Goal: Information Seeking & Learning: Check status

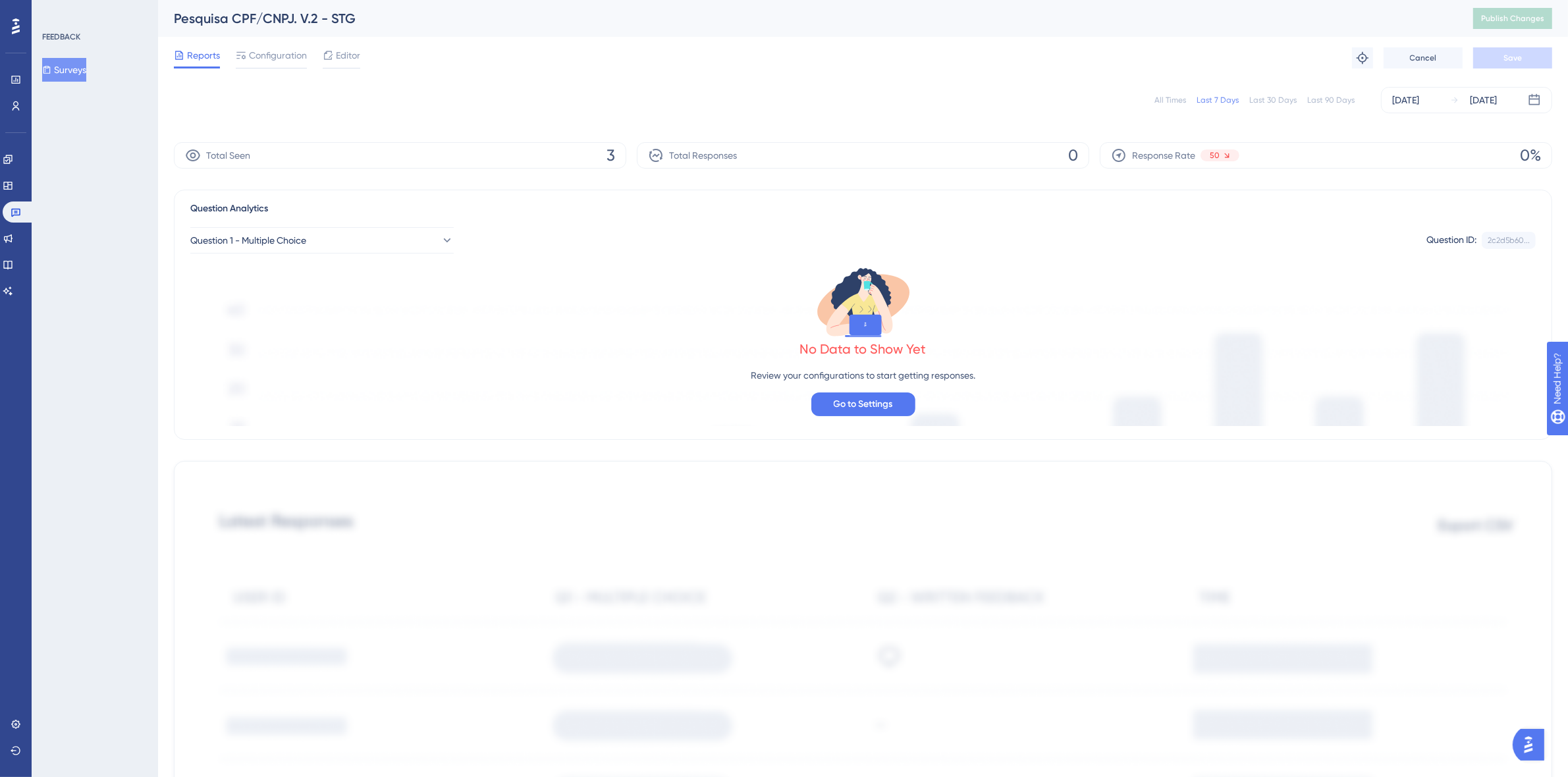
click at [80, 74] on button "Surveys" at bounding box center [64, 70] width 44 height 24
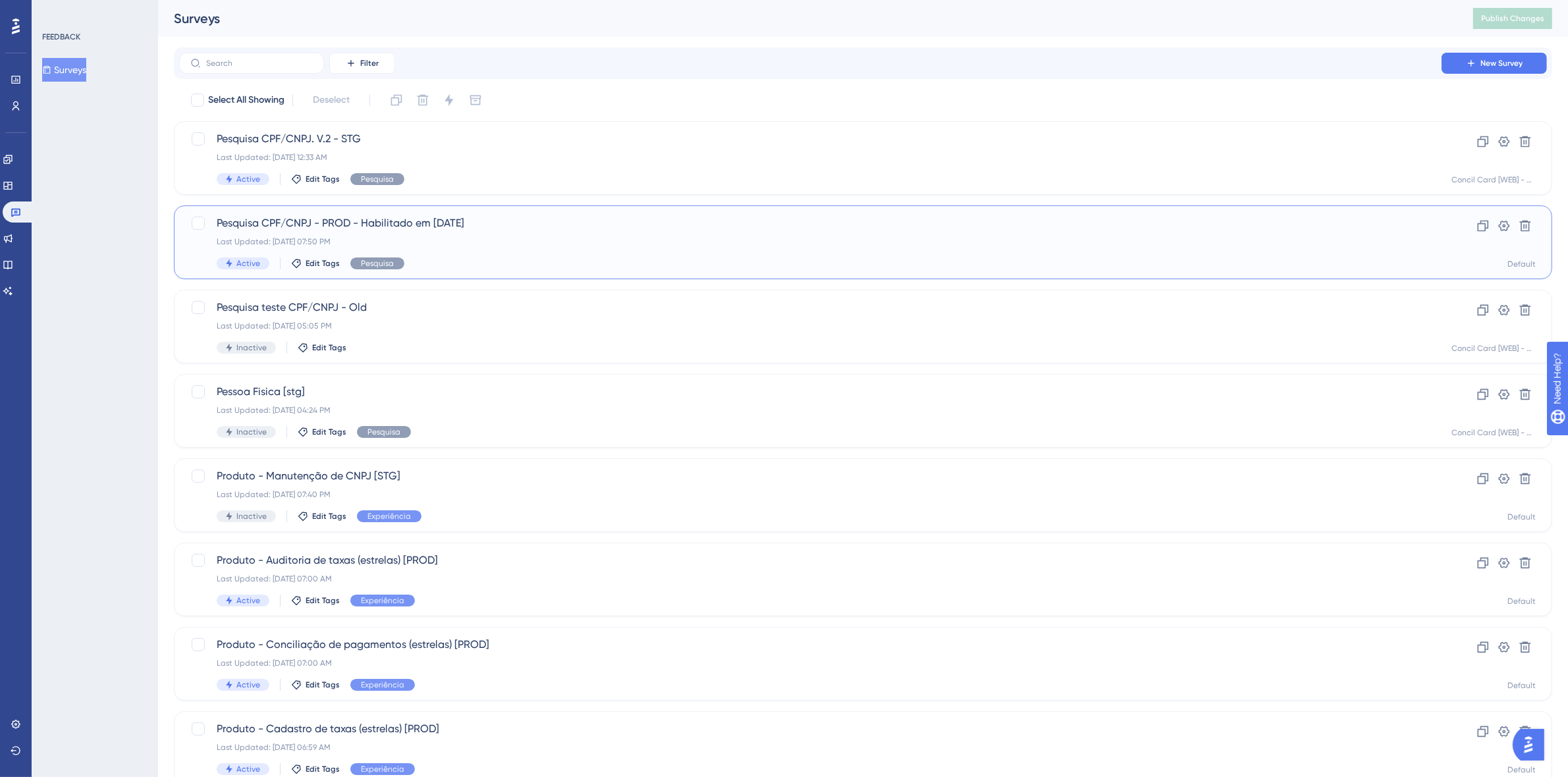
click at [555, 246] on div "Last Updated: Sep 22 2025, 07:50 PM" at bounding box center [810, 242] width 1187 height 11
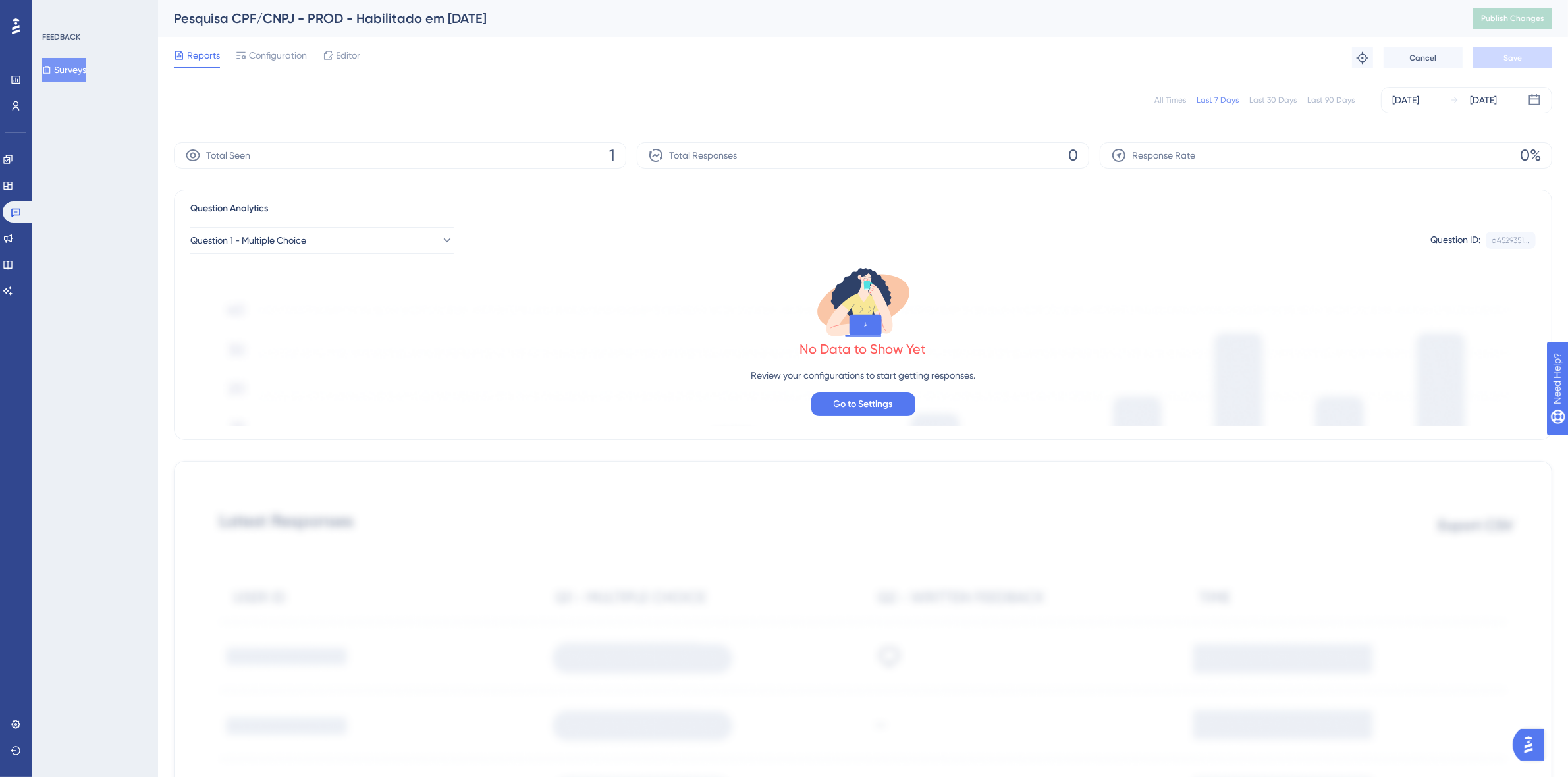
click at [85, 70] on button "Surveys" at bounding box center [64, 70] width 44 height 24
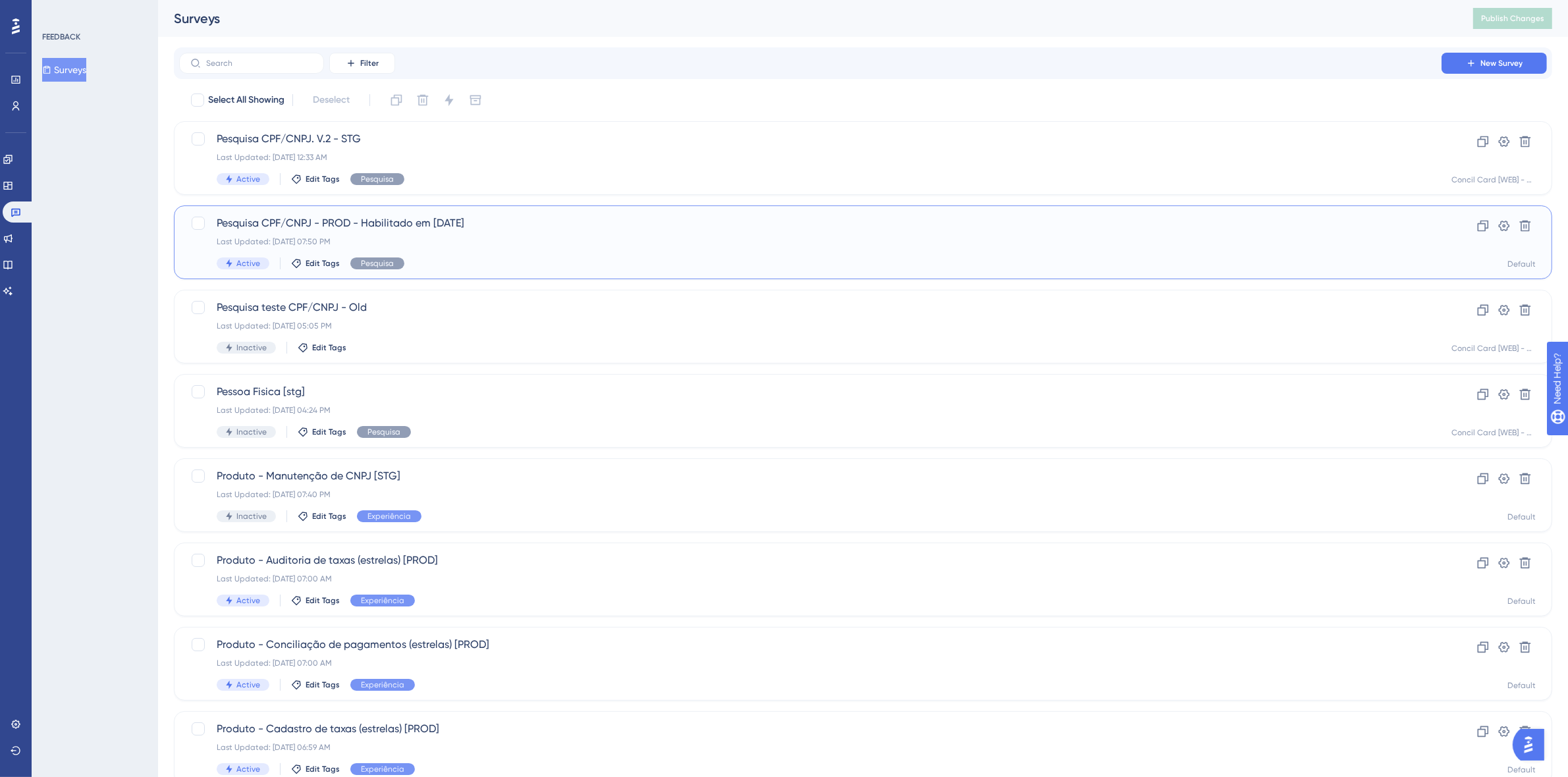
click at [592, 245] on div "Last Updated: Sep 22 2025, 07:50 PM" at bounding box center [810, 242] width 1187 height 11
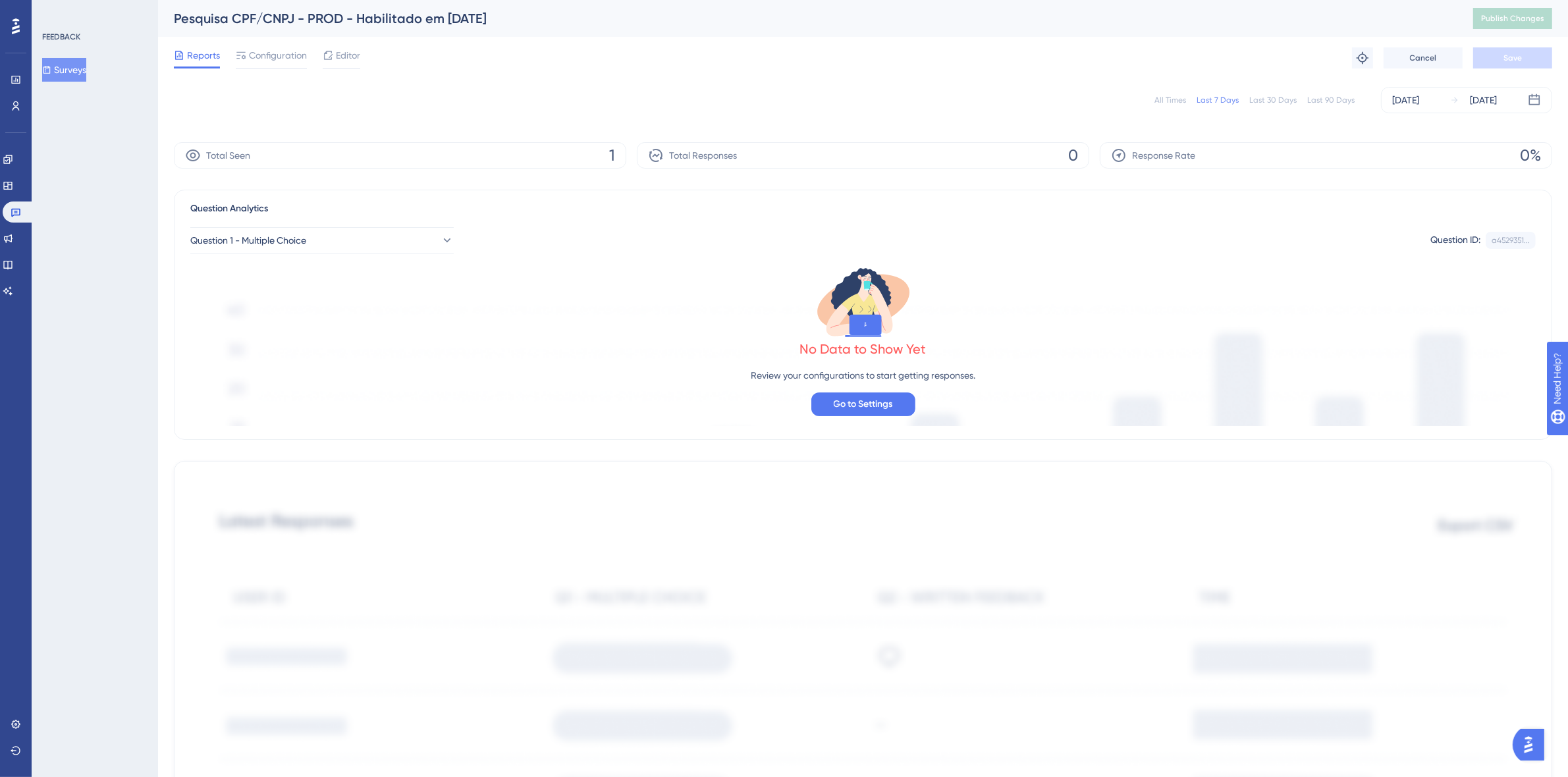
click at [1336, 103] on div "Last 90 Days" at bounding box center [1330, 100] width 47 height 11
click at [17, 37] on div "Performance Users" at bounding box center [15, 77] width 21 height 80
click at [18, 30] on icon at bounding box center [16, 27] width 8 height 16
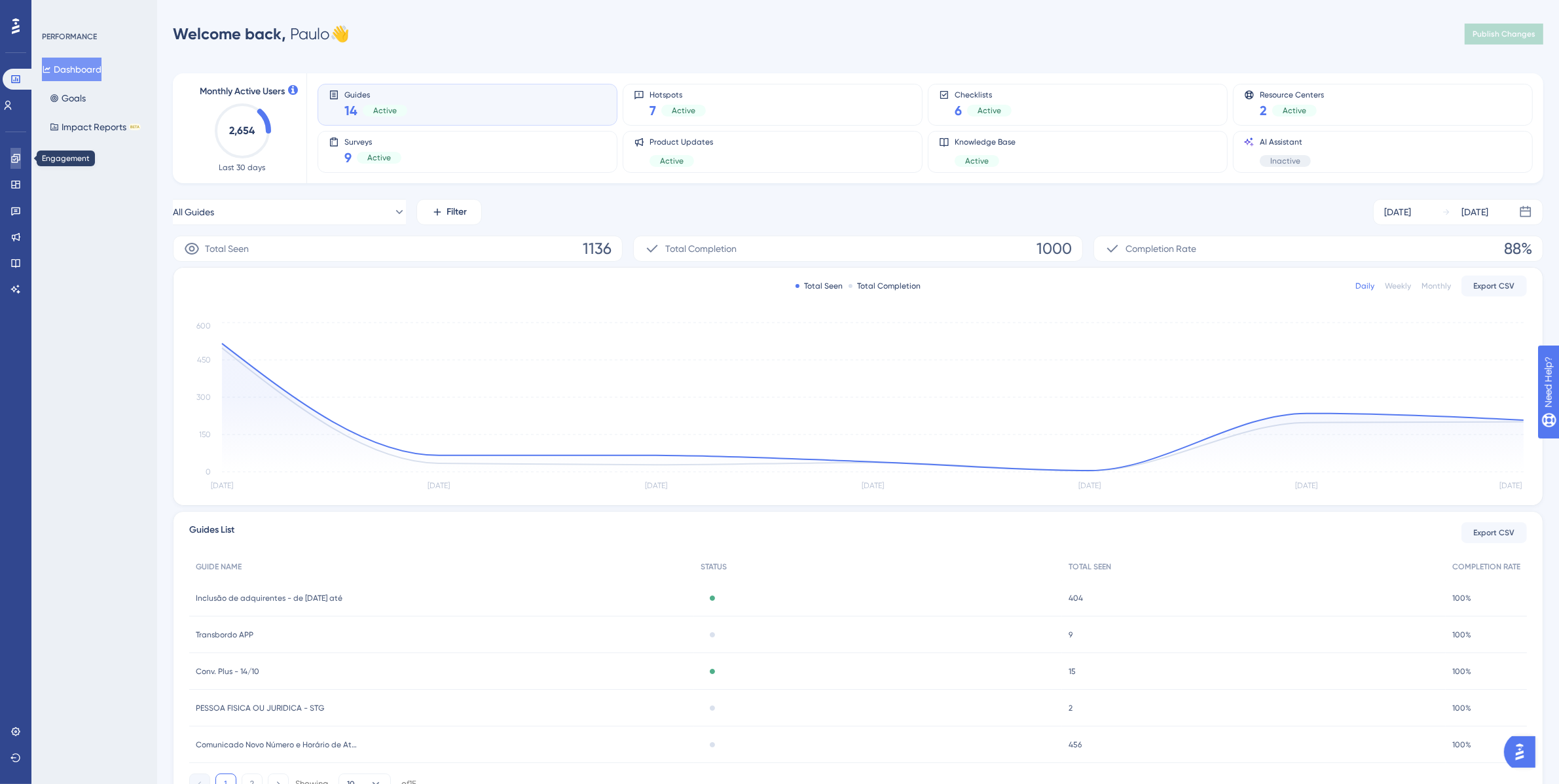
click at [18, 149] on link at bounding box center [16, 157] width 11 height 21
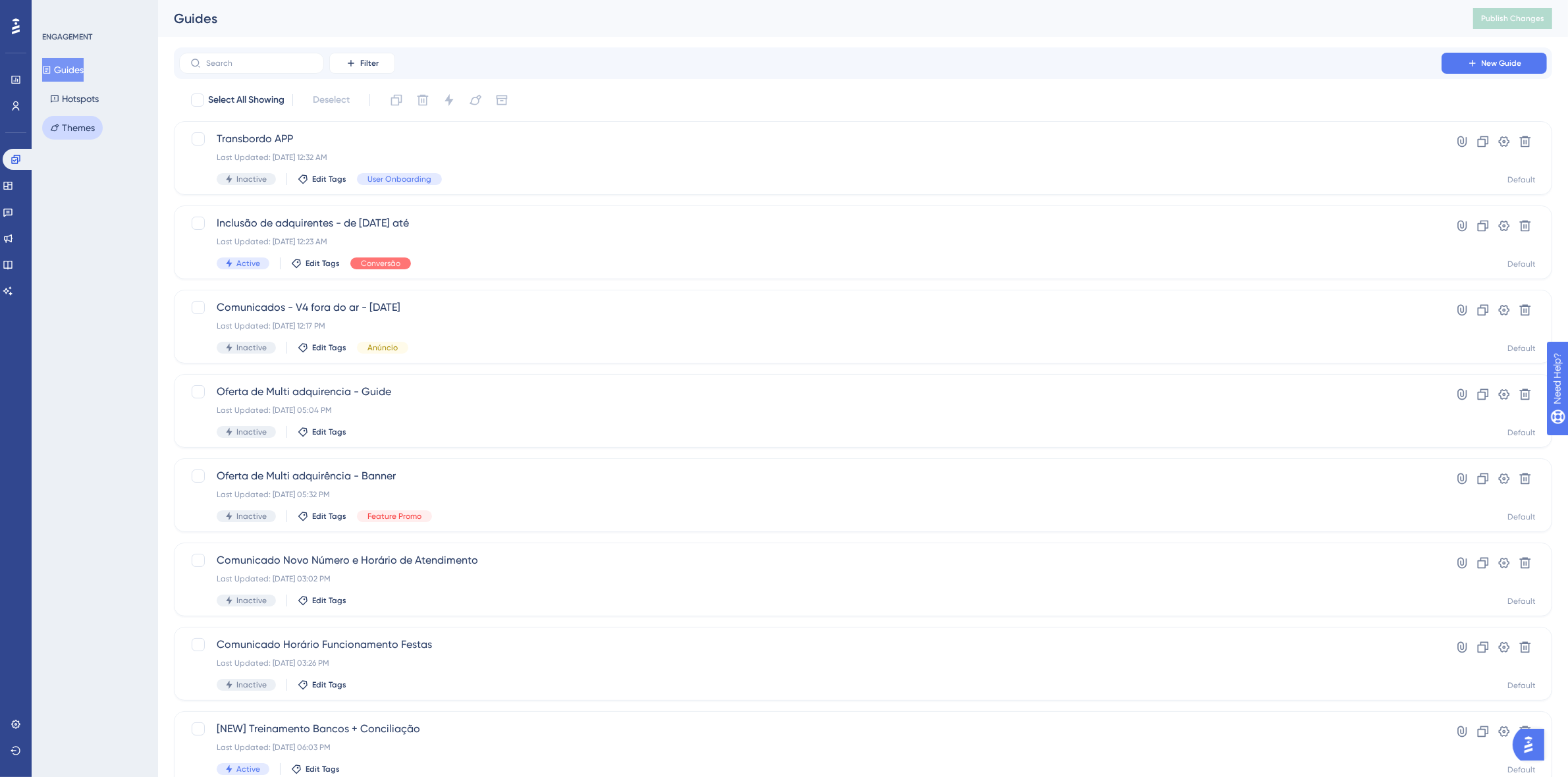
click at [94, 124] on button "Themes" at bounding box center [73, 128] width 61 height 24
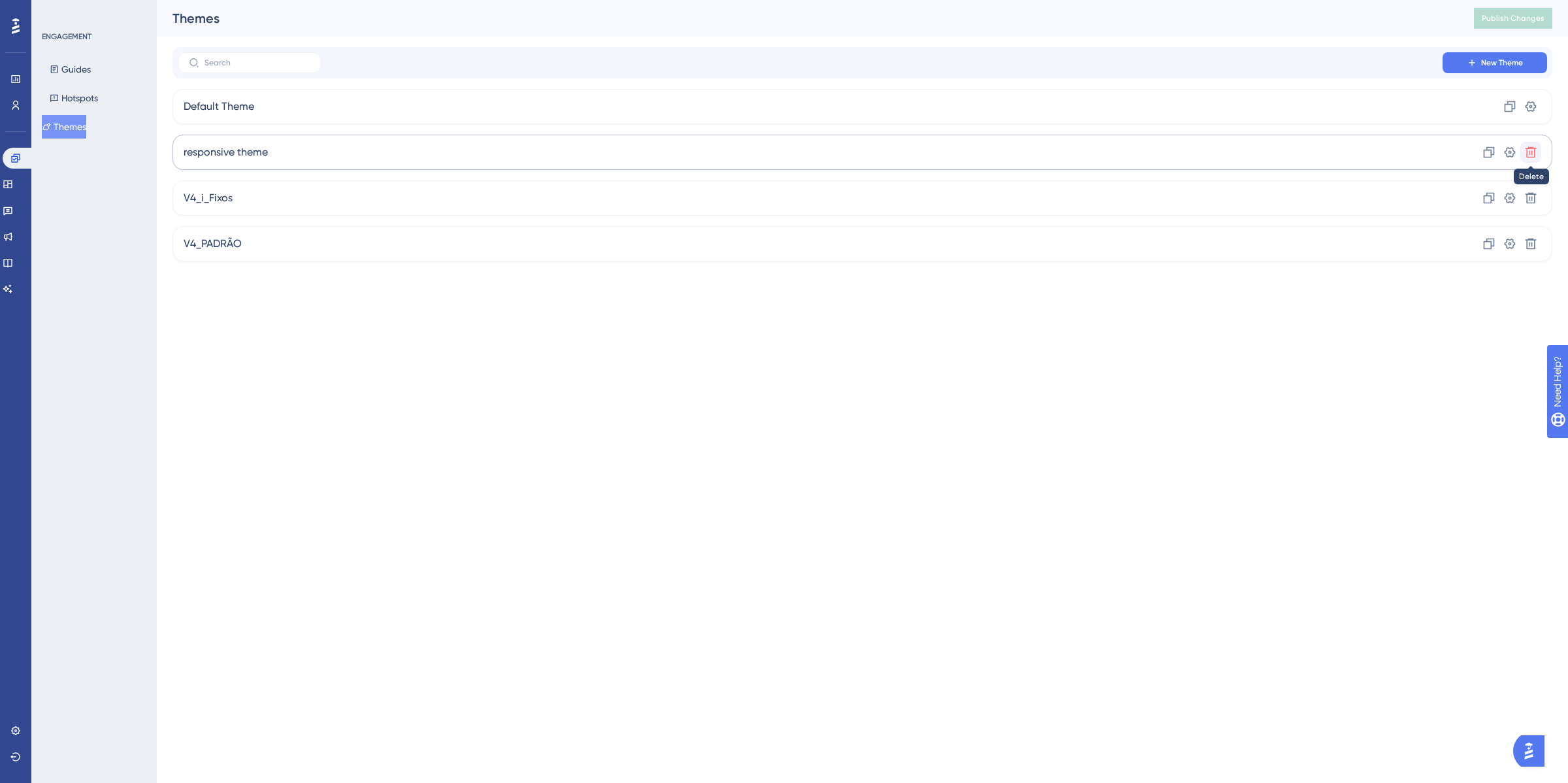
click at [1534, 152] on icon at bounding box center [1531, 151] width 13 height 13
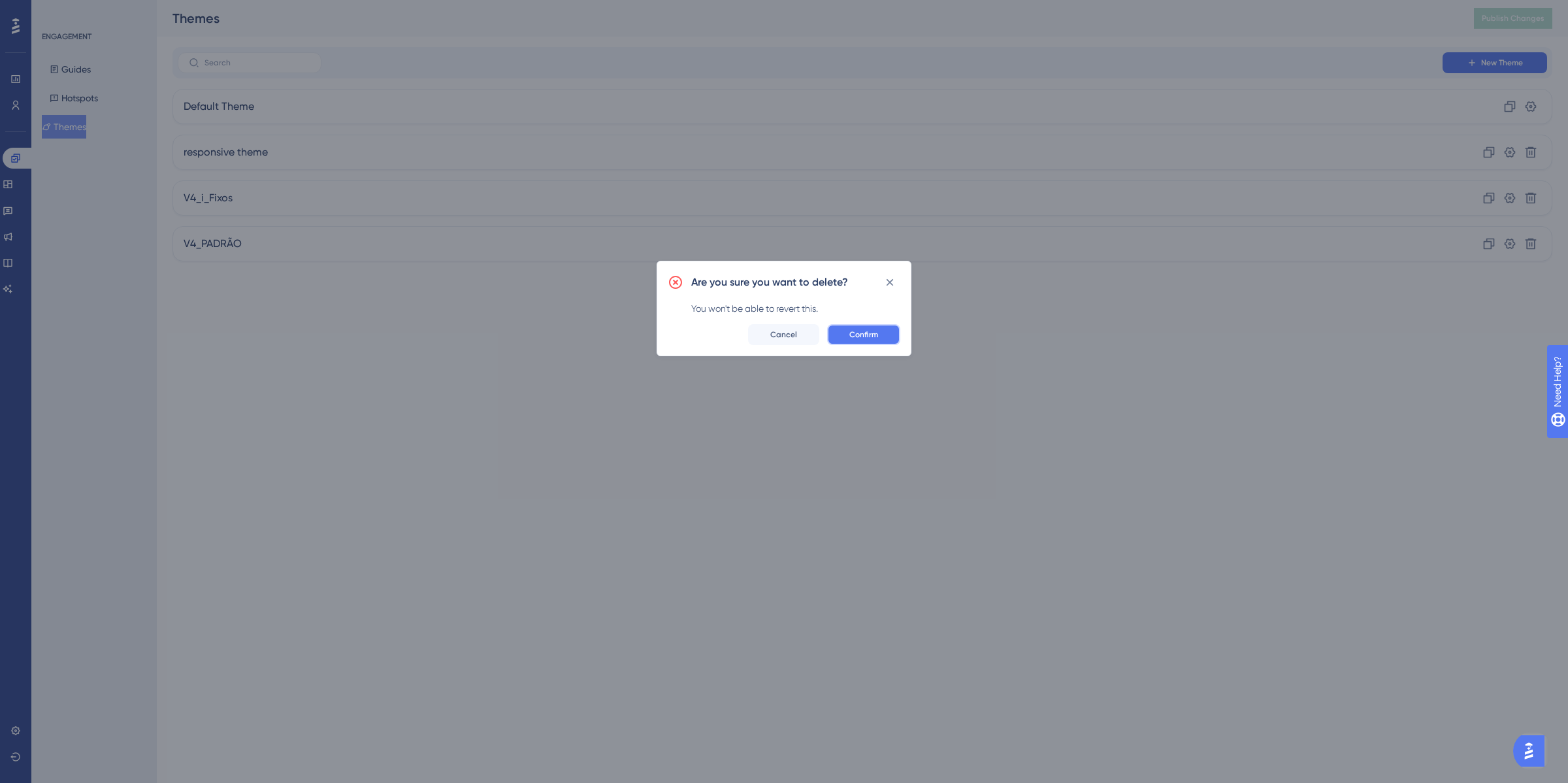
click at [881, 335] on button "Confirm" at bounding box center [863, 333] width 73 height 20
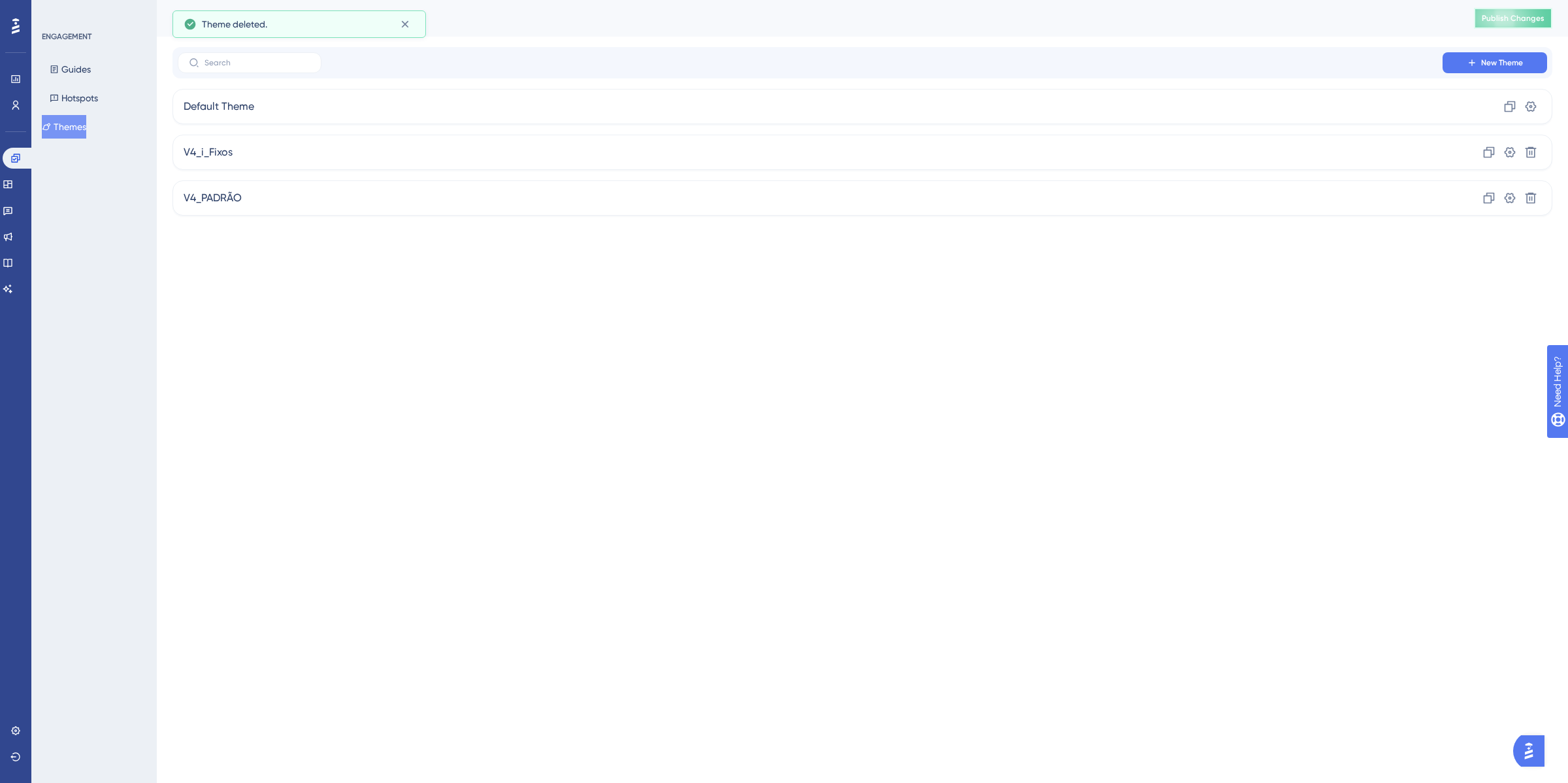
click at [1508, 13] on span "Publish Changes" at bounding box center [1513, 18] width 62 height 11
click at [13, 204] on link at bounding box center [8, 210] width 11 height 20
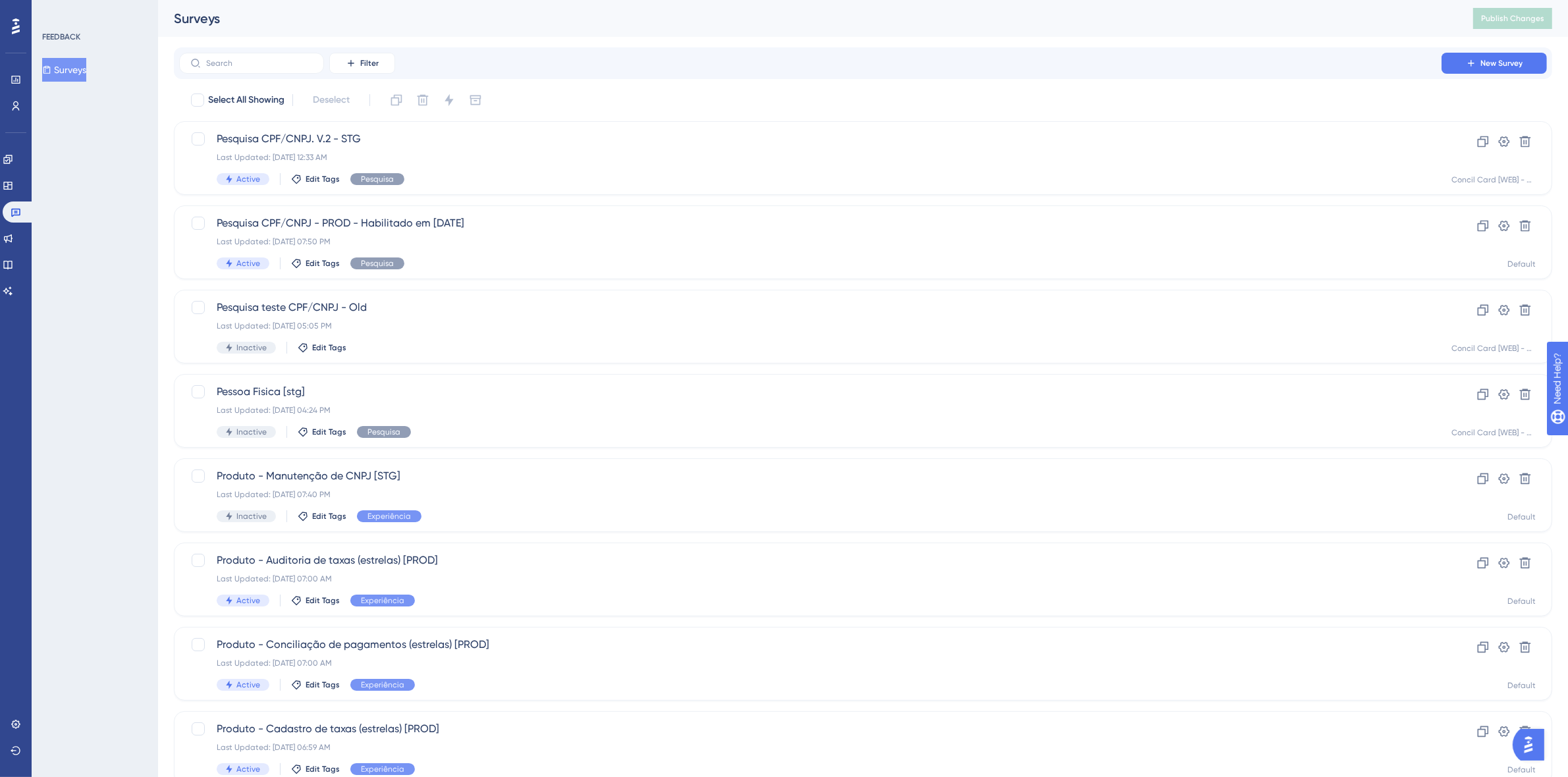
click at [86, 63] on button "Surveys" at bounding box center [64, 70] width 44 height 24
click at [568, 235] on div "Pesquisa CPF/CNPJ - PROD - Habilitado em 16/09/25 Last Updated: Sep 22 2025, 07…" at bounding box center [810, 242] width 1187 height 54
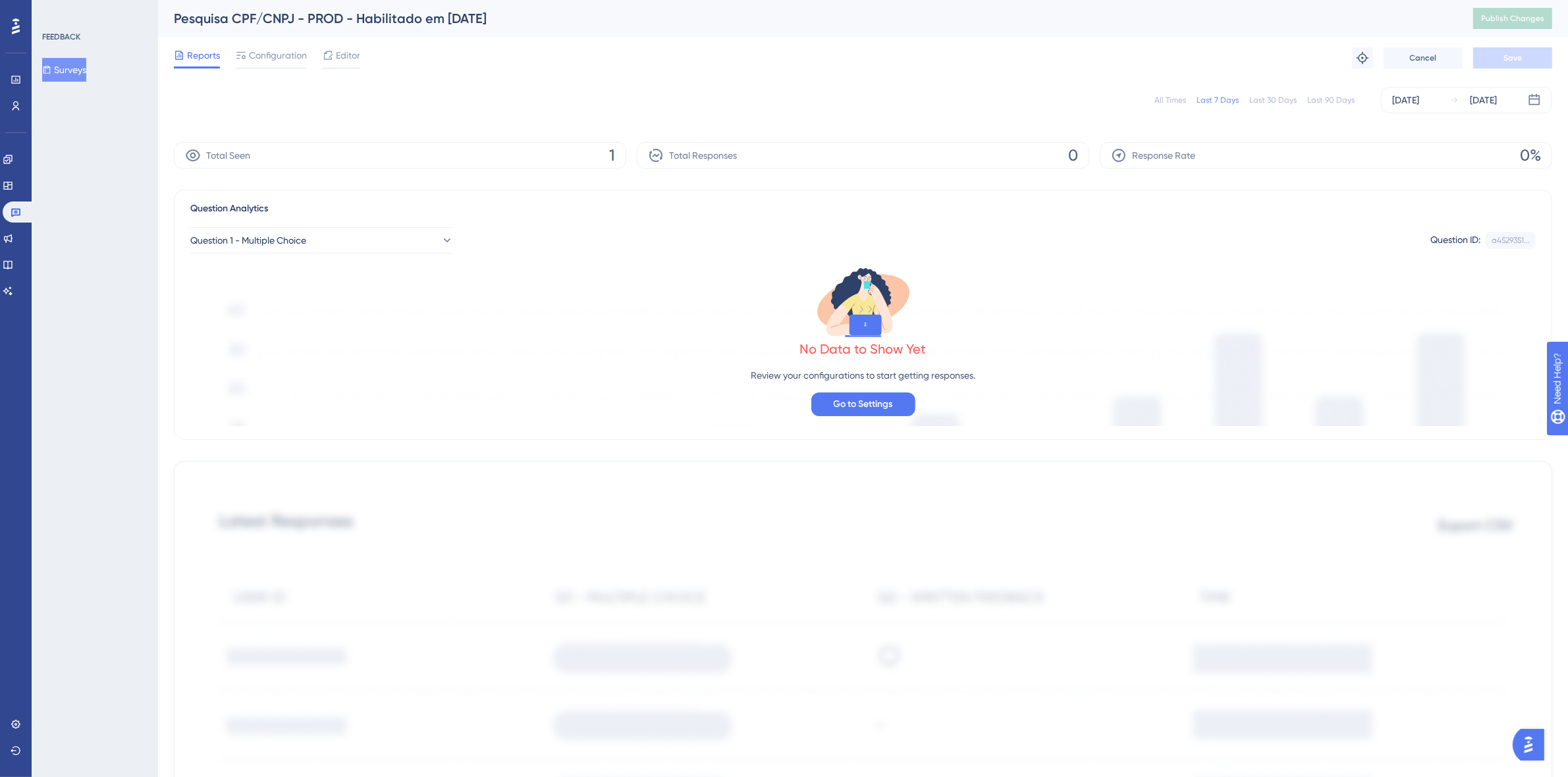
click at [1170, 103] on div "All Times" at bounding box center [1170, 100] width 31 height 11
click at [1327, 103] on div "Last 90 Days" at bounding box center [1330, 100] width 47 height 11
click at [560, 154] on div "Total Seen 1" at bounding box center [400, 155] width 452 height 27
click at [1163, 103] on div "All Times" at bounding box center [1170, 100] width 31 height 11
click at [22, 109] on link at bounding box center [16, 105] width 27 height 21
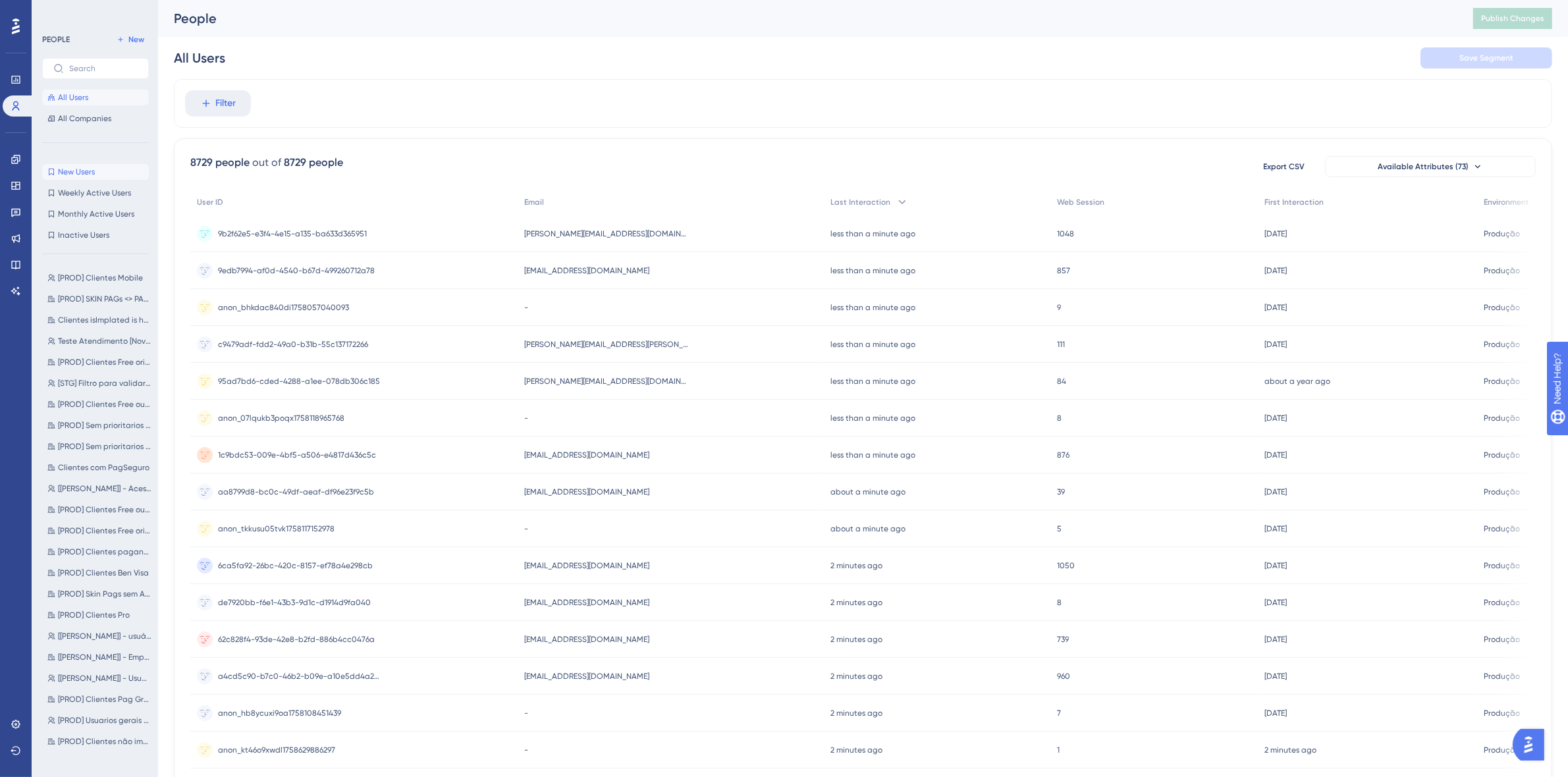
click at [111, 166] on button "New Users New Users" at bounding box center [95, 172] width 107 height 16
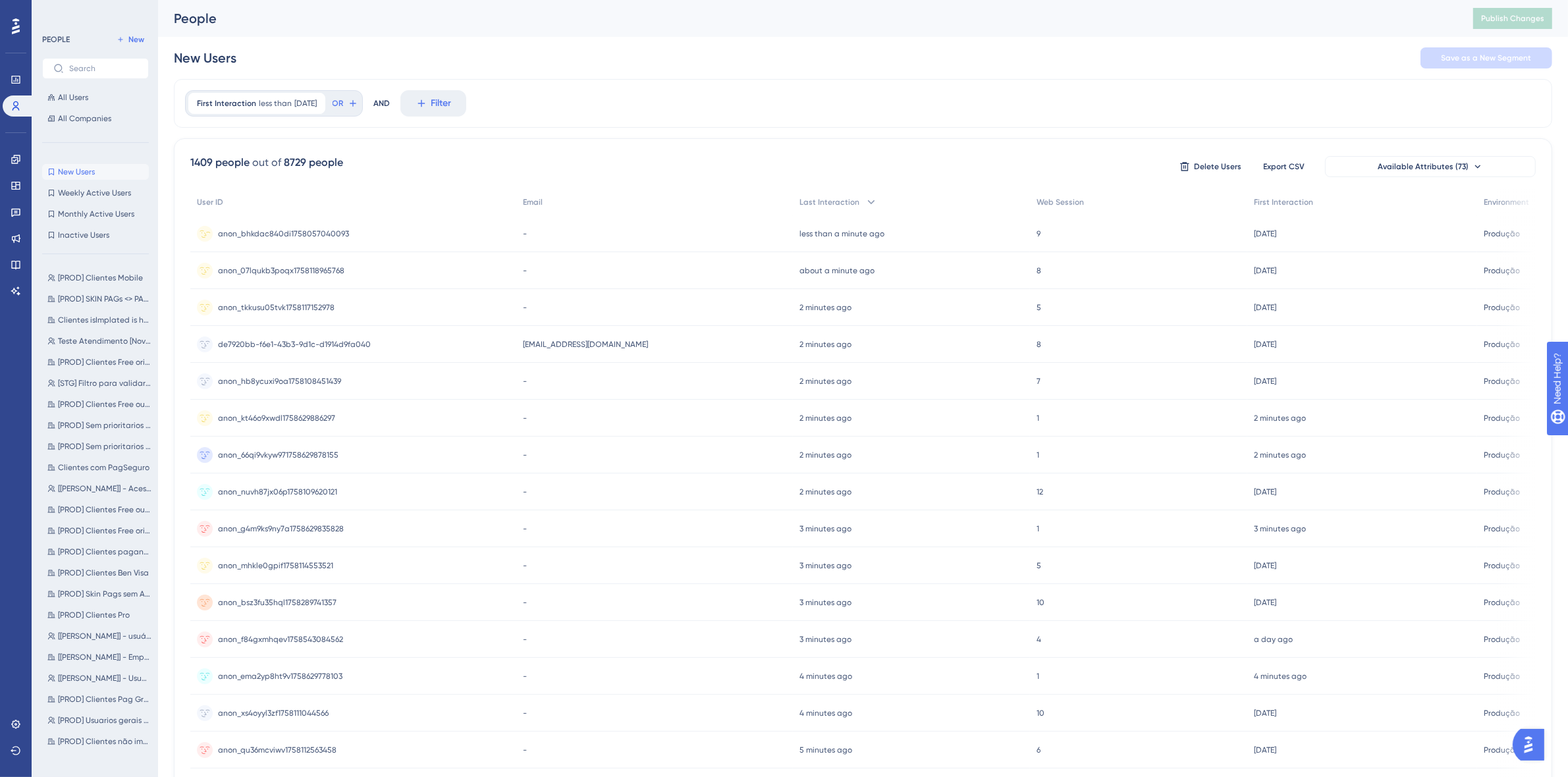
click at [287, 236] on span "anon_bhkdac840di1758057040093" at bounding box center [283, 234] width 131 height 11
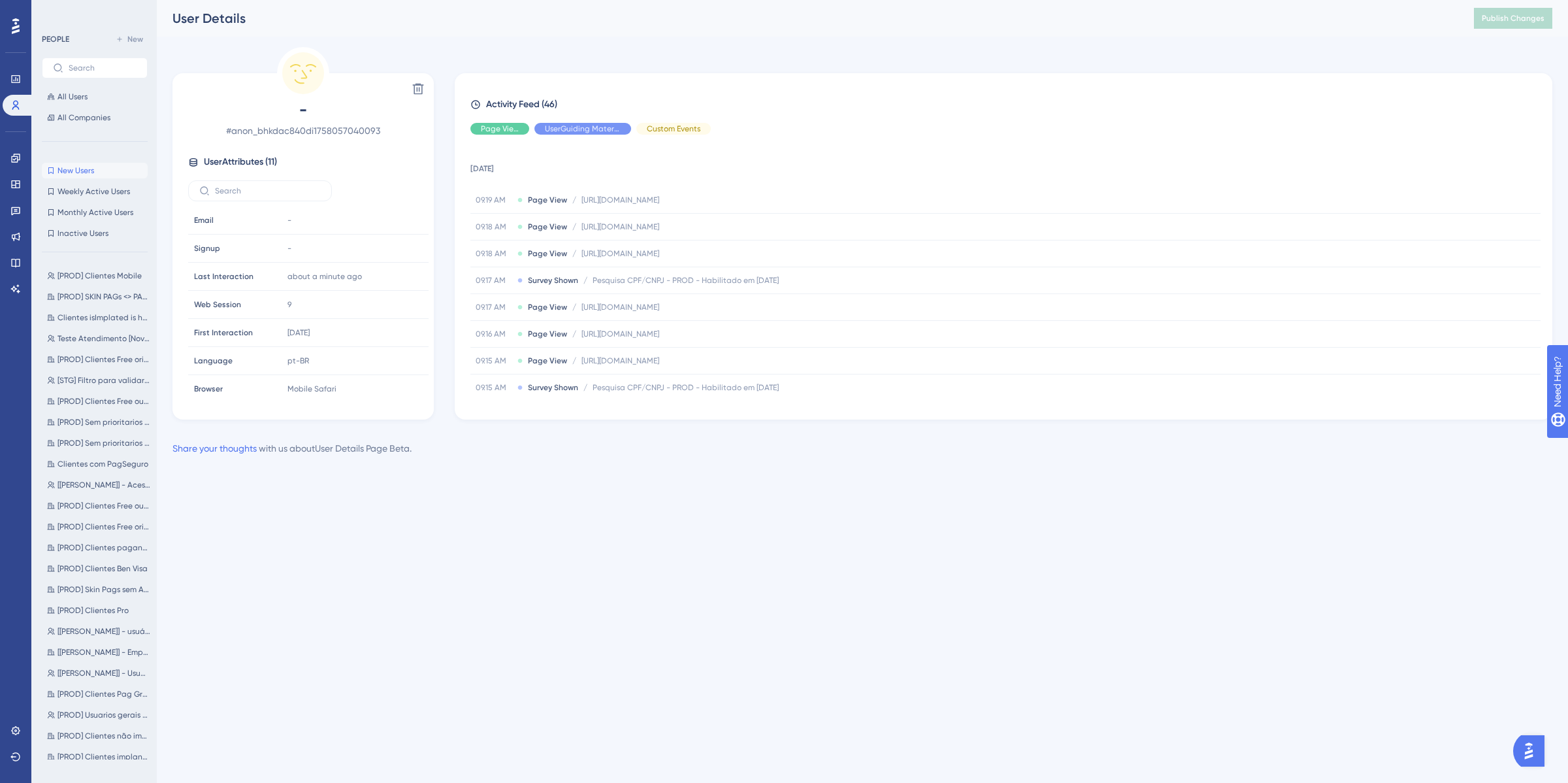
click at [102, 172] on button "New Users New Users" at bounding box center [95, 171] width 106 height 16
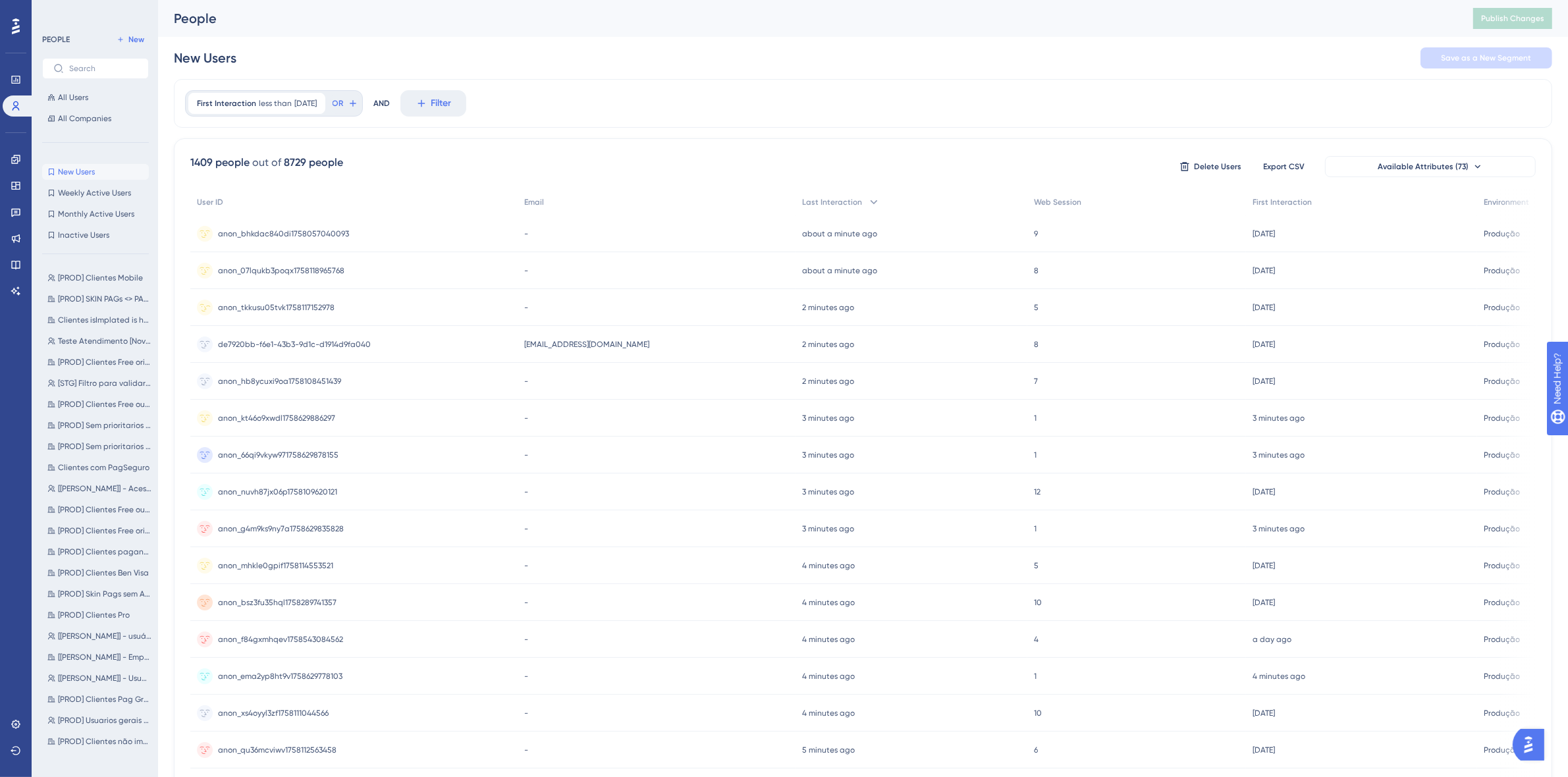
click at [283, 301] on div "anon_tkkusu05tvk1758117152978 anon_tkkusu05tvk1758117152978" at bounding box center [276, 307] width 117 height 37
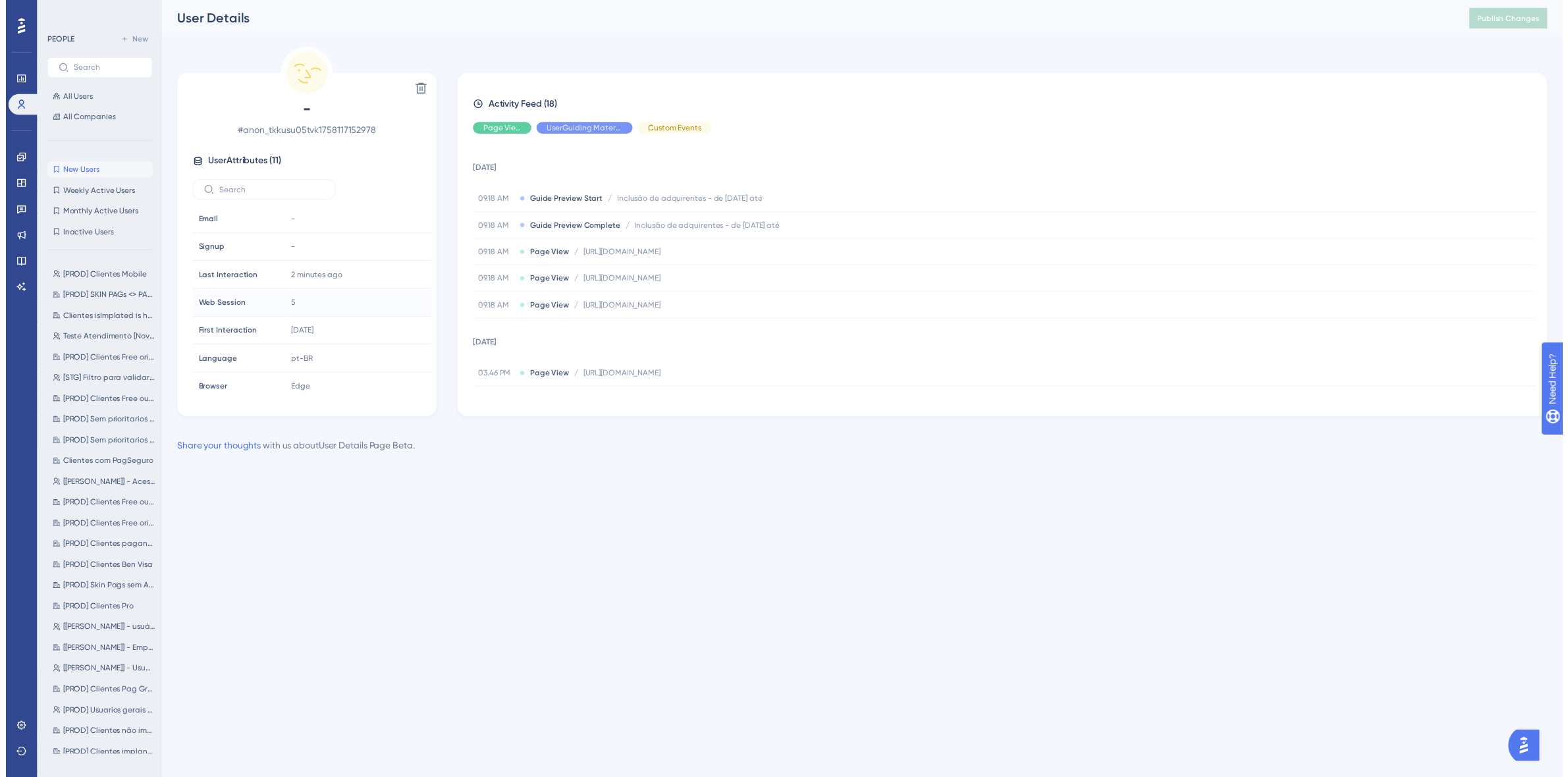
scroll to position [119, 0]
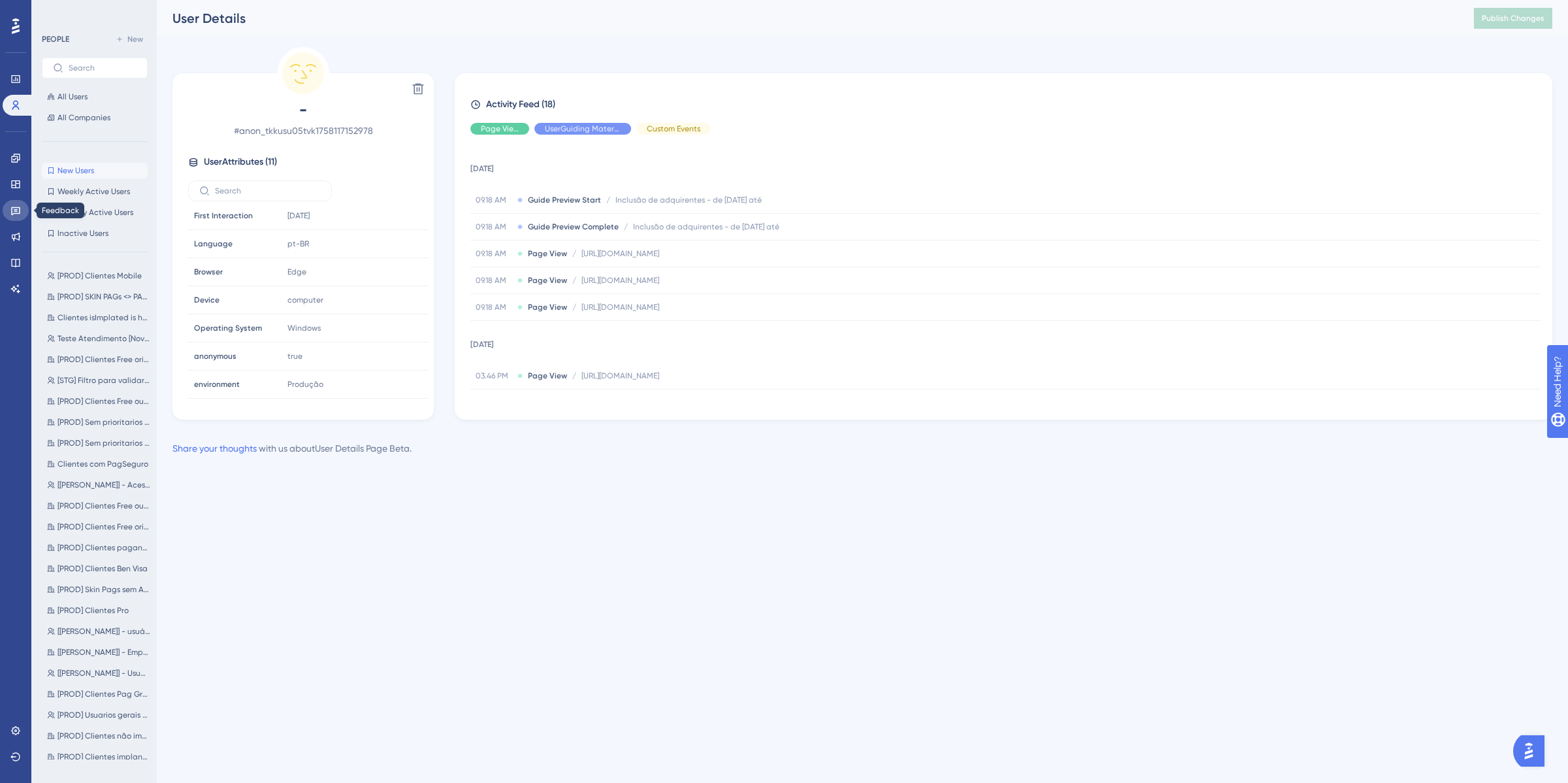
drag, startPoint x: 22, startPoint y: 206, endPoint x: 69, endPoint y: 151, distance: 72.3
click at [23, 206] on link at bounding box center [16, 210] width 26 height 20
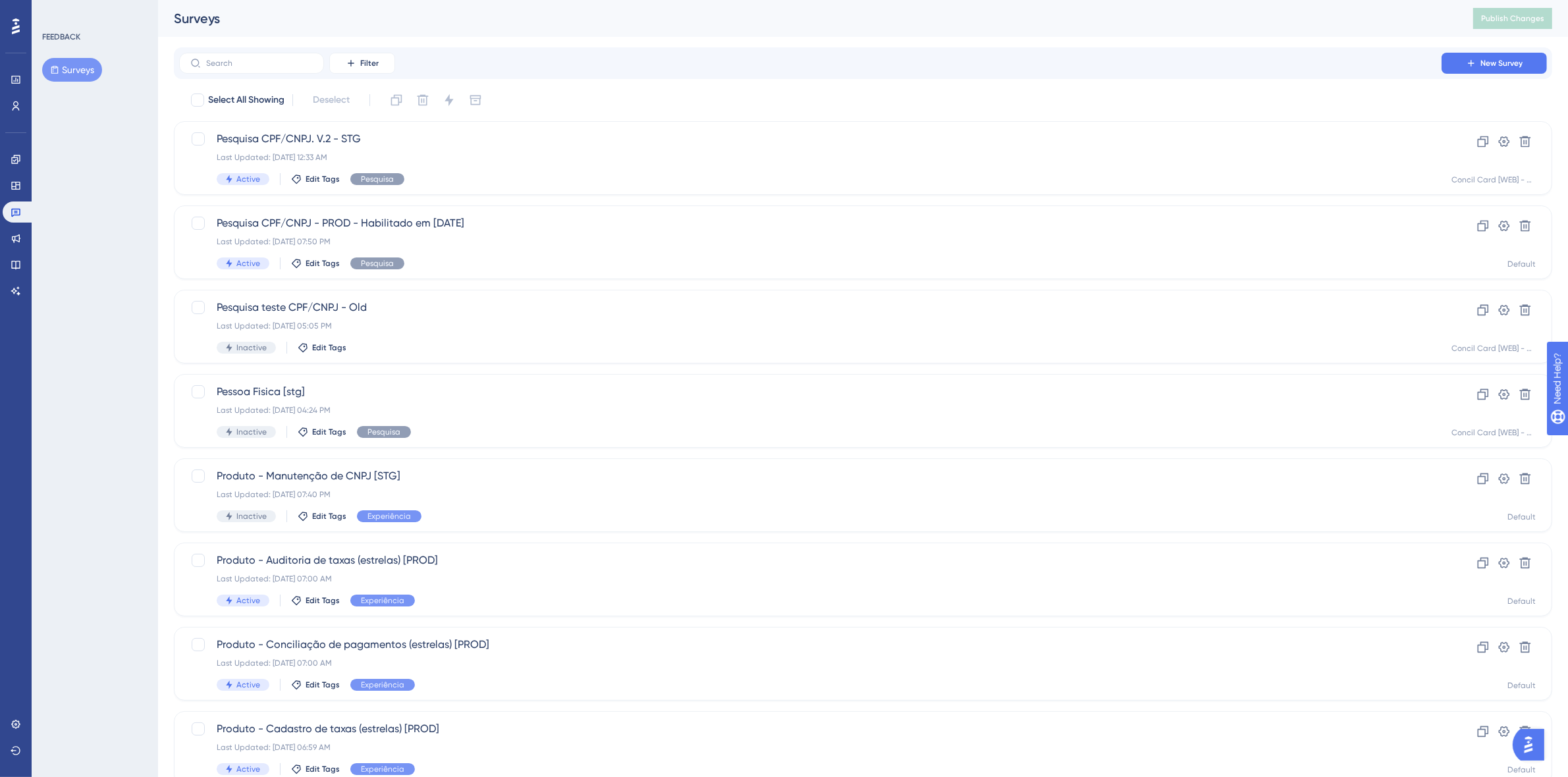
click at [81, 65] on button "Surveys" at bounding box center [72, 70] width 60 height 24
click at [484, 234] on div "Pesquisa CPF/CNPJ - PROD - Habilitado em 16/09/25 Last Updated: Sep 22 2025, 07…" at bounding box center [810, 242] width 1187 height 54
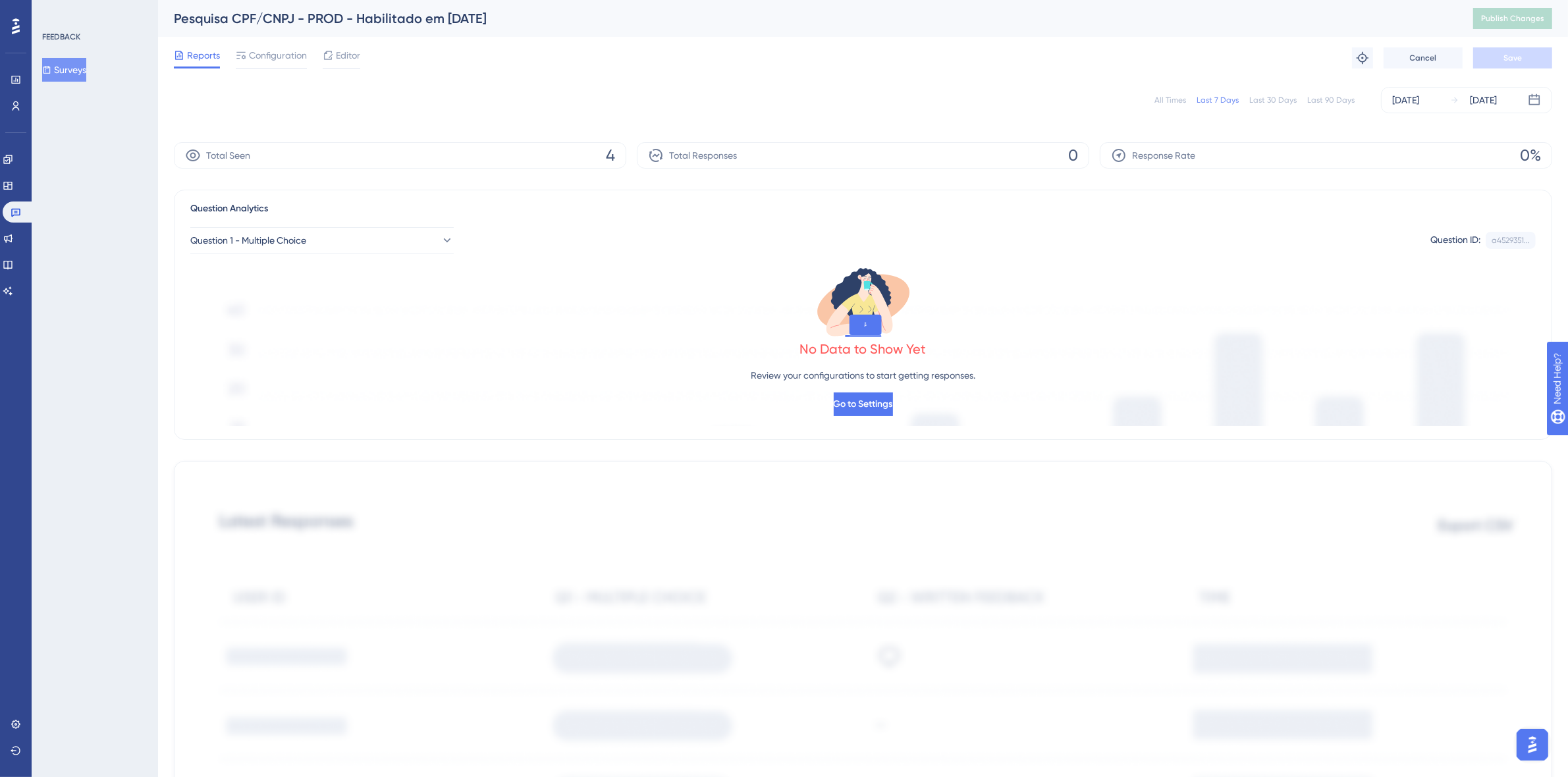
click at [369, 226] on div "Question 1 - Multiple Choice Question ID: a4529351... Copy" at bounding box center [863, 235] width 1345 height 37
click at [370, 239] on button "Question 1 - Multiple Choice" at bounding box center [322, 240] width 263 height 27
click at [285, 55] on span "Configuration" at bounding box center [277, 55] width 58 height 16
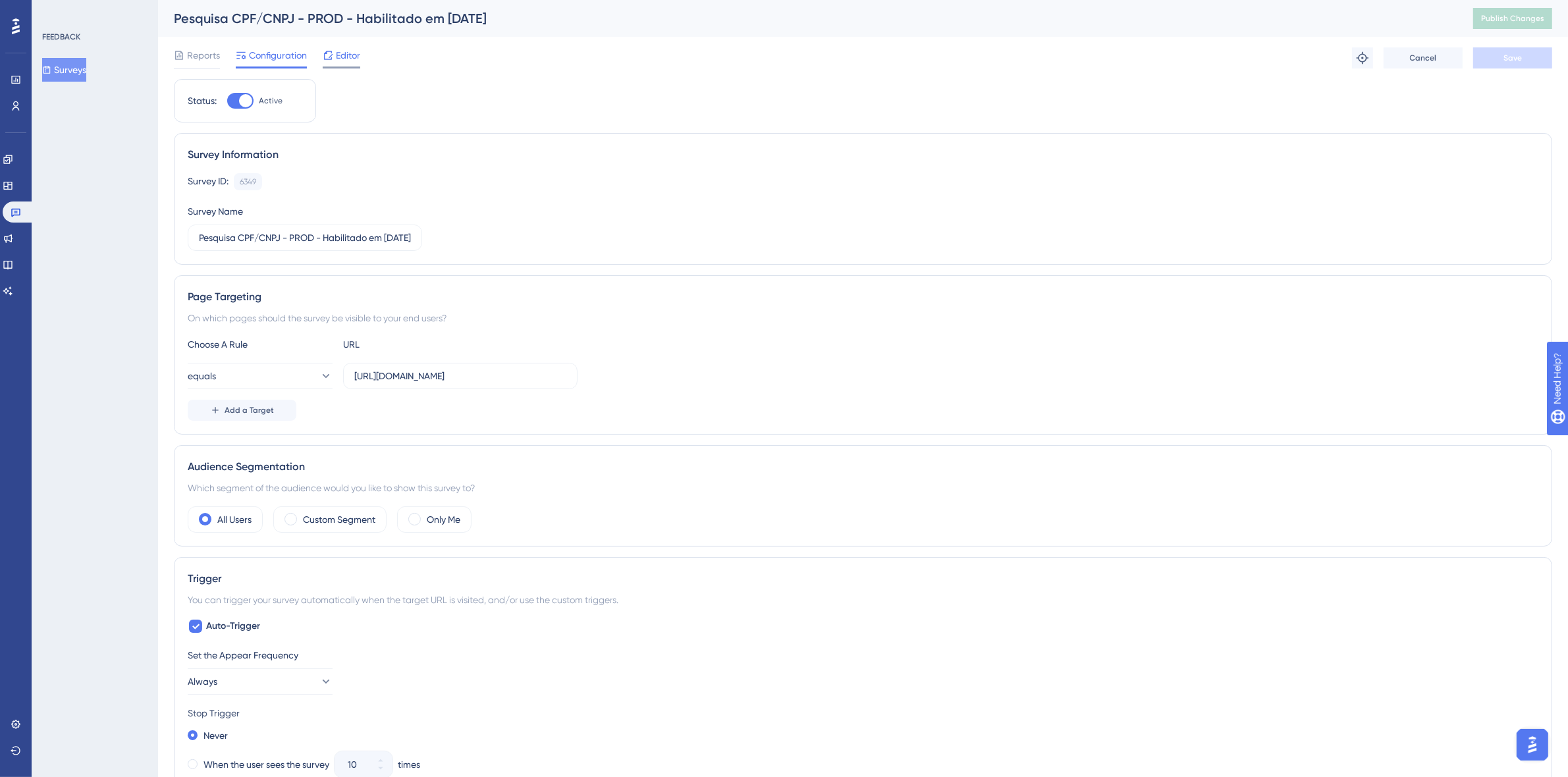
click at [330, 58] on icon at bounding box center [327, 55] width 11 height 11
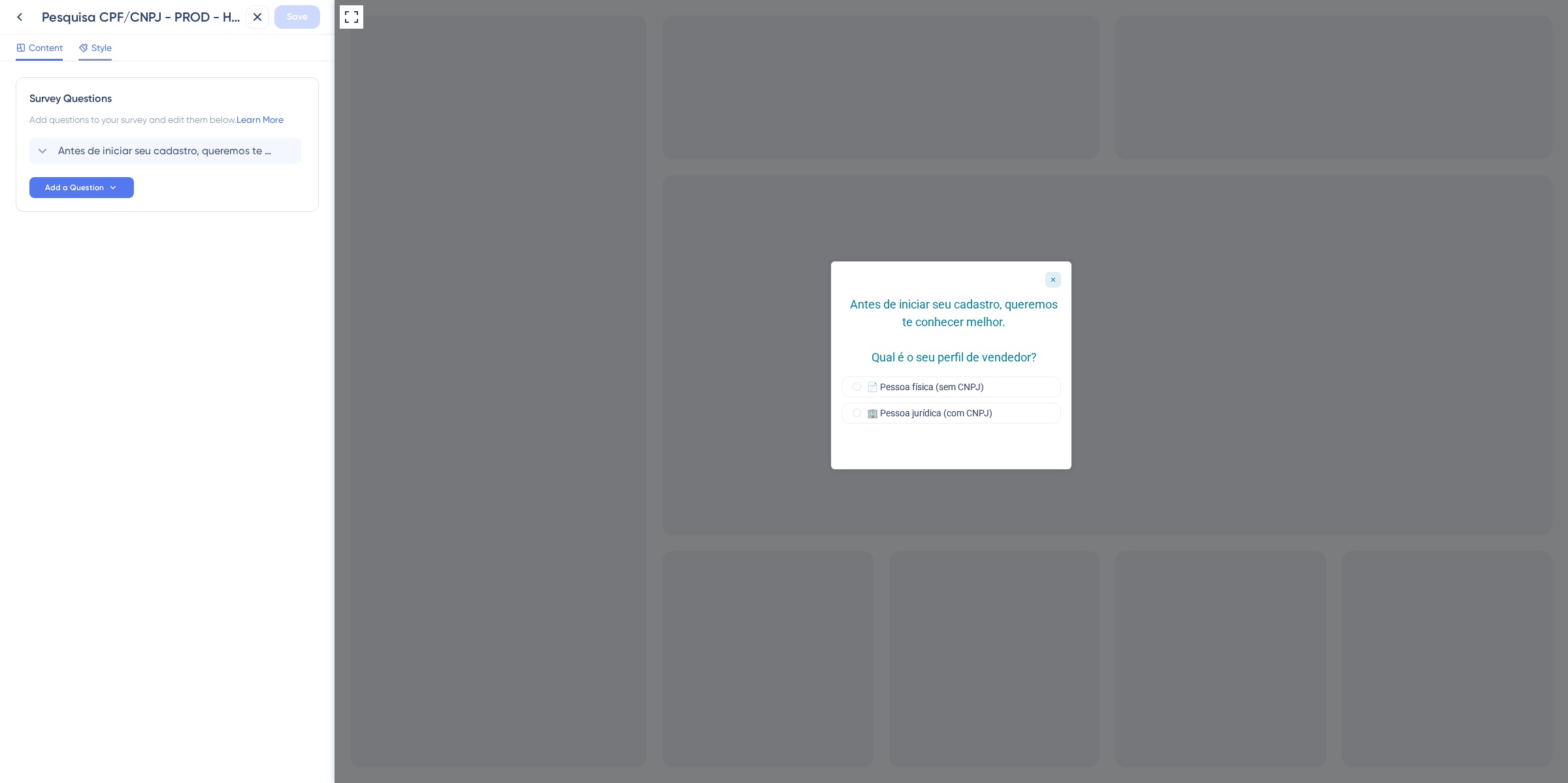
click at [99, 46] on span "Style" at bounding box center [101, 48] width 20 height 16
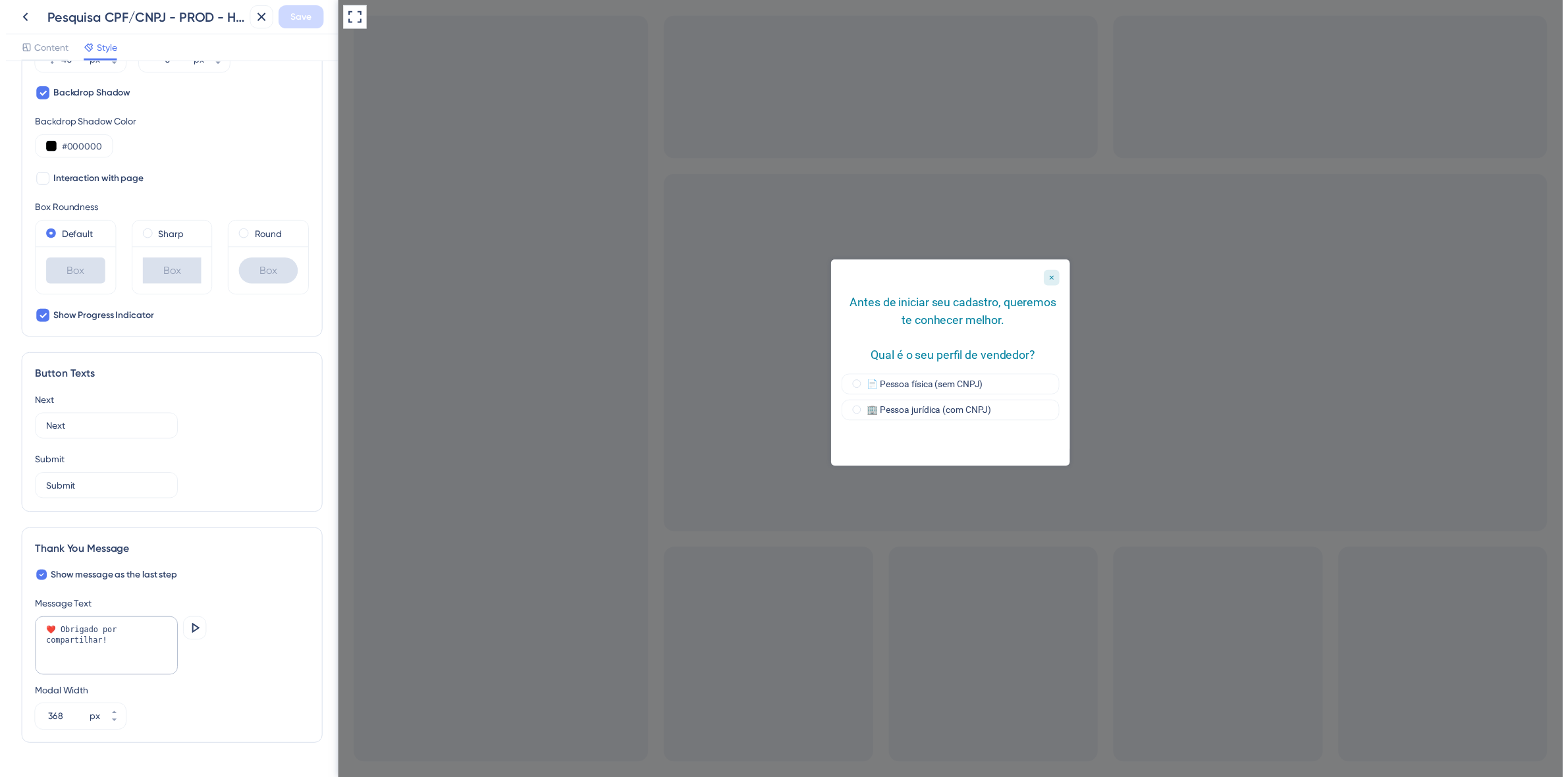
scroll to position [589, 0]
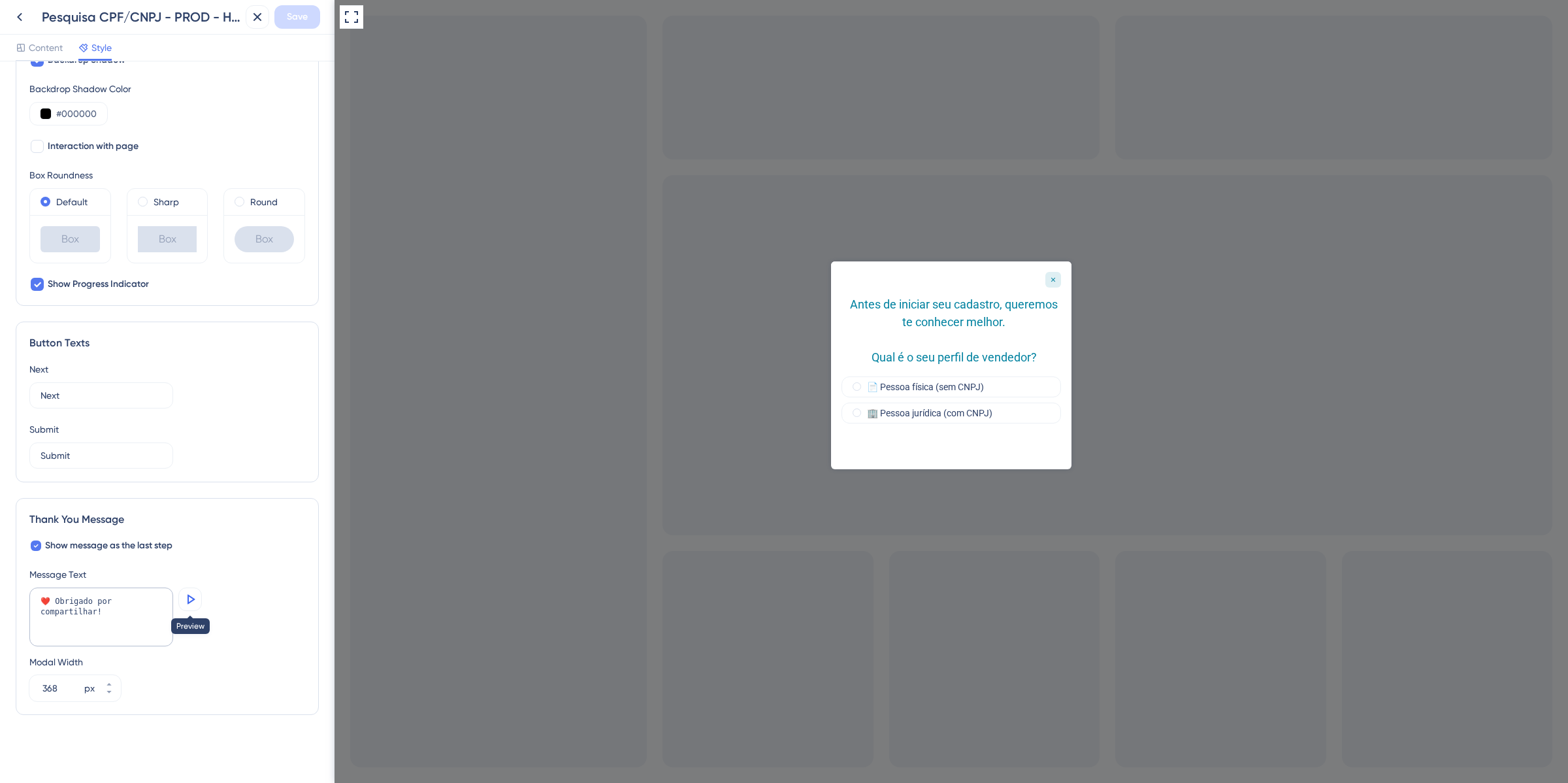
click at [191, 598] on icon at bounding box center [190, 600] width 16 height 16
click at [18, 5] on button at bounding box center [20, 17] width 23 height 23
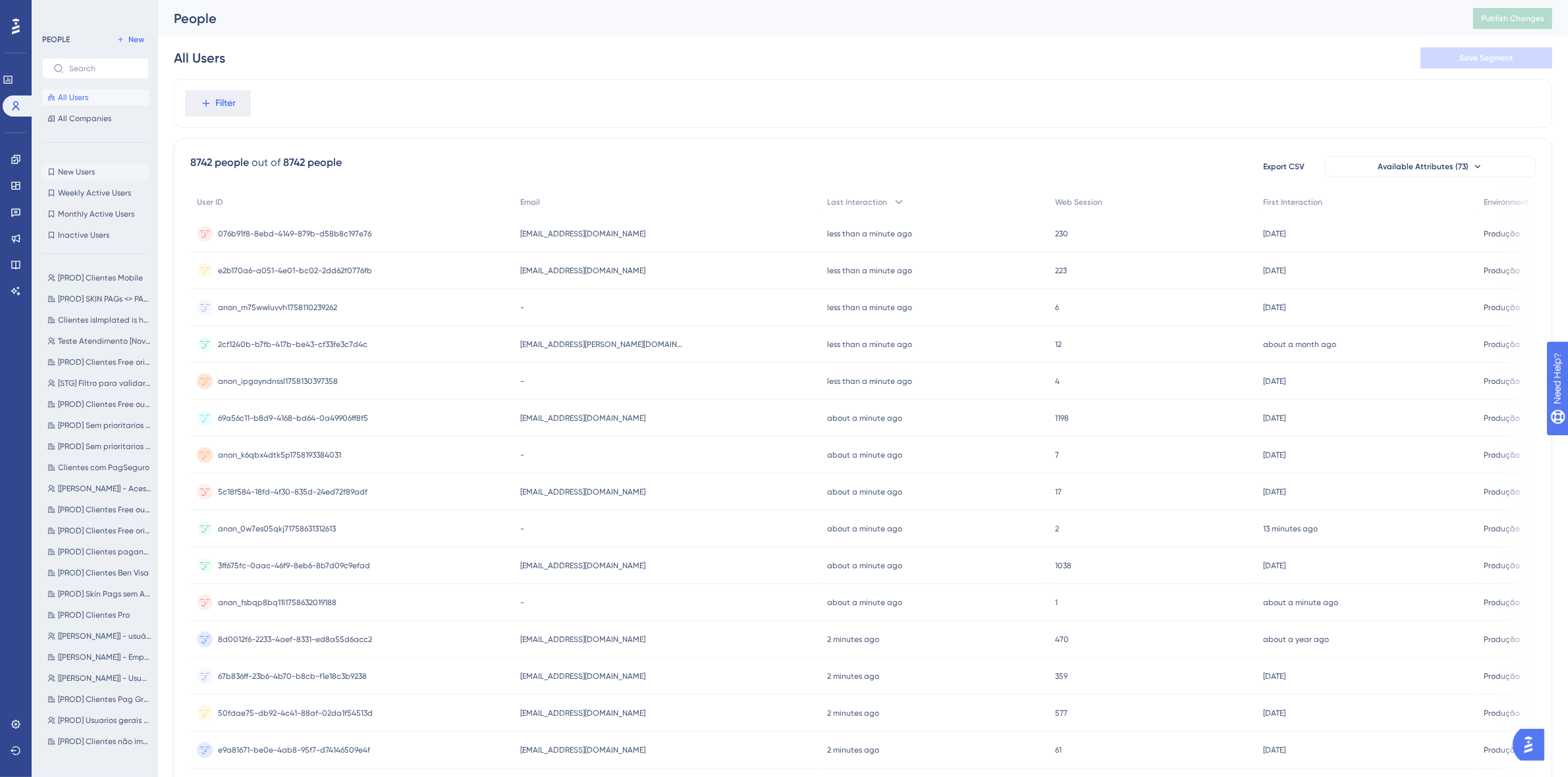
click at [84, 169] on span "New Users" at bounding box center [77, 172] width 37 height 11
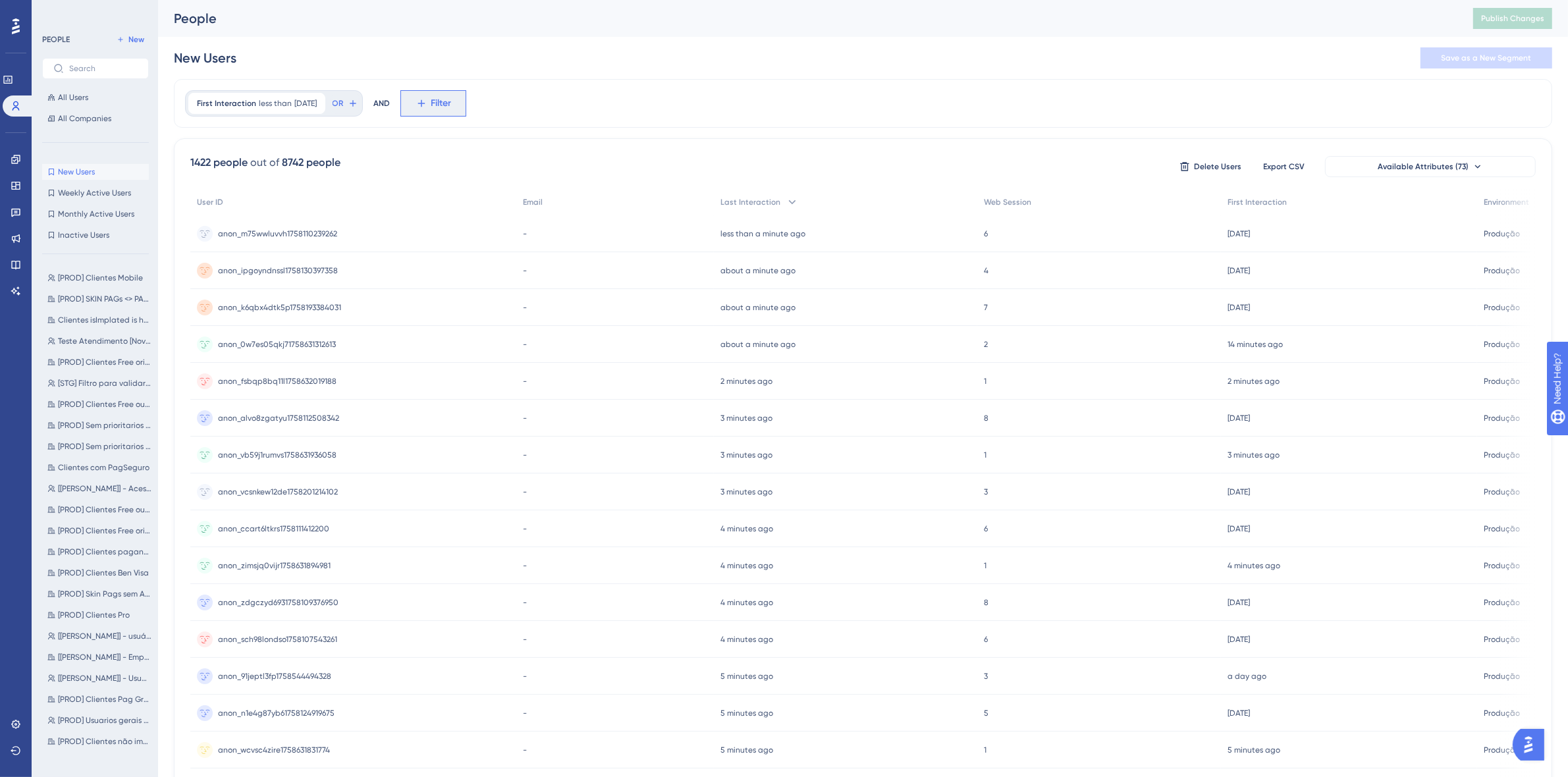
click at [427, 107] on icon at bounding box center [421, 103] width 12 height 12
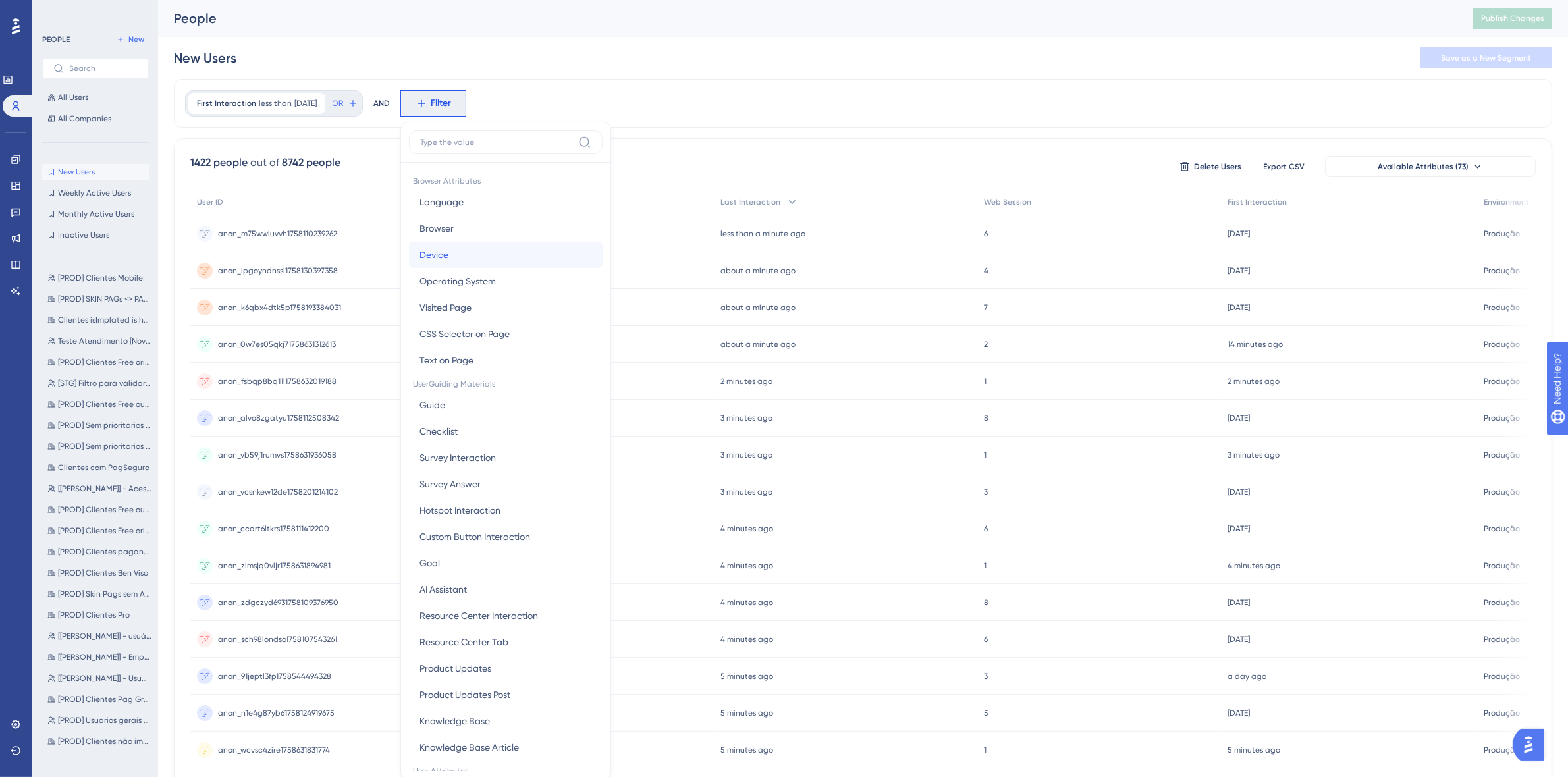
click at [500, 249] on button "Device Device" at bounding box center [505, 254] width 194 height 27
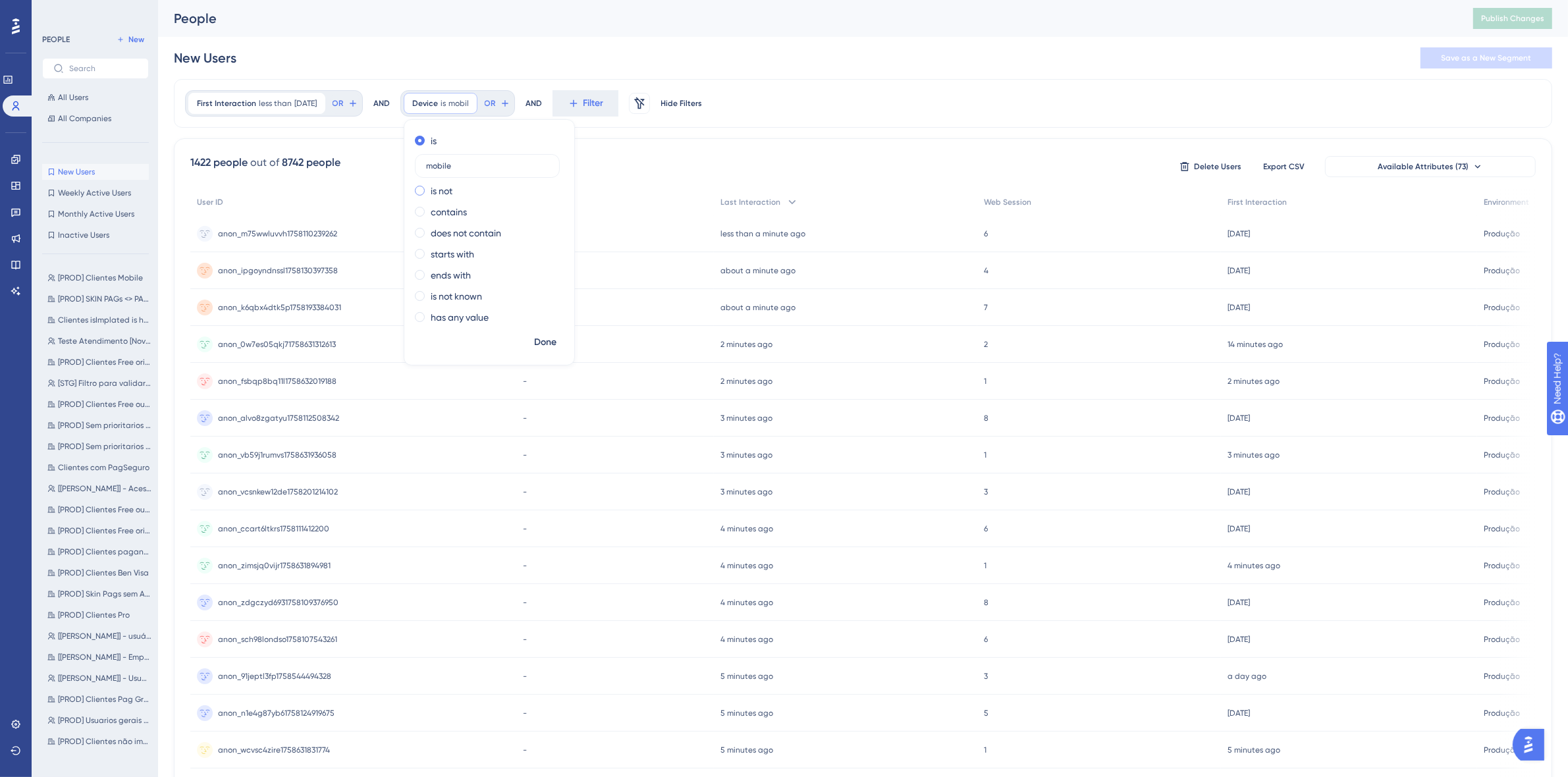
type input "mobile"
click at [556, 347] on span "Done" at bounding box center [545, 342] width 23 height 16
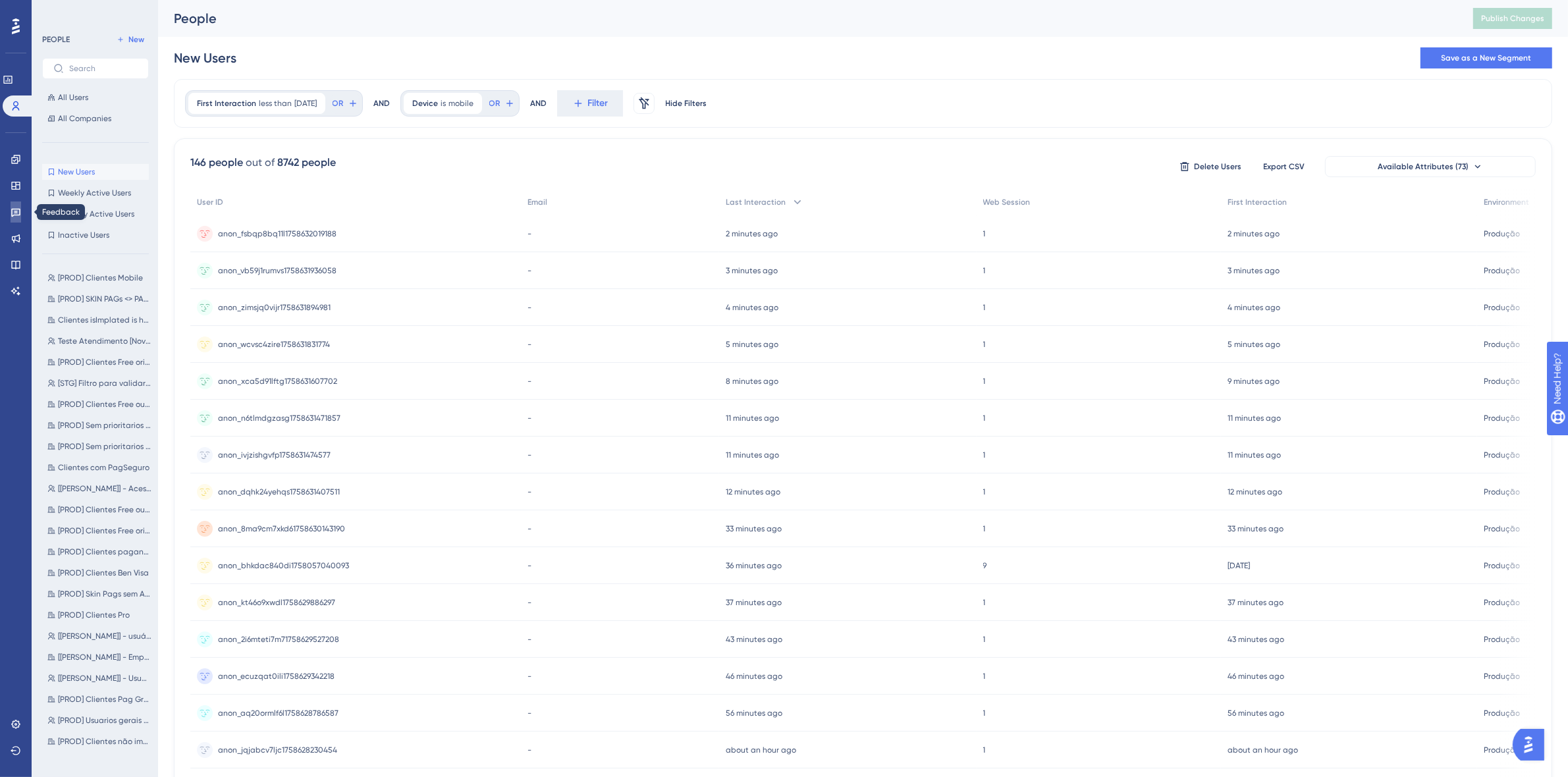
click at [20, 207] on icon at bounding box center [16, 211] width 11 height 11
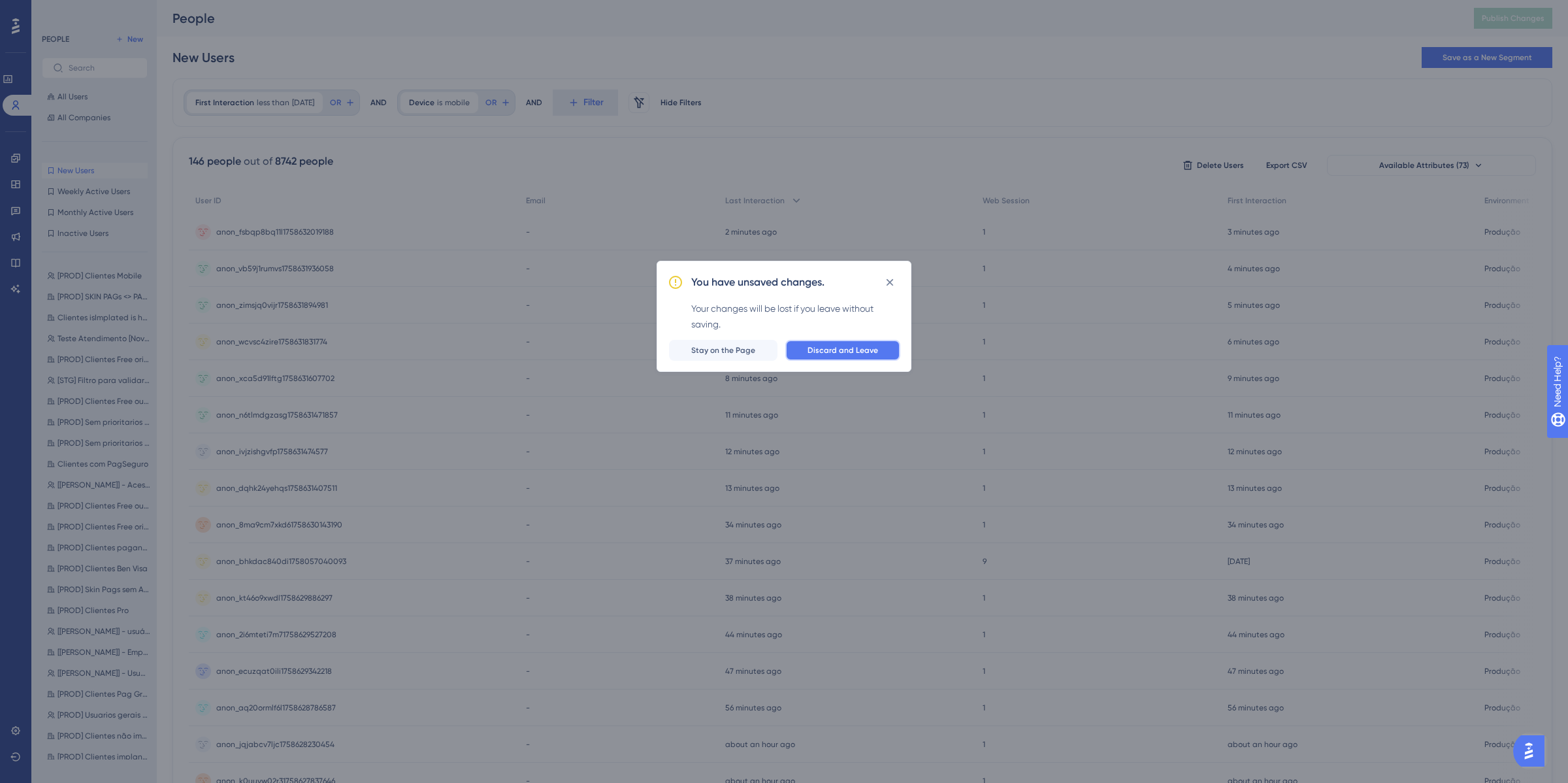
click at [851, 348] on span "Discard and Leave" at bounding box center [843, 350] width 70 height 11
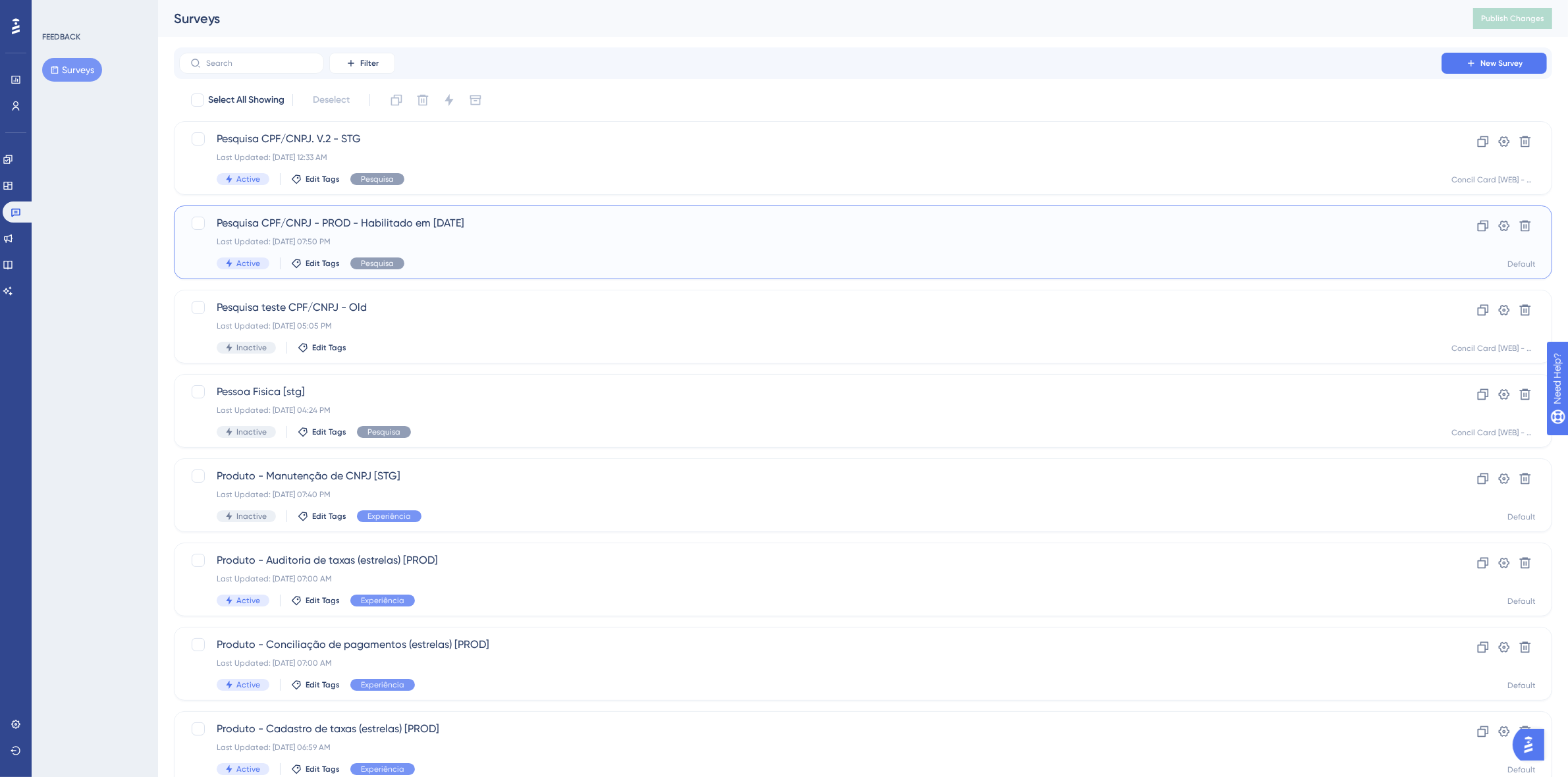
click at [456, 233] on div "Pesquisa CPF/CNPJ - PROD - Habilitado em 16/09/25 Last Updated: Sep 22 2025, 07…" at bounding box center [810, 242] width 1187 height 54
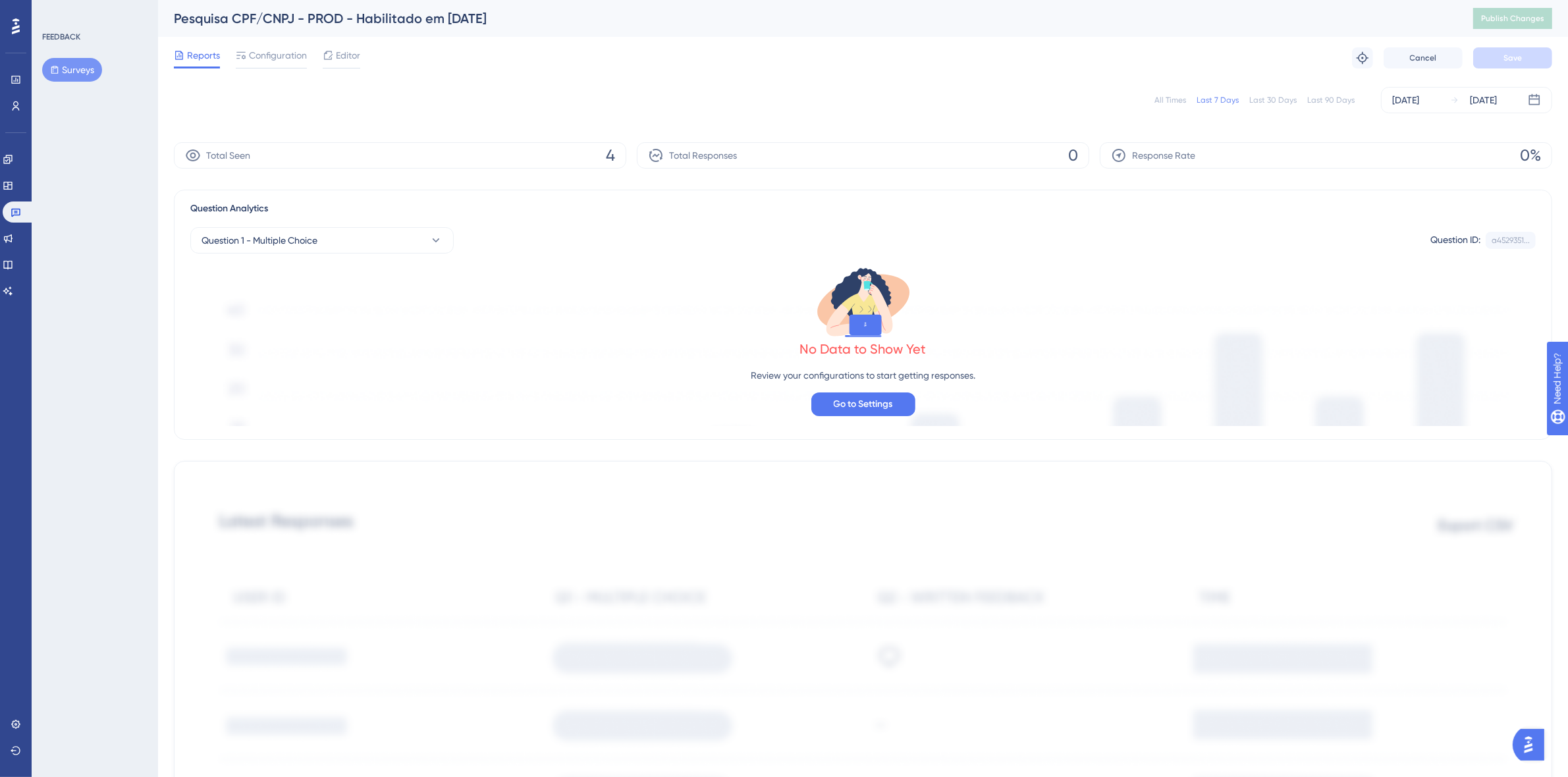
click at [1165, 99] on div "All Times" at bounding box center [1170, 100] width 31 height 11
click at [1484, 100] on div "[DATE]" at bounding box center [1483, 100] width 27 height 16
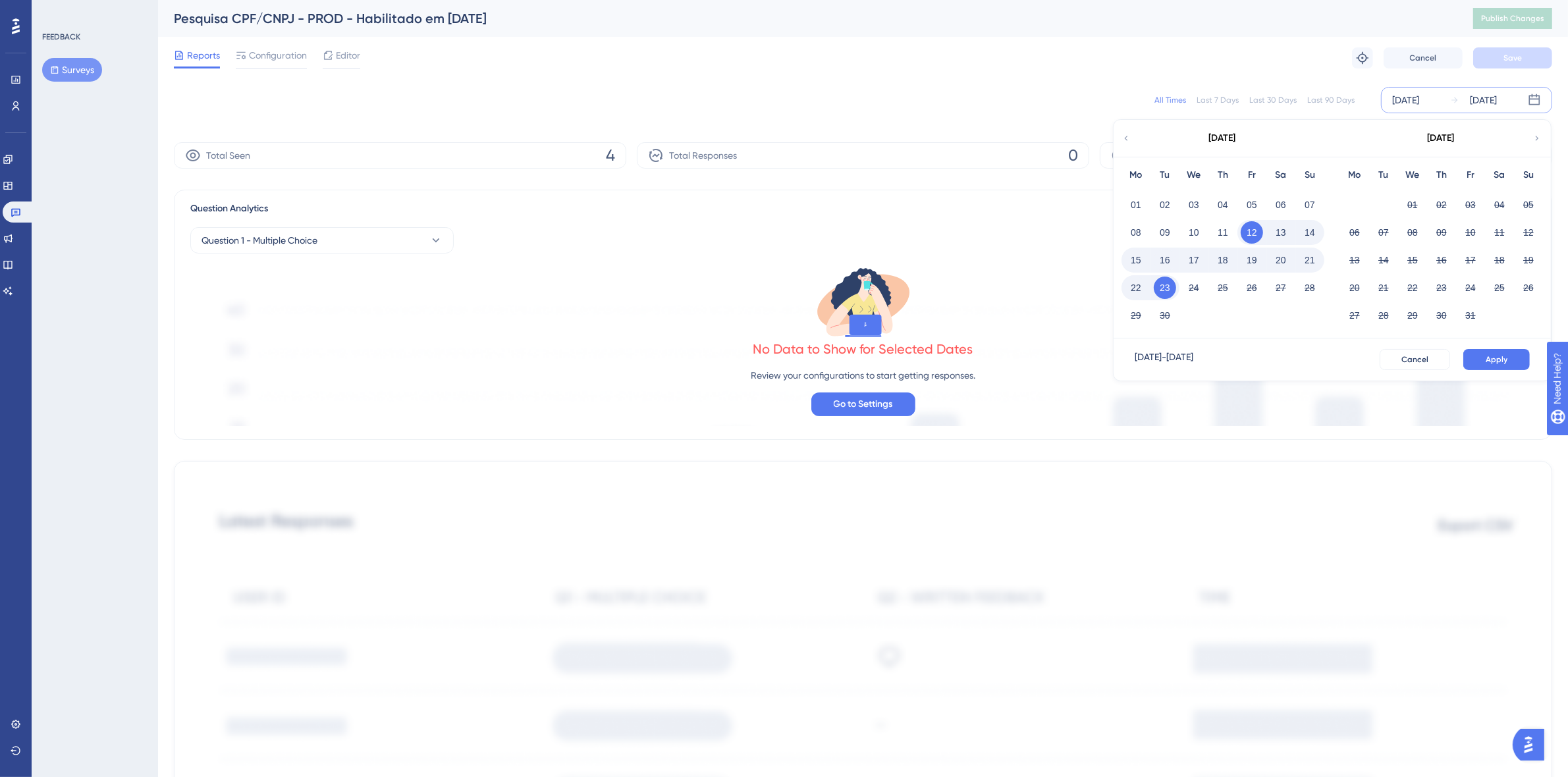
click at [1163, 291] on button "23" at bounding box center [1164, 287] width 23 height 23
click at [1166, 287] on button "23" at bounding box center [1164, 287] width 23 height 23
click at [1480, 353] on button "Apply" at bounding box center [1496, 359] width 67 height 21
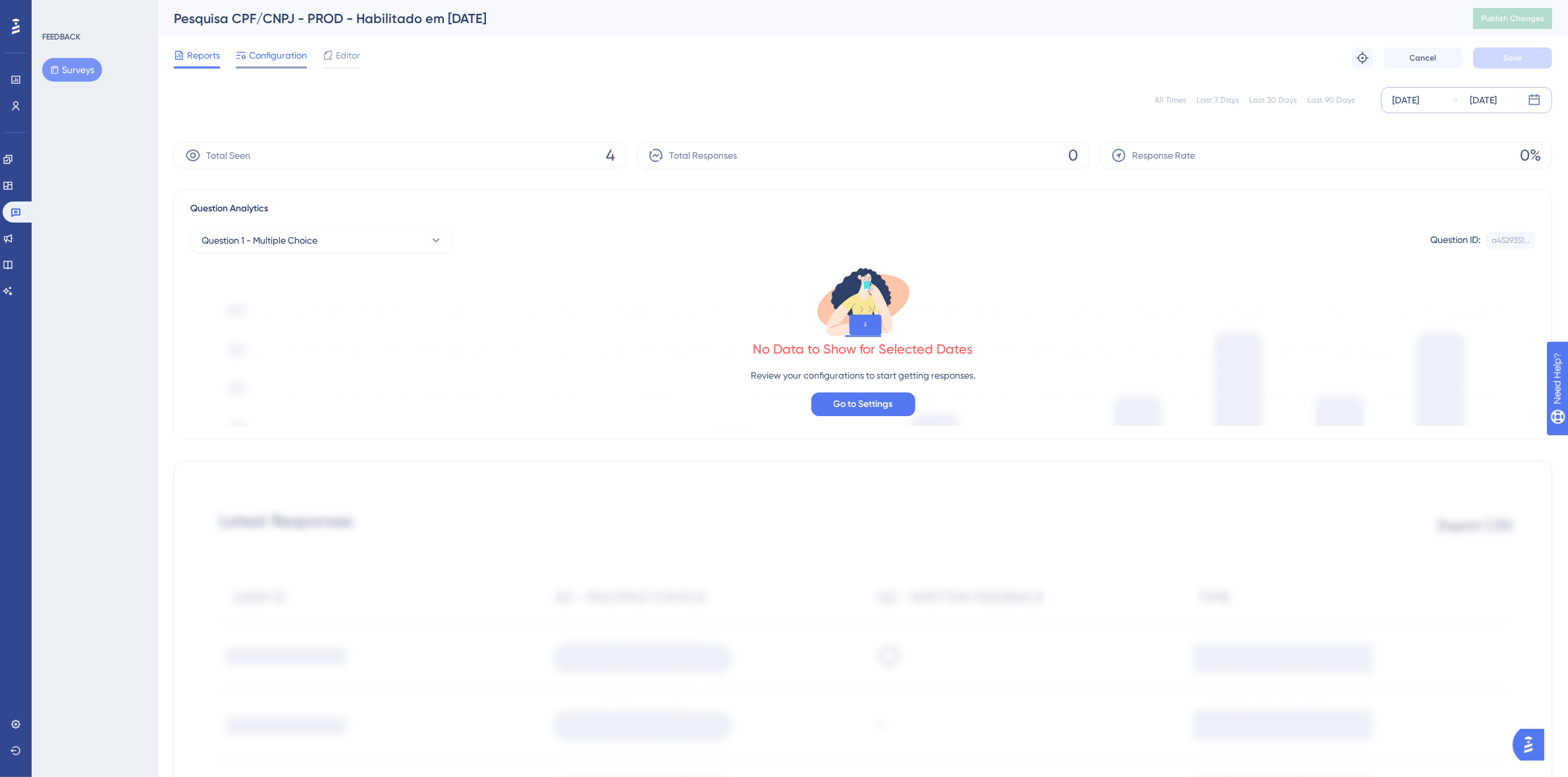
click at [265, 50] on span "Configuration" at bounding box center [277, 55] width 58 height 16
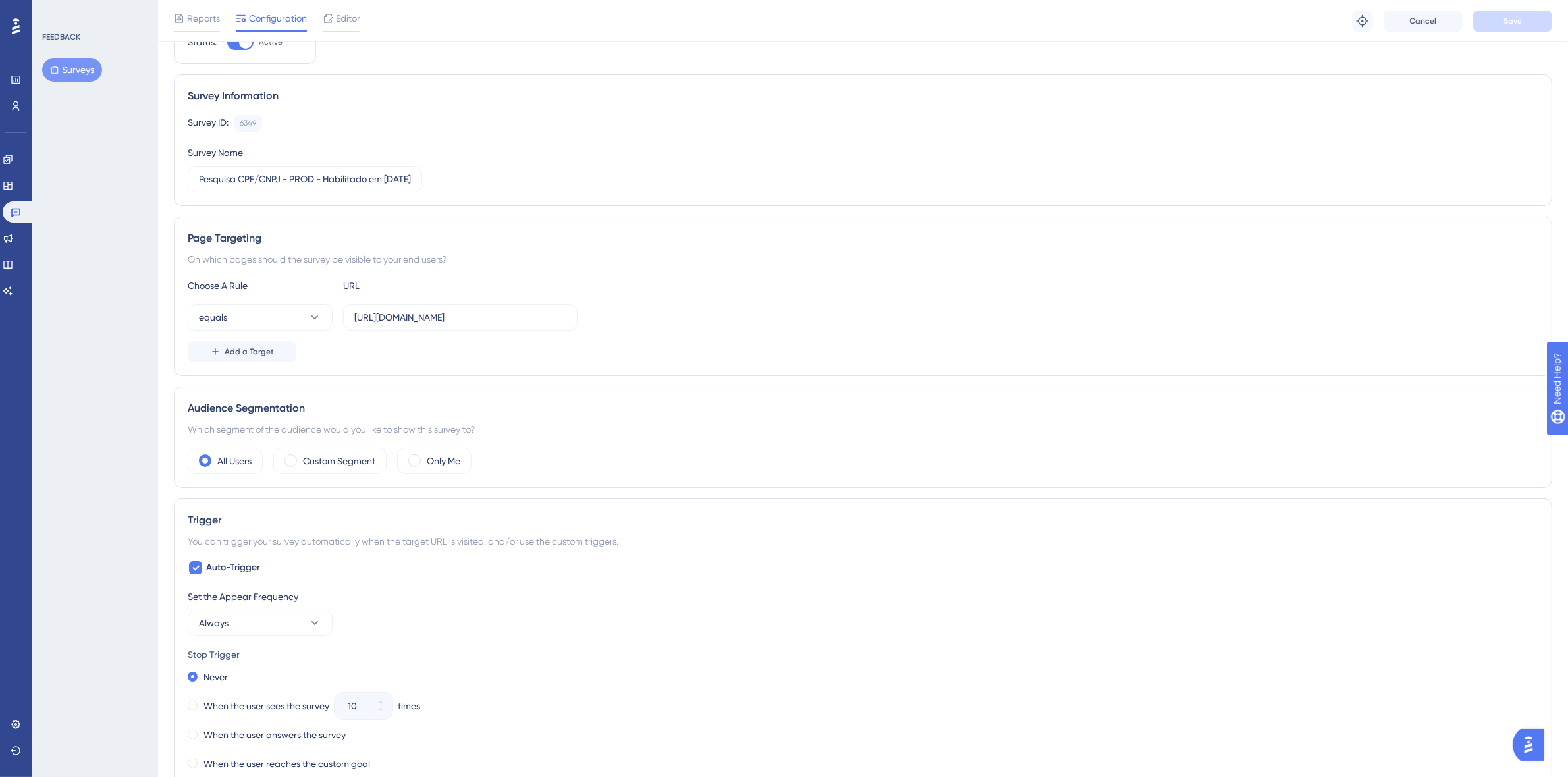
scroll to position [99, 0]
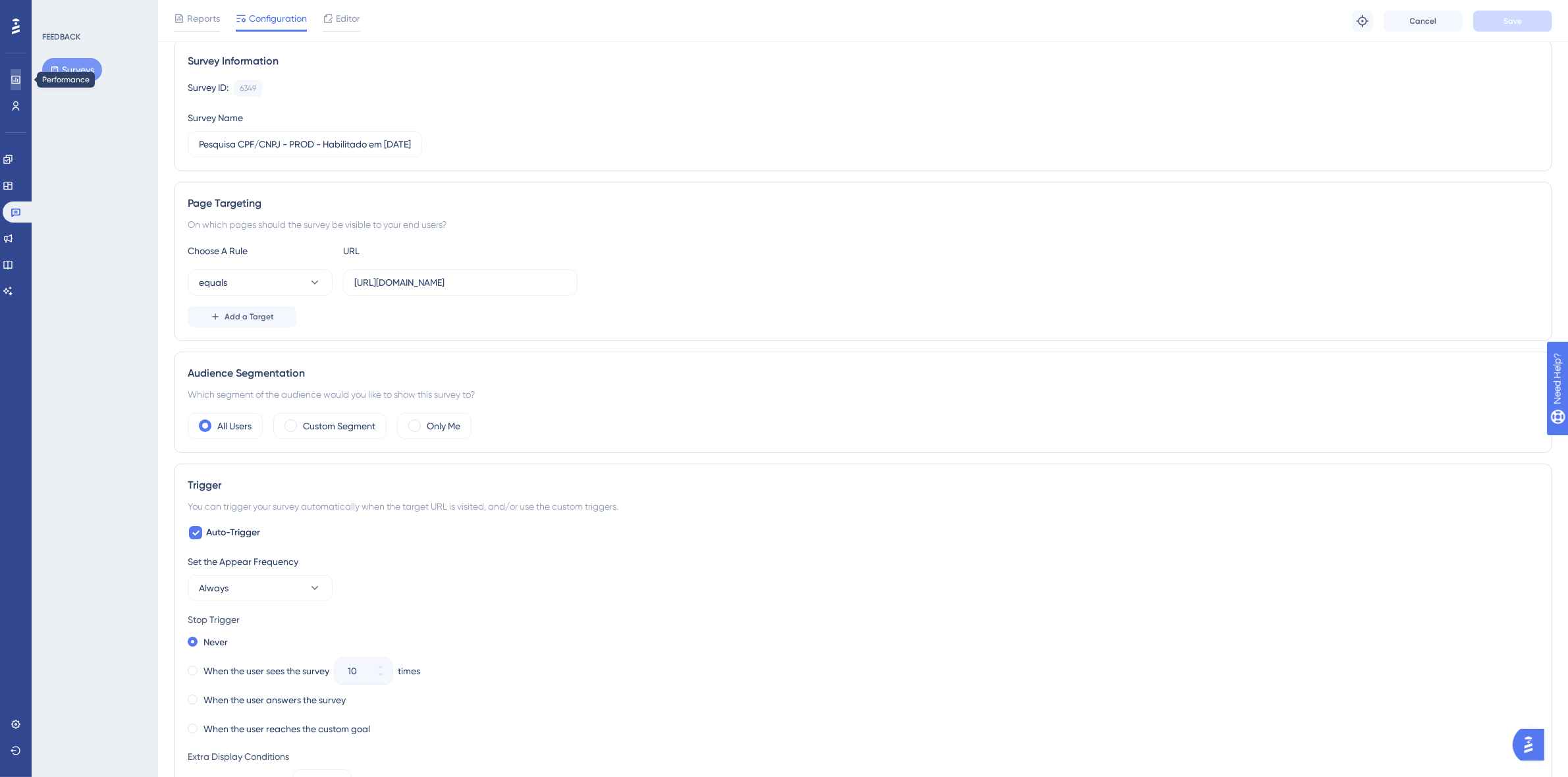
click at [20, 87] on link at bounding box center [16, 79] width 11 height 21
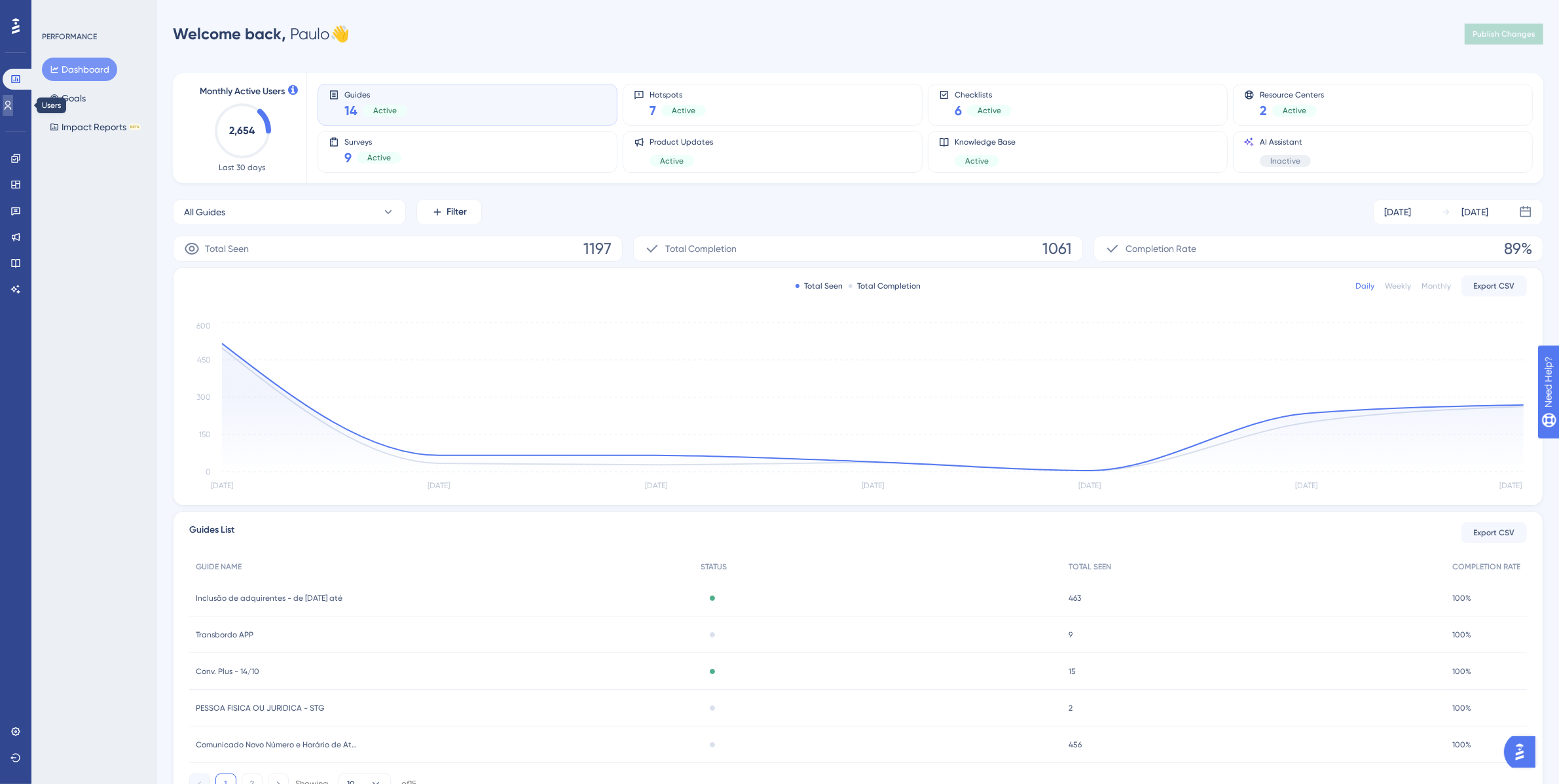
click at [8, 99] on link at bounding box center [8, 104] width 11 height 21
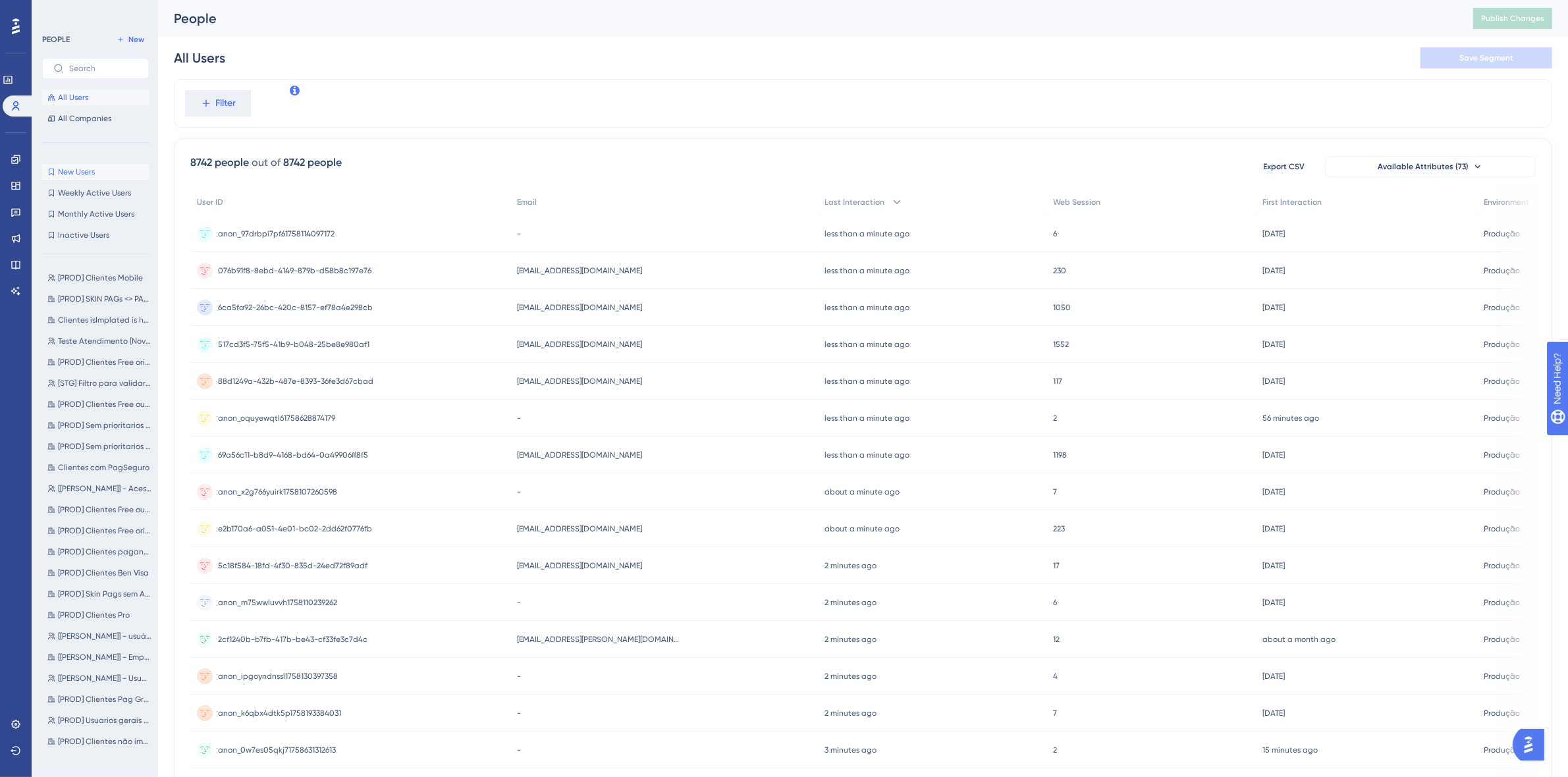
click at [102, 173] on button "New Users New Users" at bounding box center [95, 172] width 107 height 16
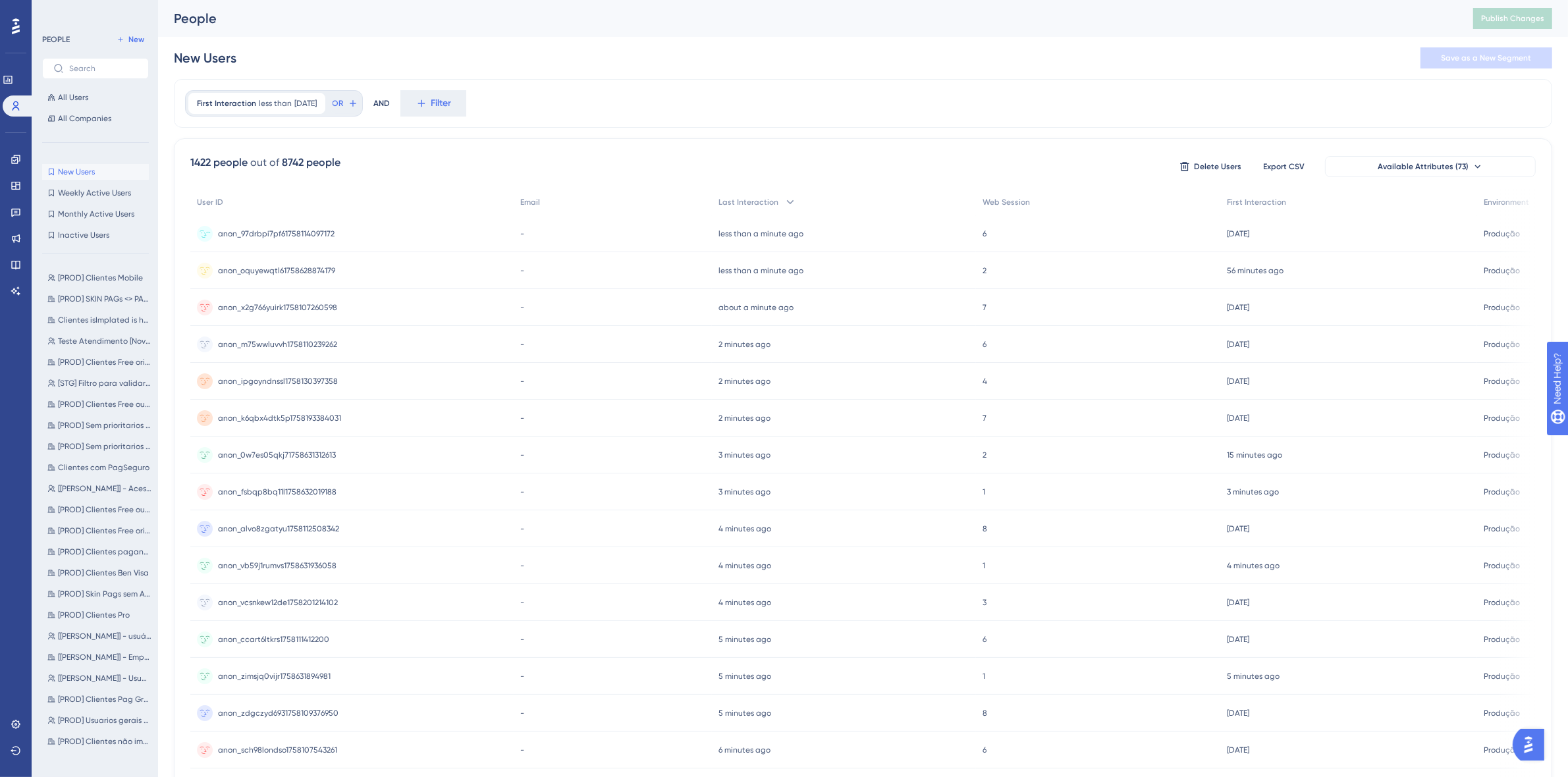
click at [278, 233] on span "anon_97drbpi7pf61758114097172" at bounding box center [276, 234] width 117 height 11
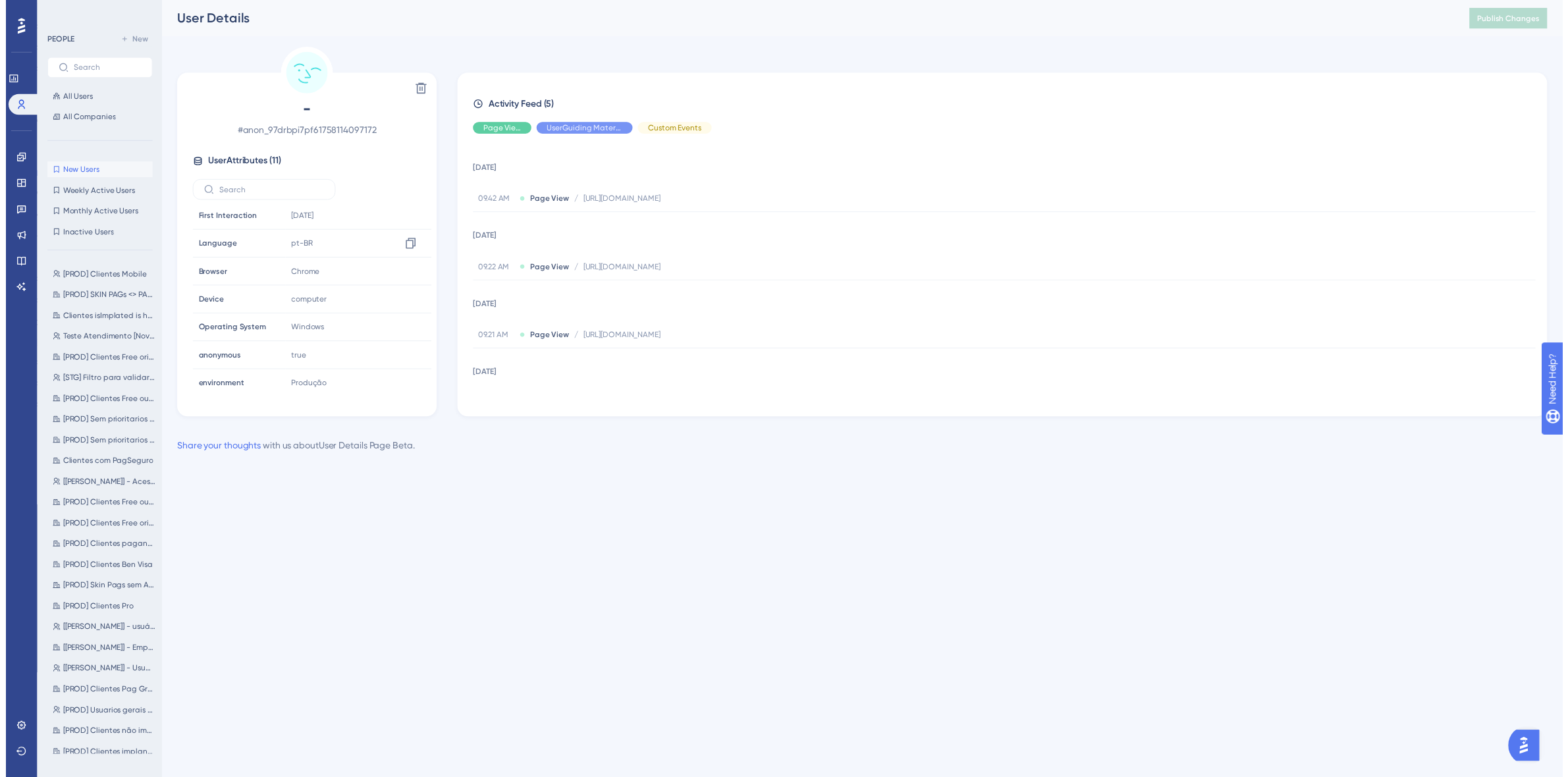
scroll to position [119, 0]
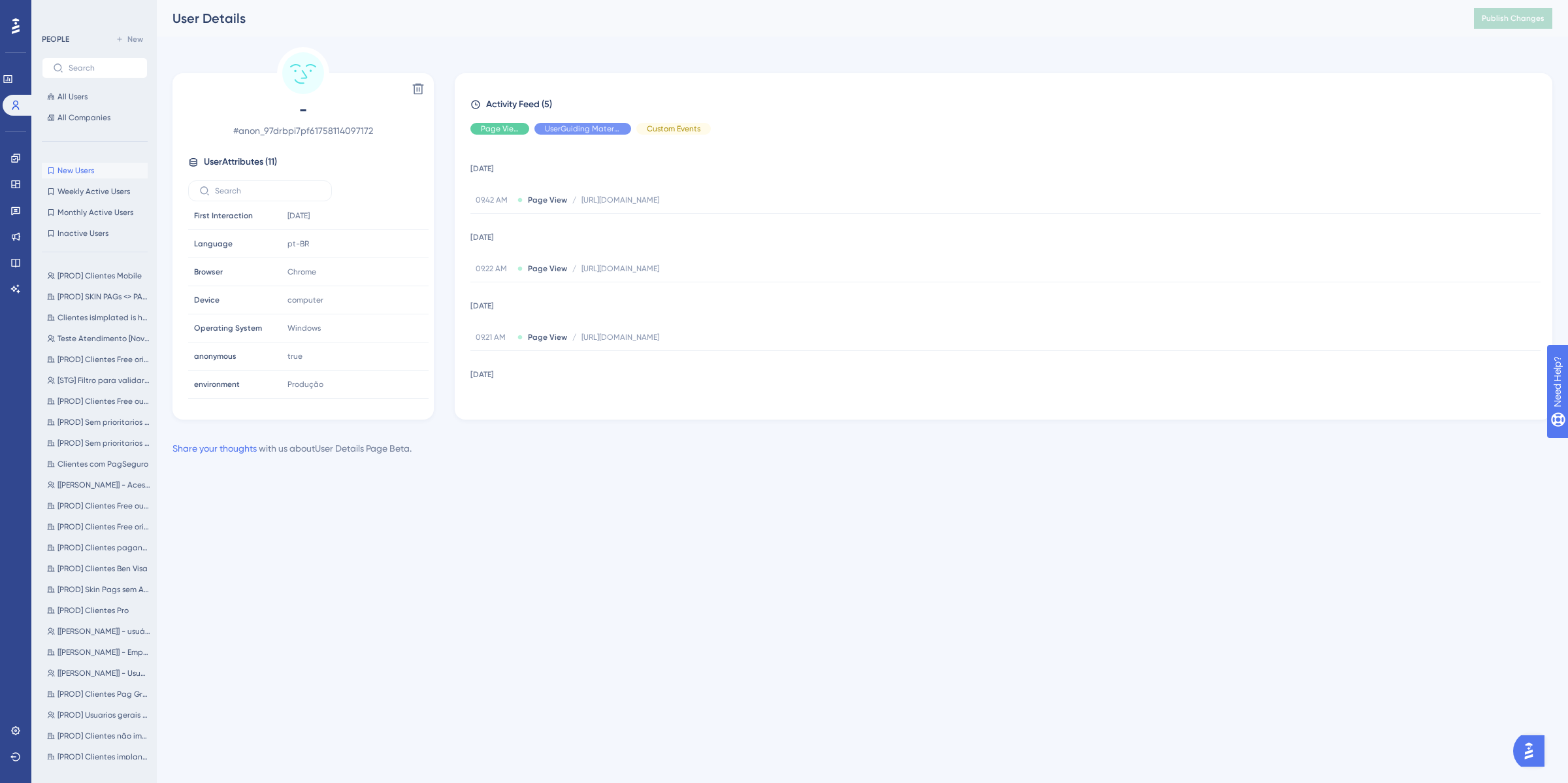
click at [106, 167] on button "New Users New Users" at bounding box center [95, 171] width 106 height 16
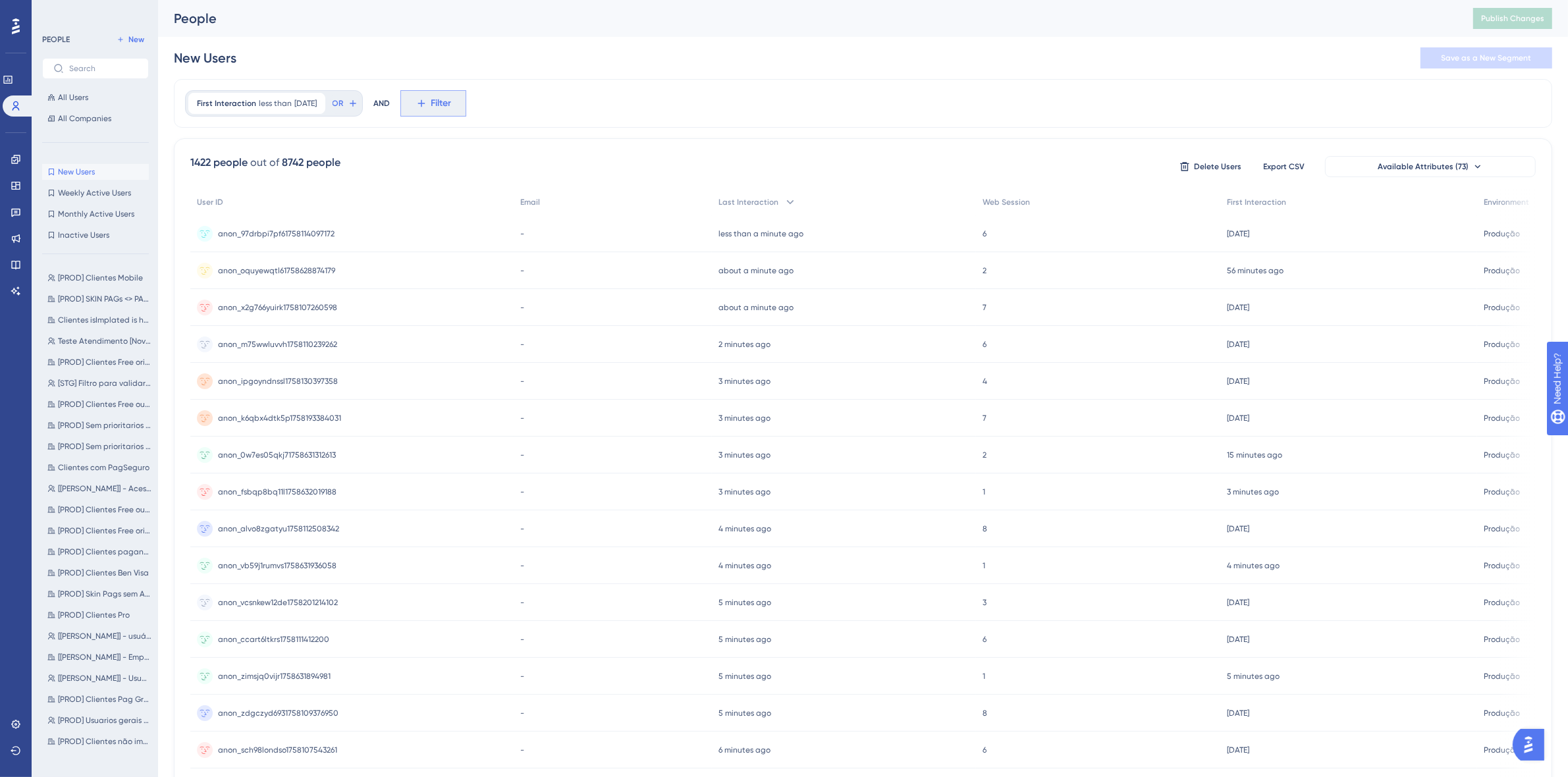
click at [452, 109] on span "Filter" at bounding box center [441, 103] width 21 height 16
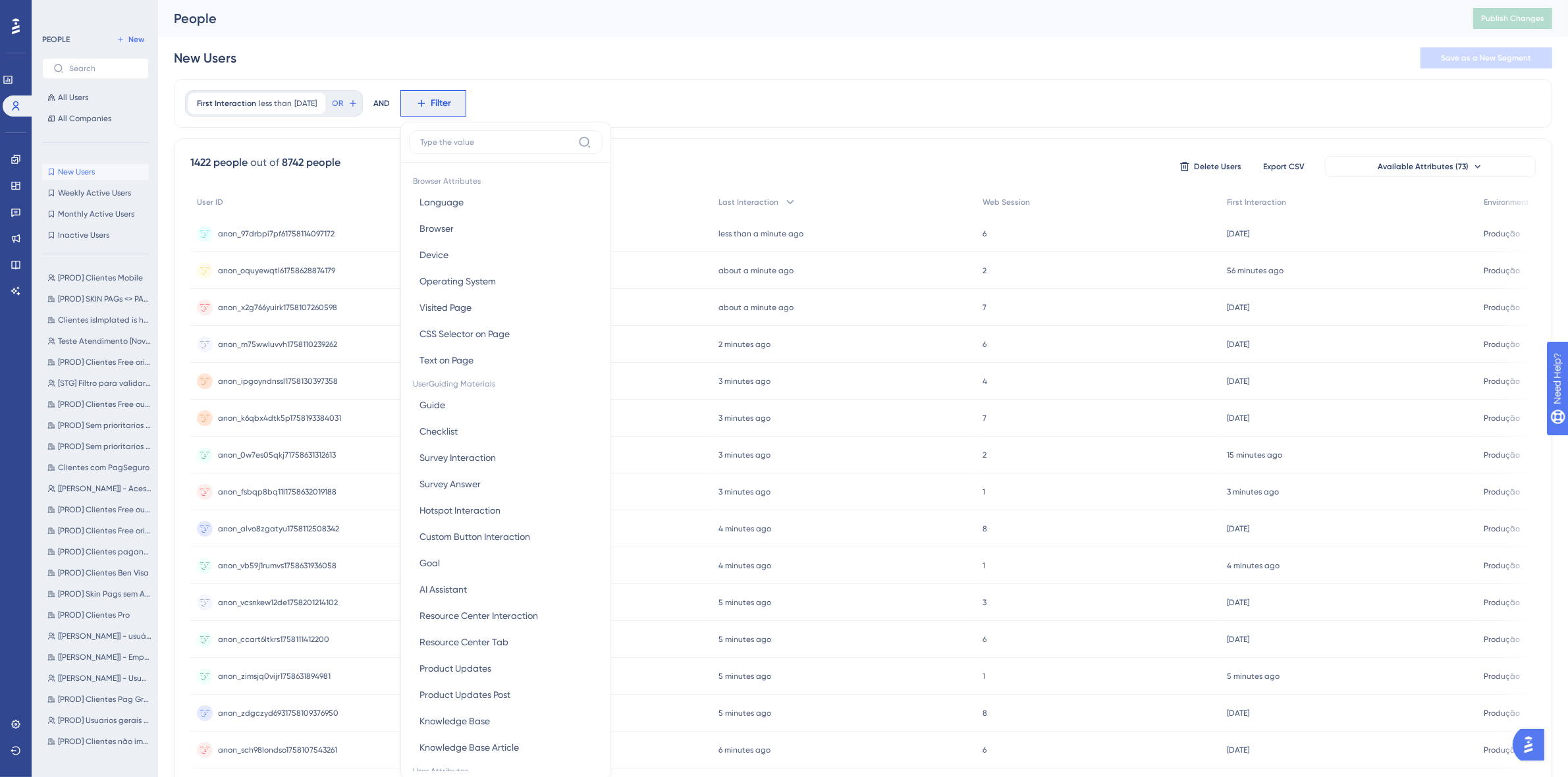
scroll to position [63, 0]
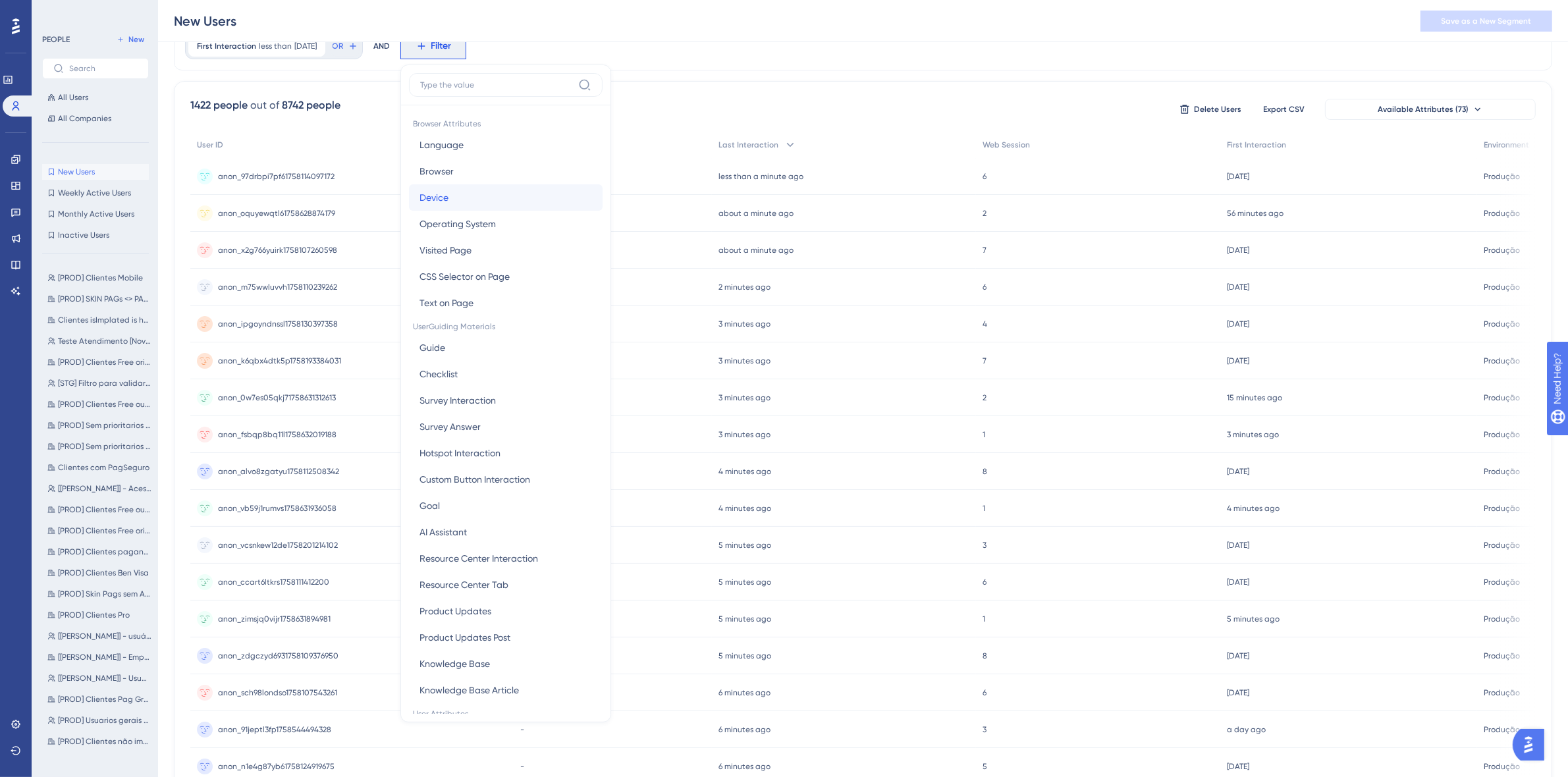
click at [448, 202] on span "Device" at bounding box center [433, 197] width 28 height 16
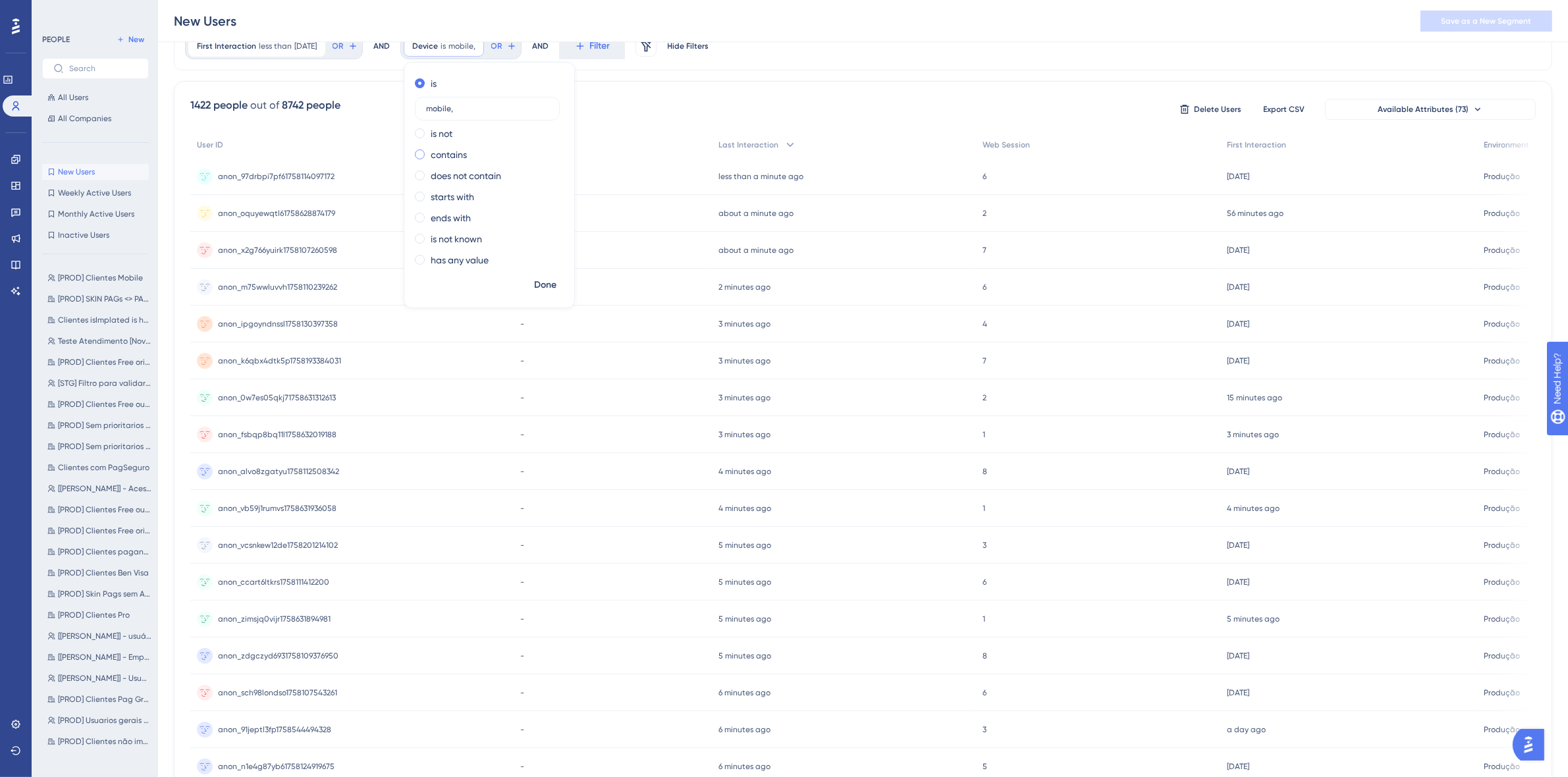
type input "mobile"
click at [556, 292] on span "Done" at bounding box center [545, 285] width 23 height 16
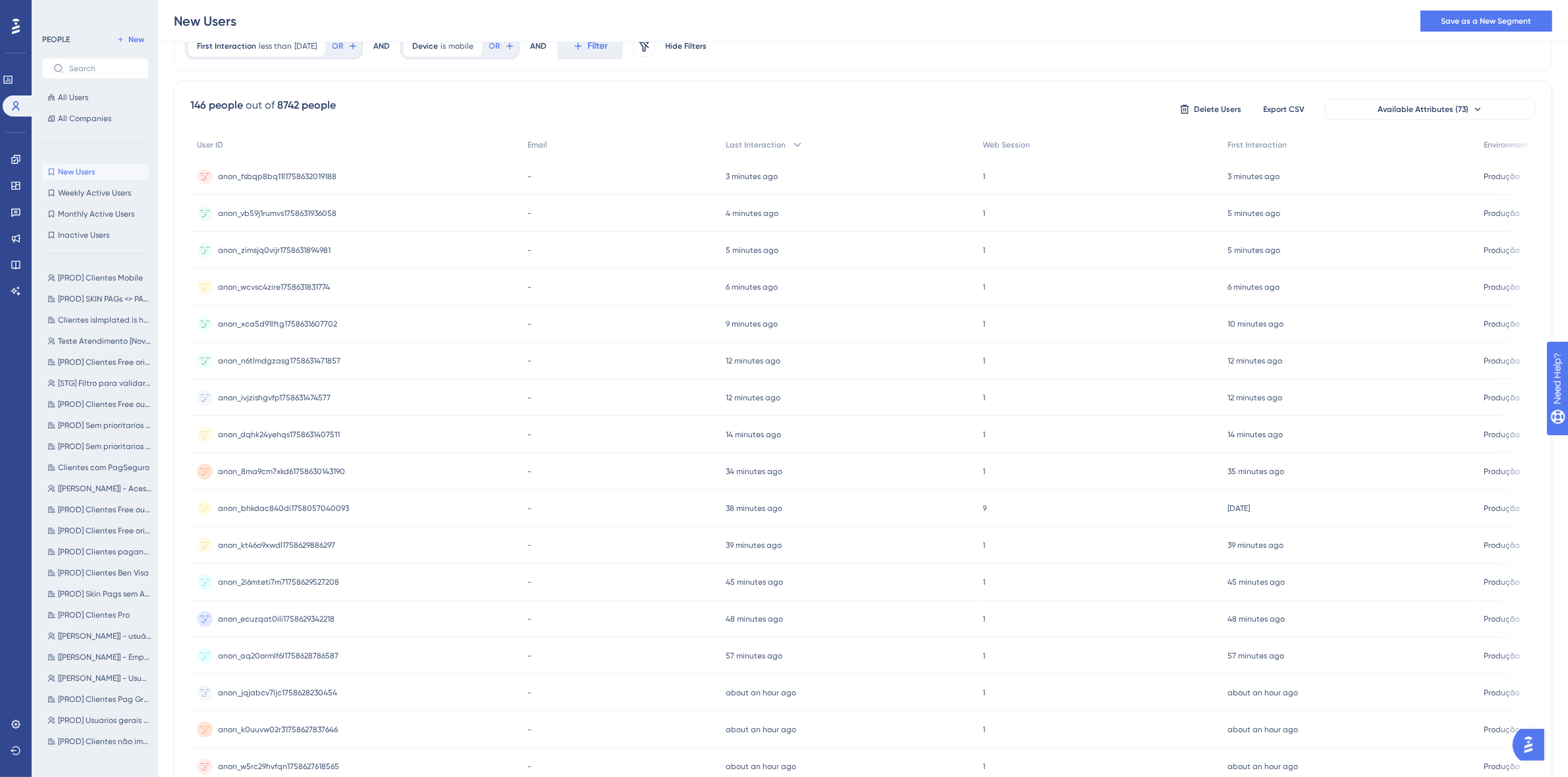
click at [281, 178] on span "anon_fsbqp8bq11l1758632019188" at bounding box center [277, 176] width 119 height 11
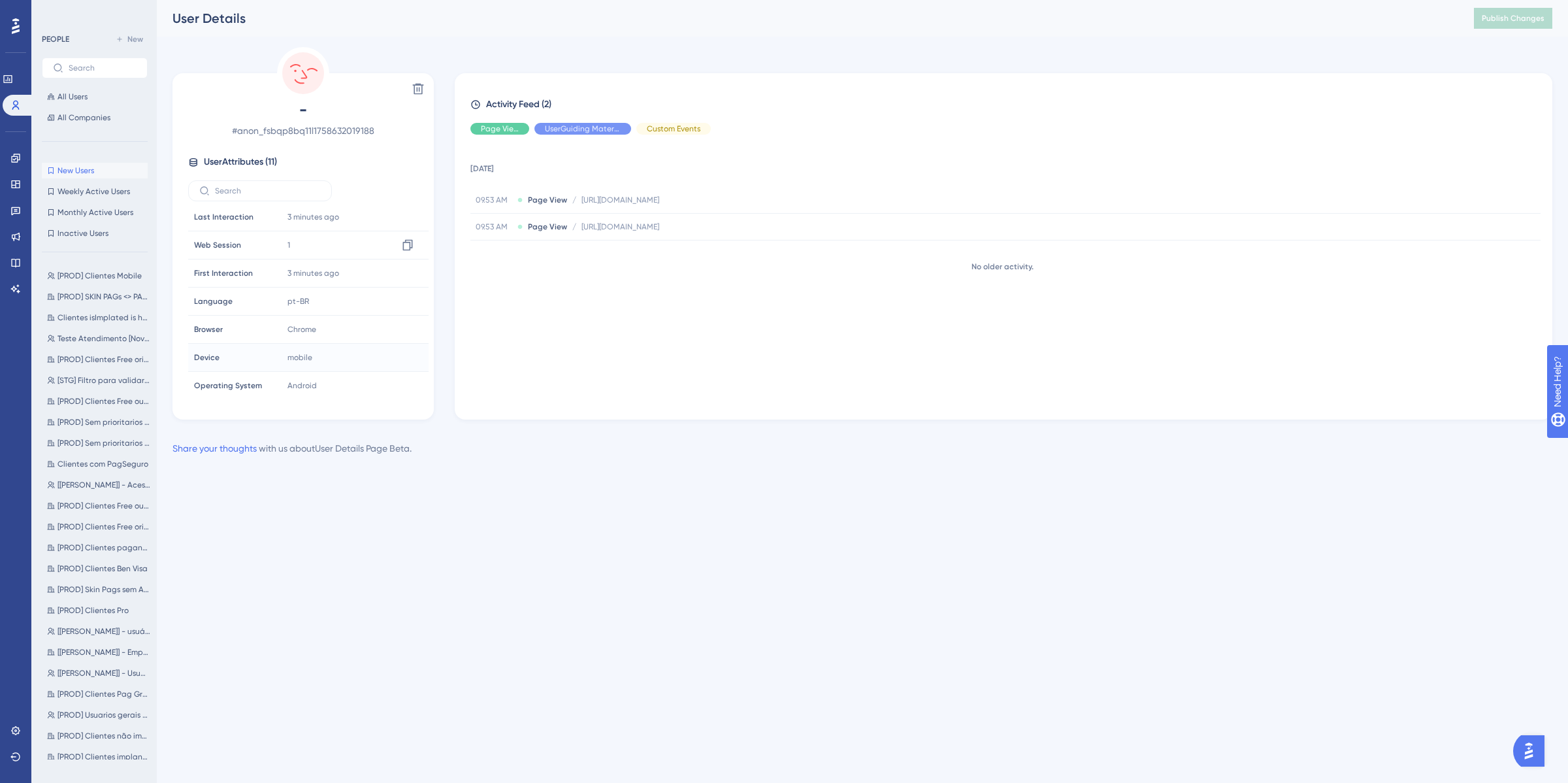
scroll to position [118, 0]
click at [1522, 198] on icon at bounding box center [1528, 199] width 13 height 13
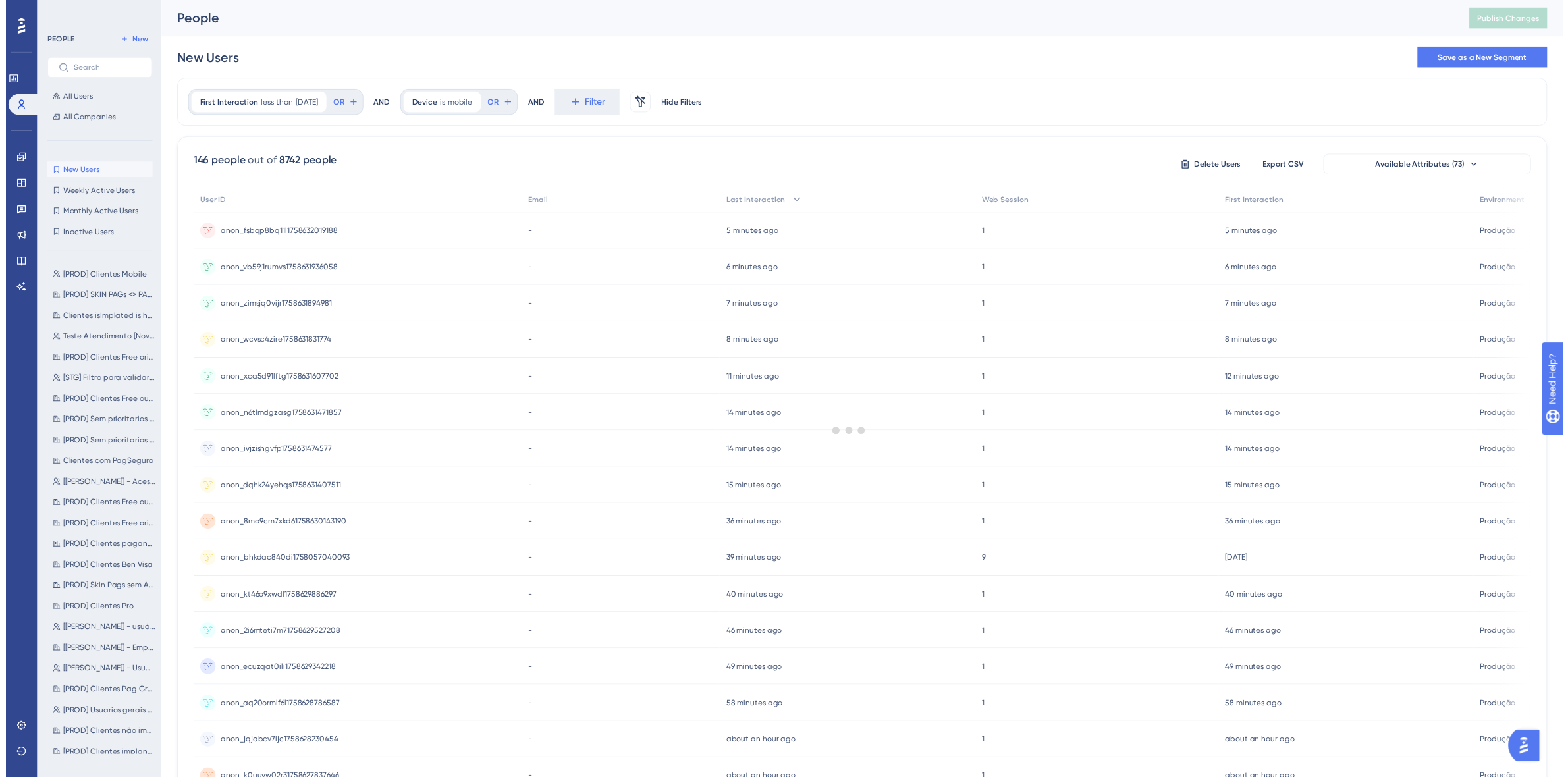
scroll to position [63, 0]
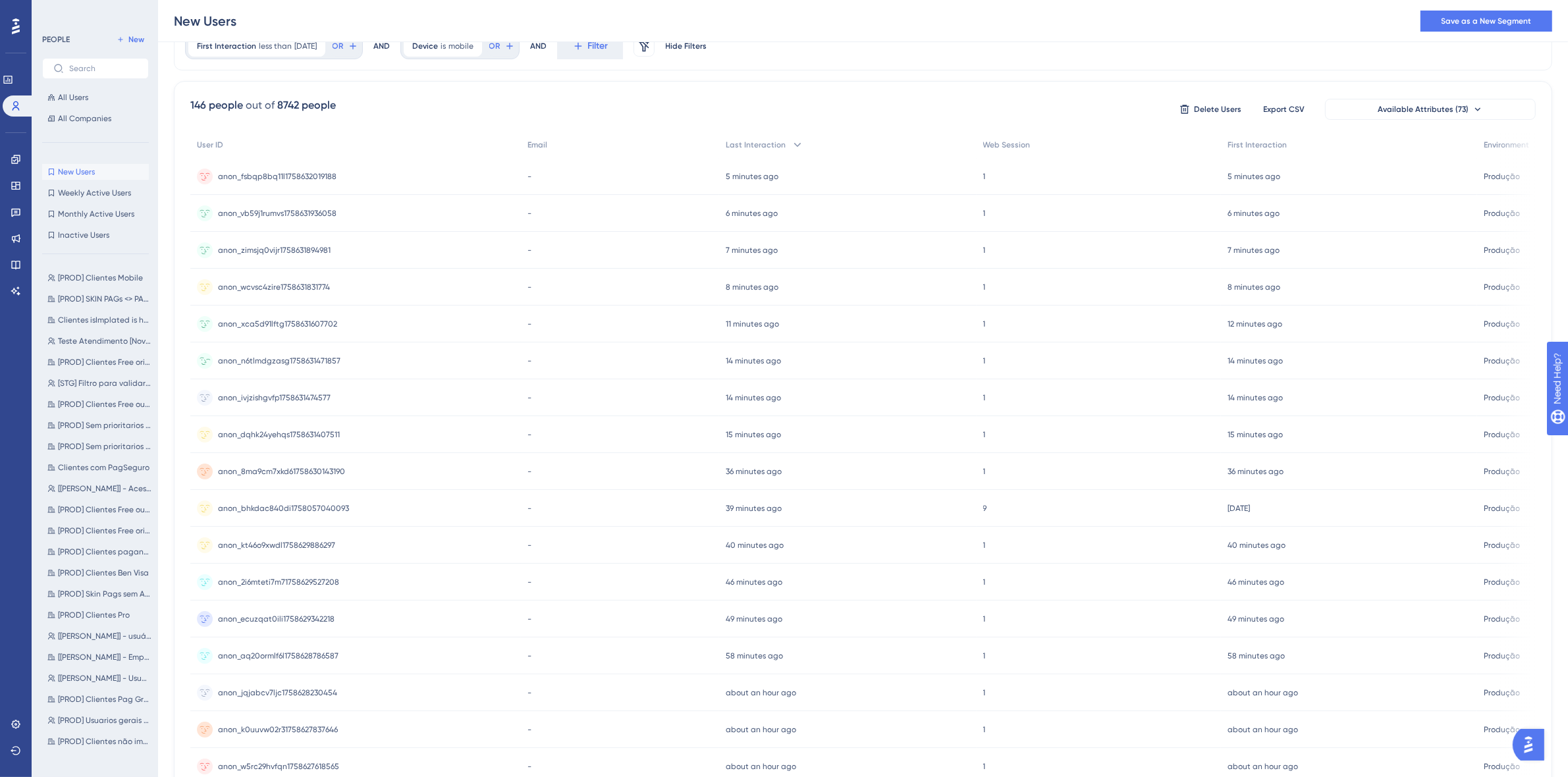
click at [307, 355] on div "anon_n6tlmdgzasg1758631471857 anon_n6tlmdgzasg1758631471857" at bounding box center [279, 361] width 123 height 37
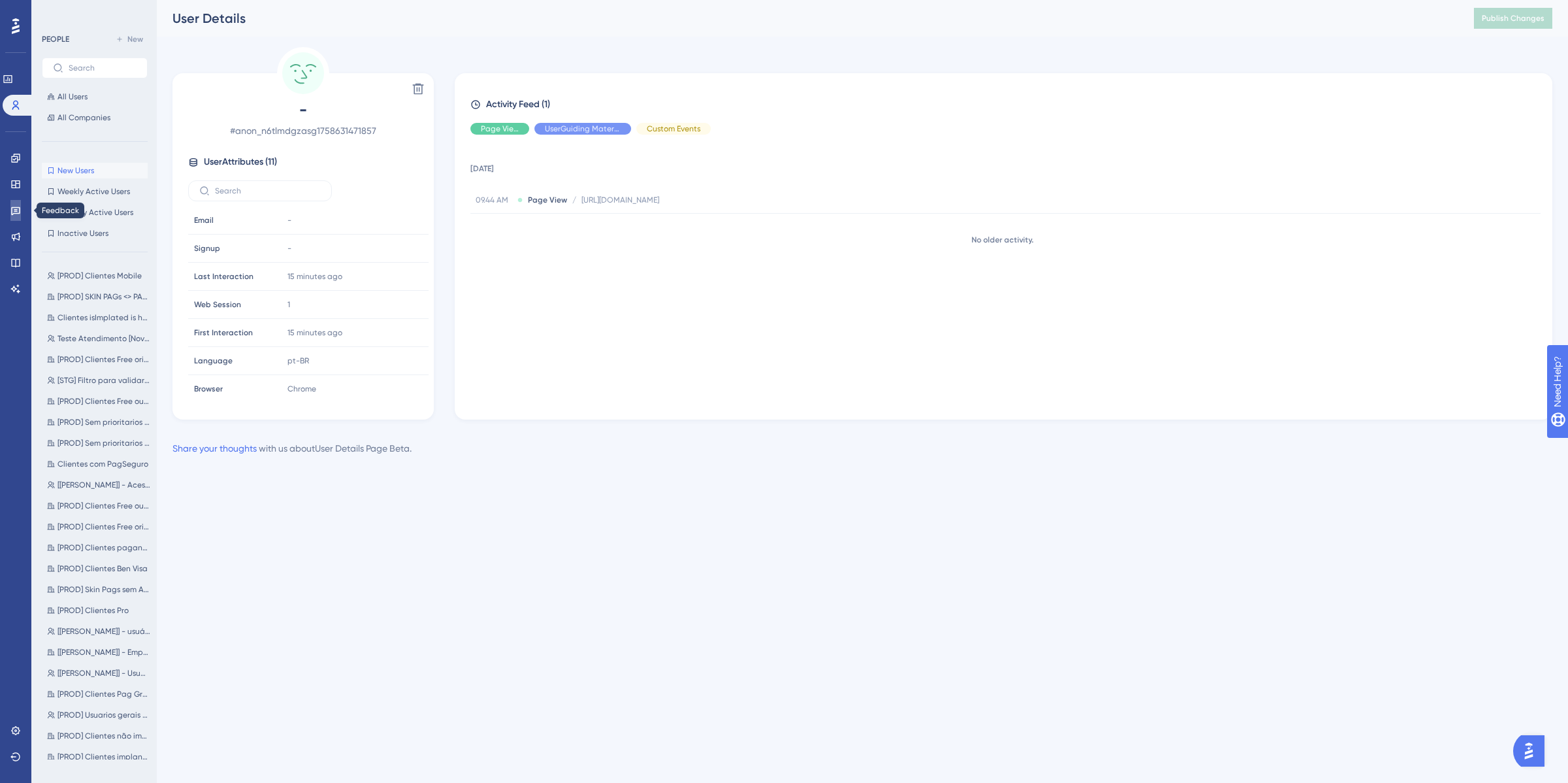
click at [17, 213] on icon at bounding box center [16, 210] width 11 height 11
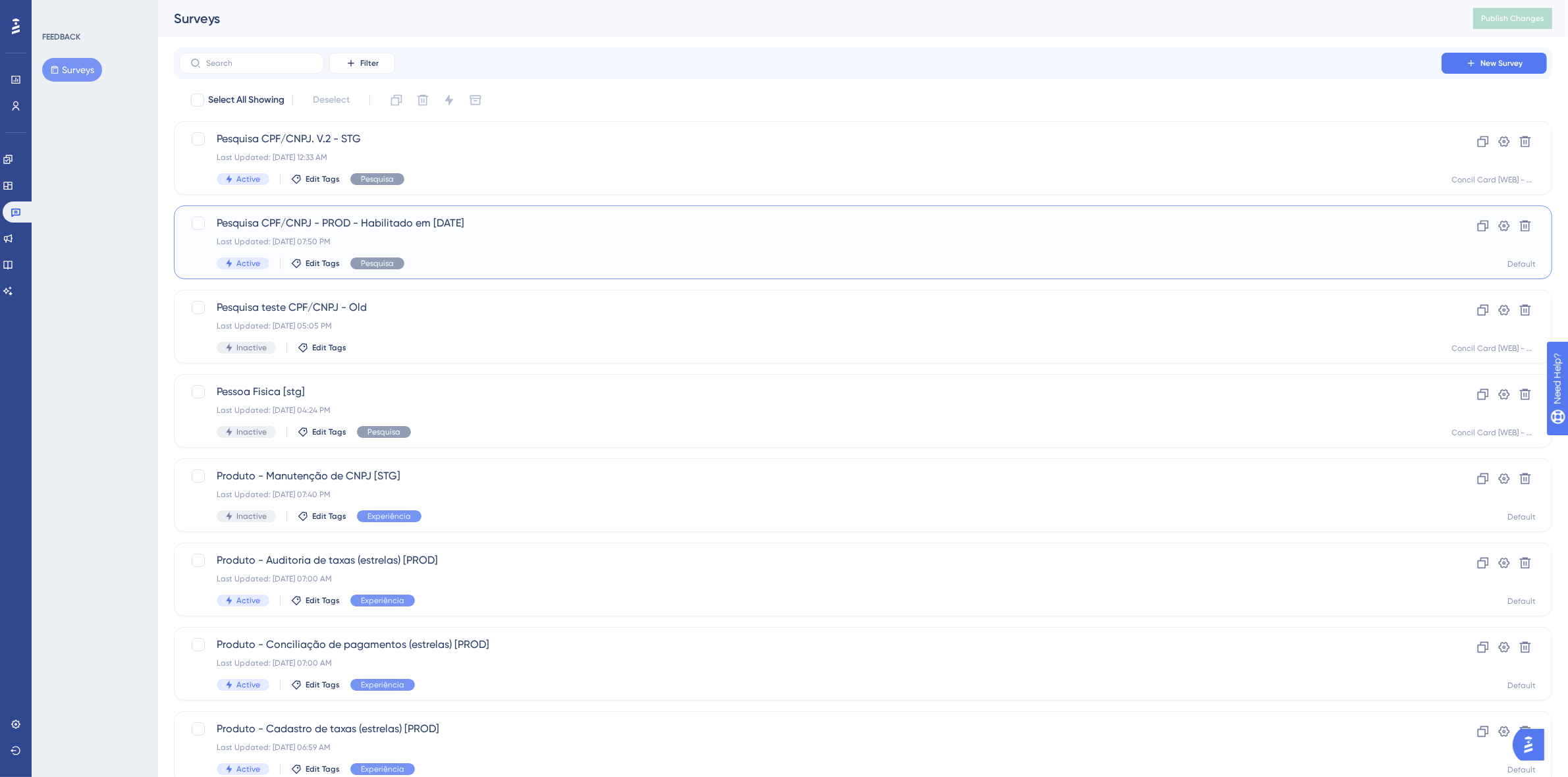
click at [478, 234] on div "Pesquisa CPF/CNPJ - PROD - Habilitado em 16/09/25 Last Updated: Sep 22 2025, 07…" at bounding box center [810, 242] width 1187 height 54
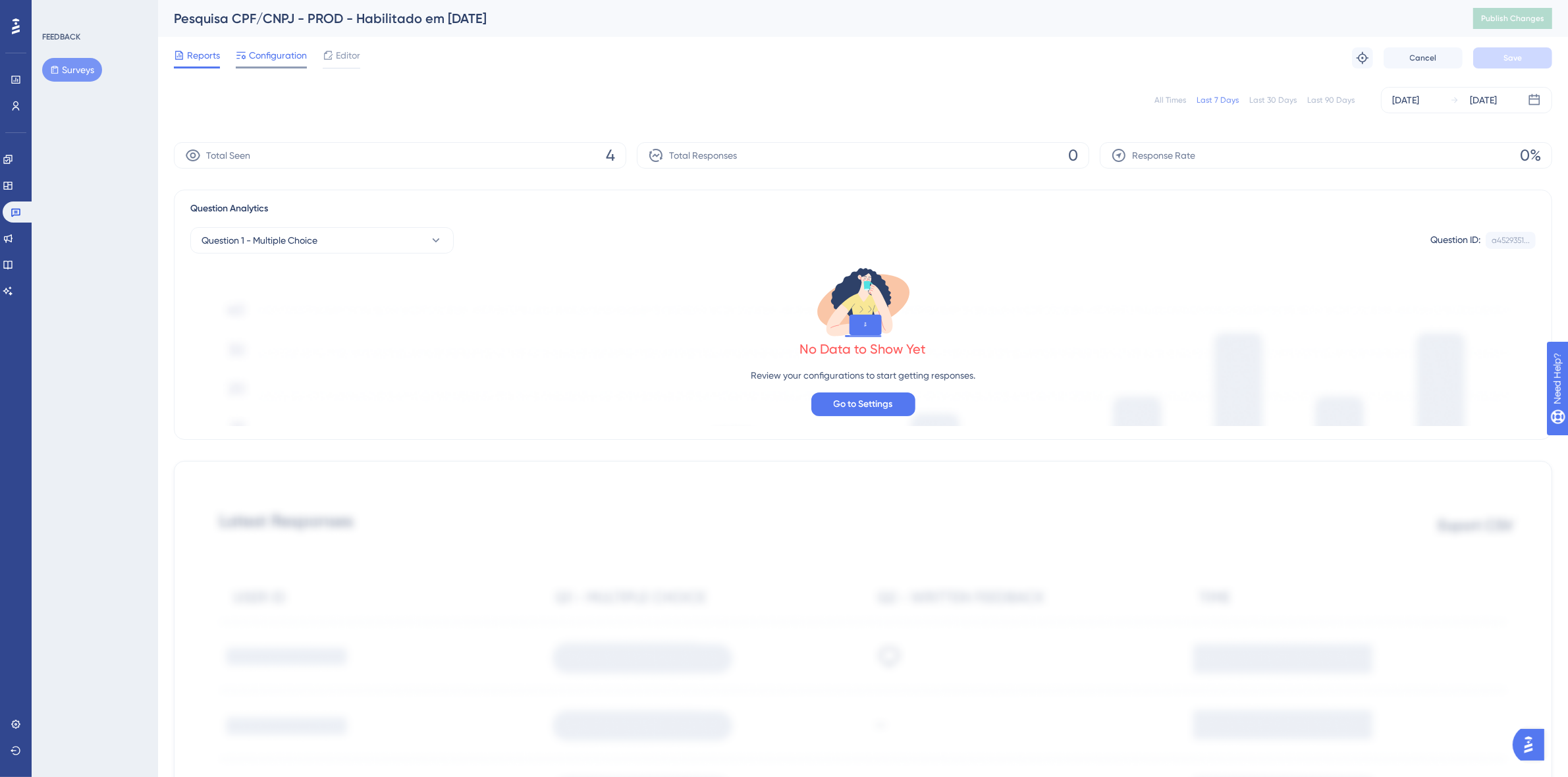
click at [270, 51] on span "Configuration" at bounding box center [277, 55] width 58 height 16
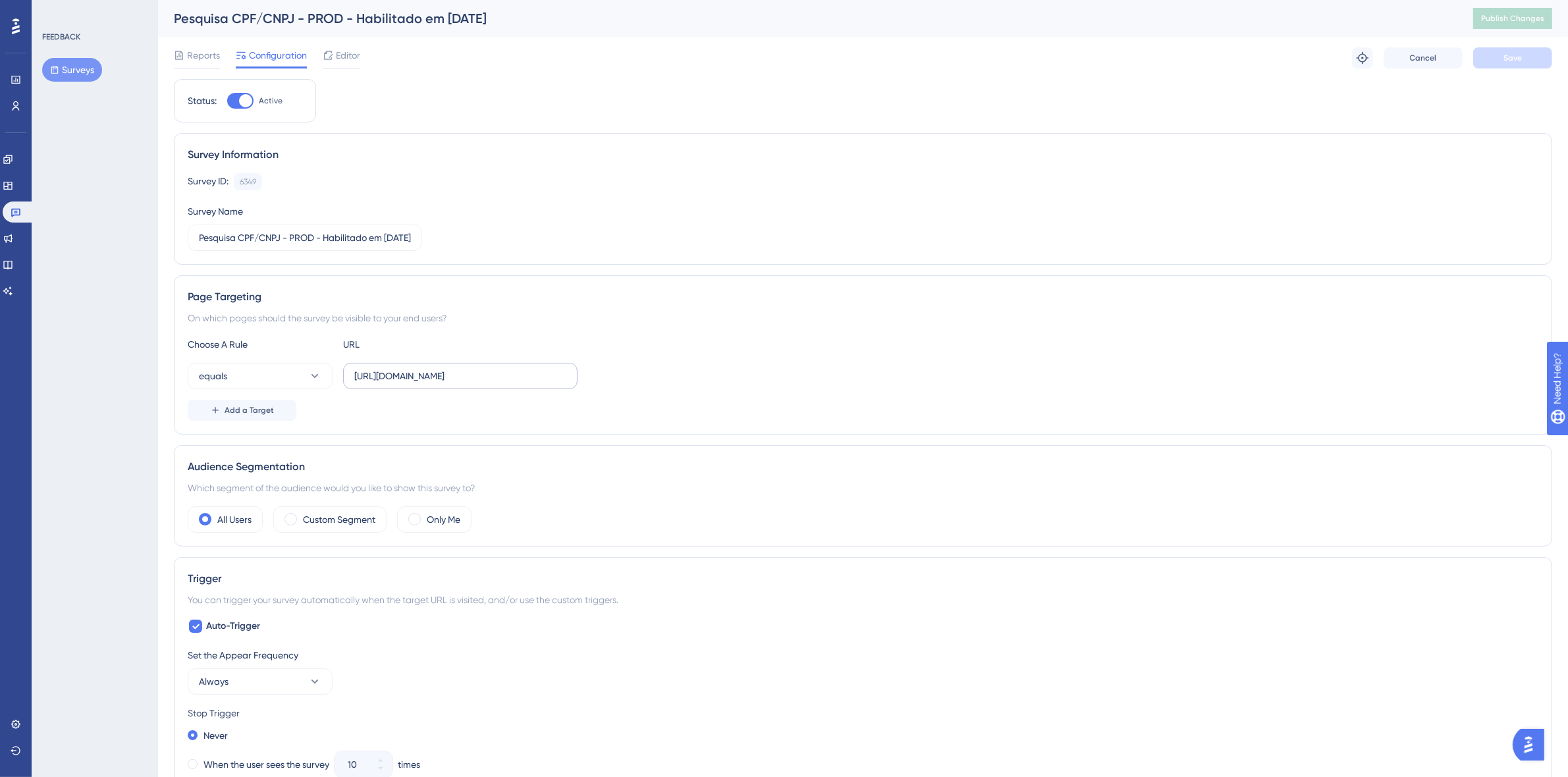
click at [555, 383] on label "https://www.novoconcilcard.com.br/criar-conta" at bounding box center [460, 375] width 235 height 27
click at [555, 383] on input "https://www.novoconcilcard.com.br/criar-conta" at bounding box center [461, 375] width 212 height 15
click at [249, 369] on button "equals" at bounding box center [259, 375] width 144 height 27
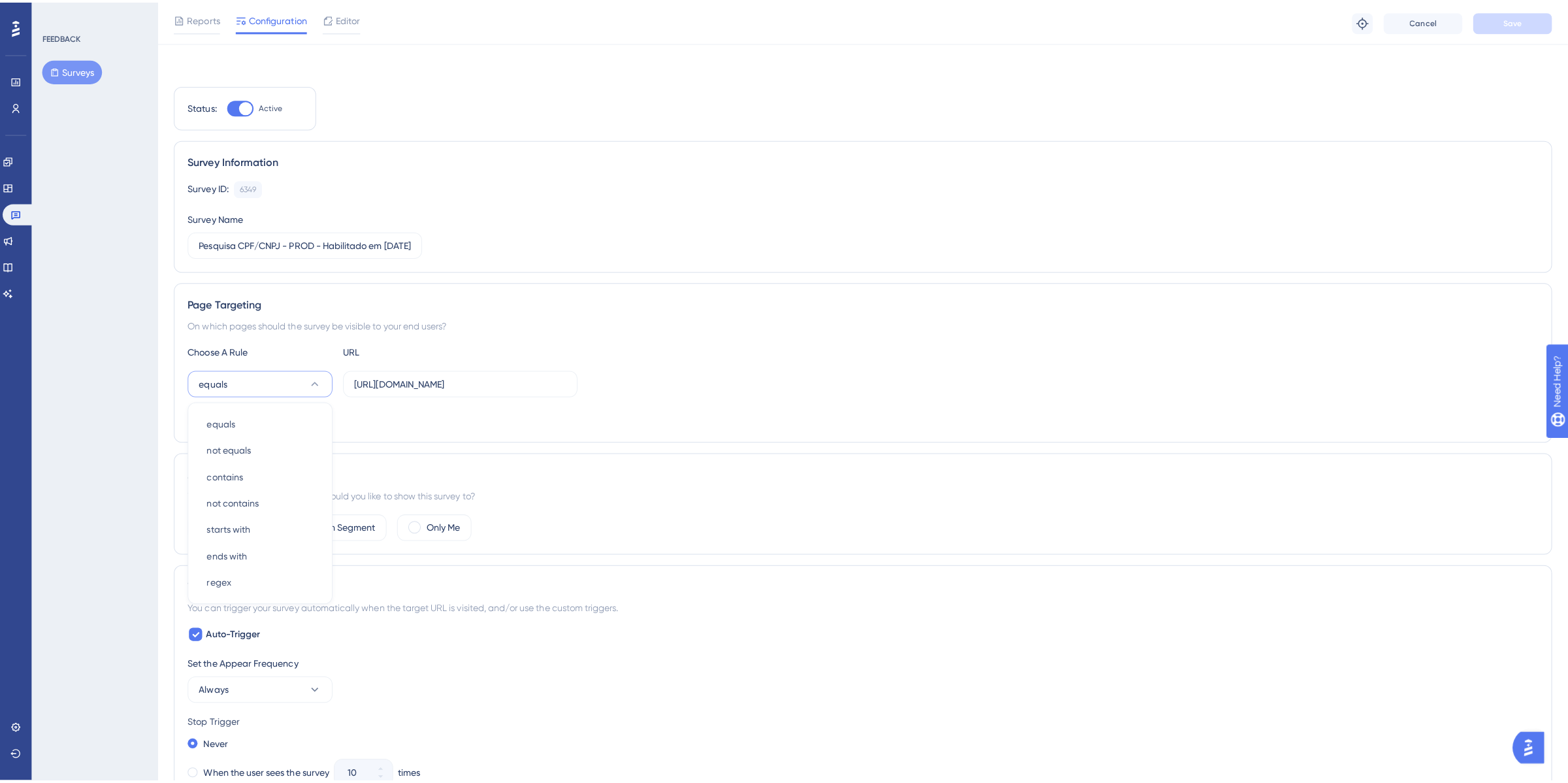
scroll to position [106, 0]
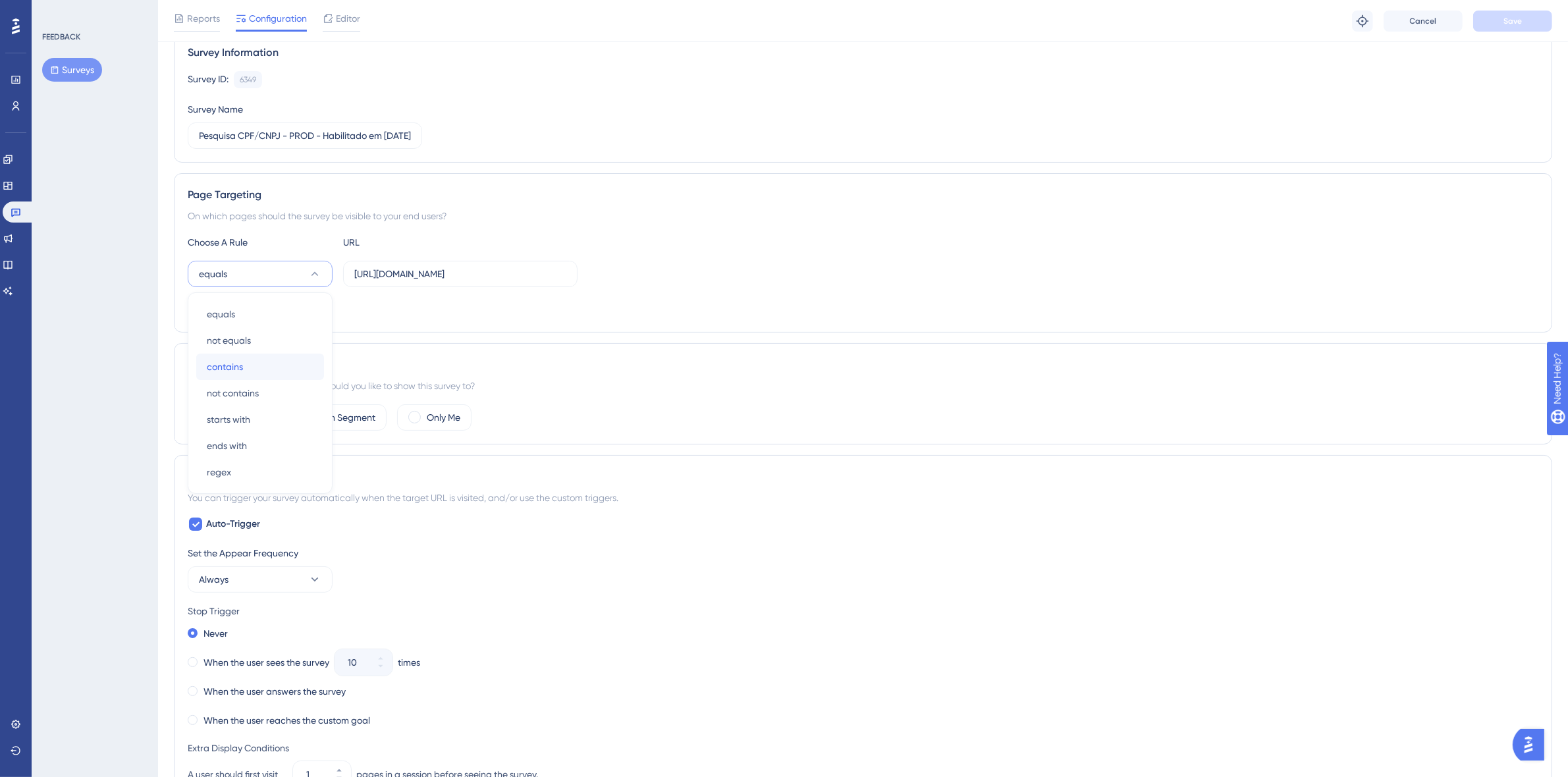
click at [272, 362] on div "contains contains" at bounding box center [259, 366] width 107 height 27
click at [438, 283] on label "https://www.novoconcilcard.com.br/criar-conta" at bounding box center [460, 273] width 235 height 27
click at [438, 281] on input "https://www.novoconcilcard.com.br/criar-conta" at bounding box center [461, 273] width 212 height 15
click at [508, 274] on input "https://www.novoconcilcard.com.br/criar-conta" at bounding box center [461, 273] width 212 height 15
drag, startPoint x: 570, startPoint y: 278, endPoint x: 330, endPoint y: 272, distance: 240.1
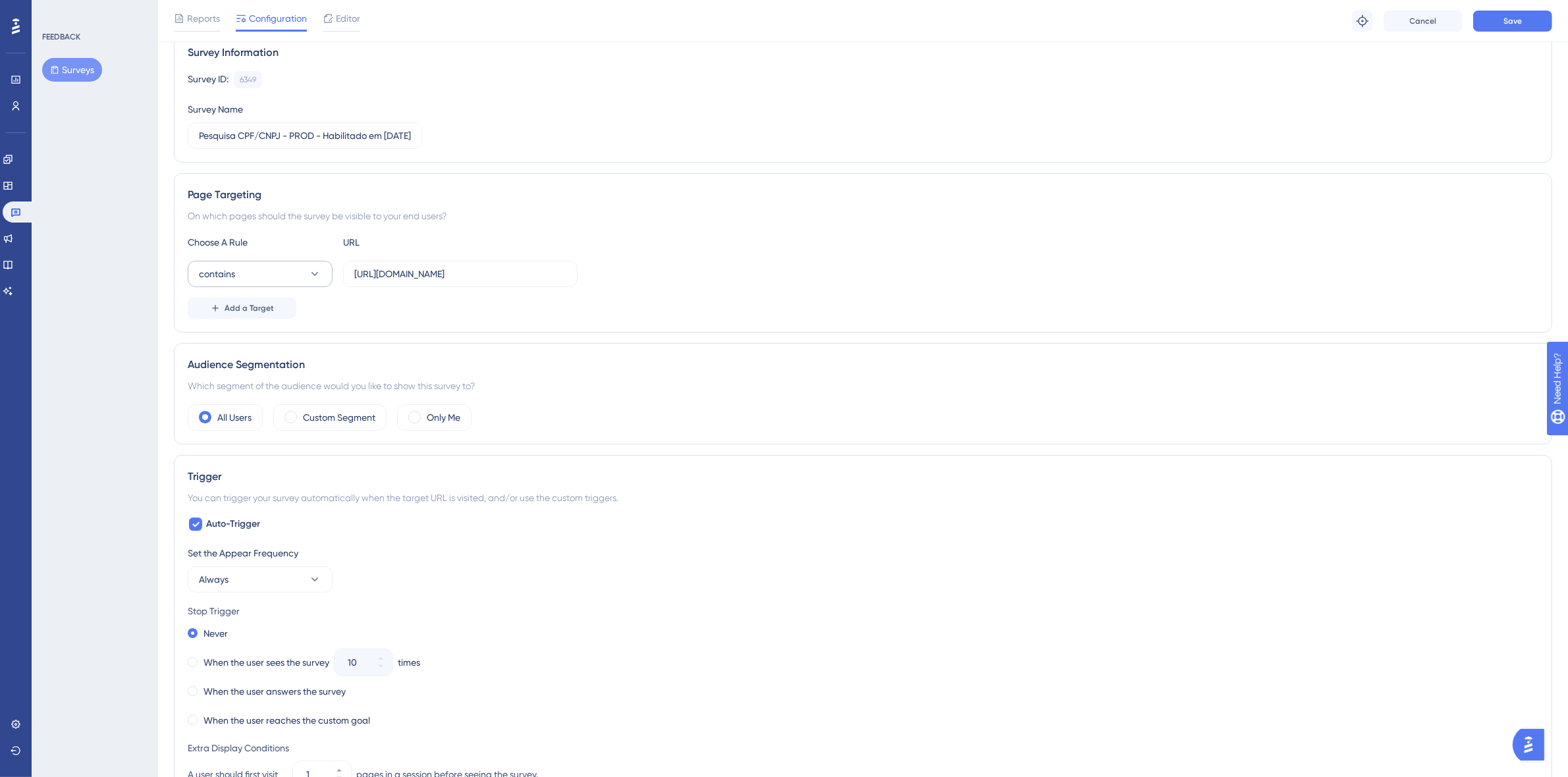
click at [330, 272] on div "contains https://www.novoconcilcard.com.br/criar-conta" at bounding box center [382, 273] width 390 height 27
click at [742, 312] on div "Add a Target" at bounding box center [863, 307] width 1351 height 21
click at [13, 154] on link at bounding box center [8, 158] width 11 height 21
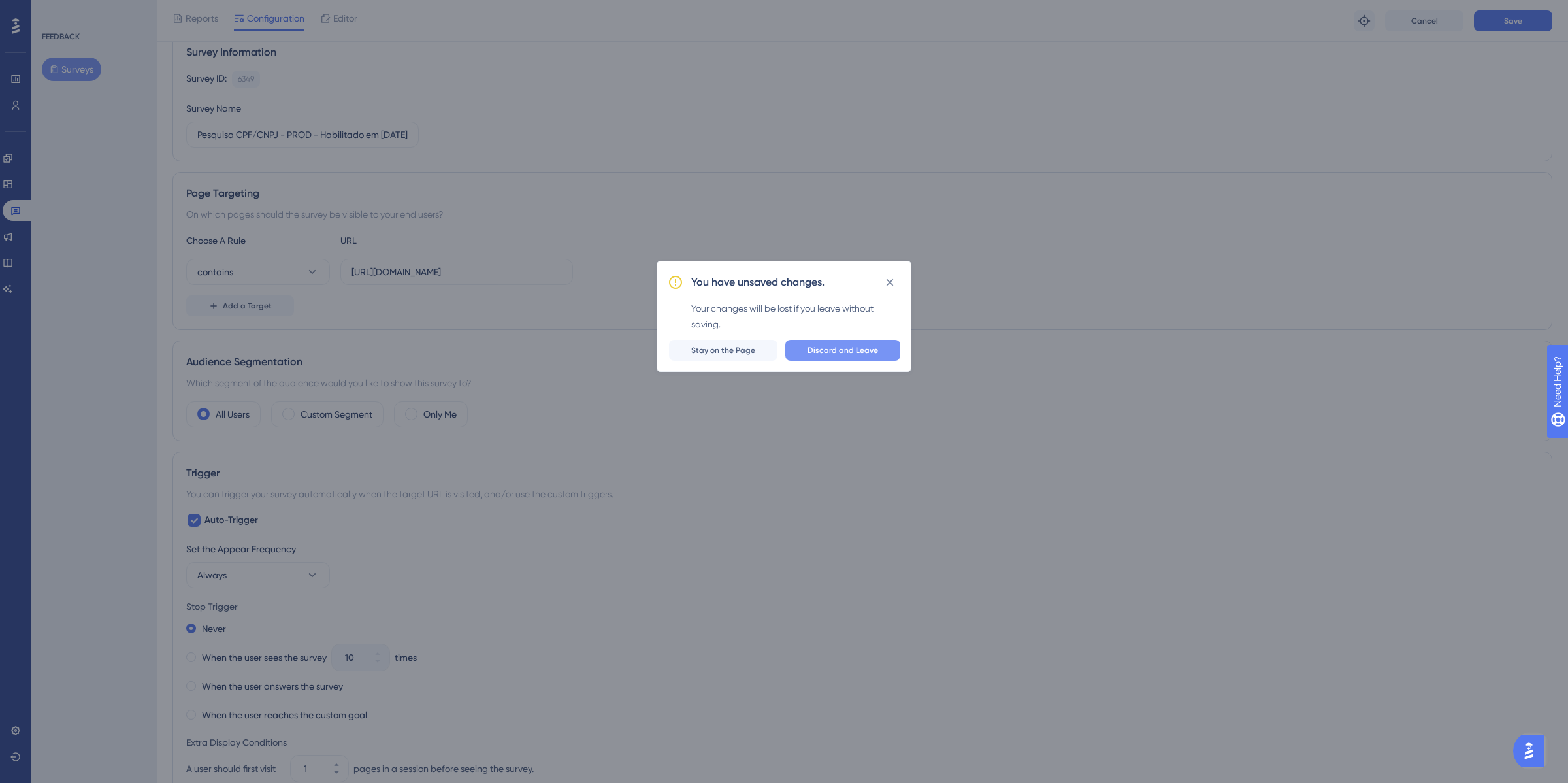
click at [855, 350] on span "Discard and Leave" at bounding box center [843, 350] width 70 height 11
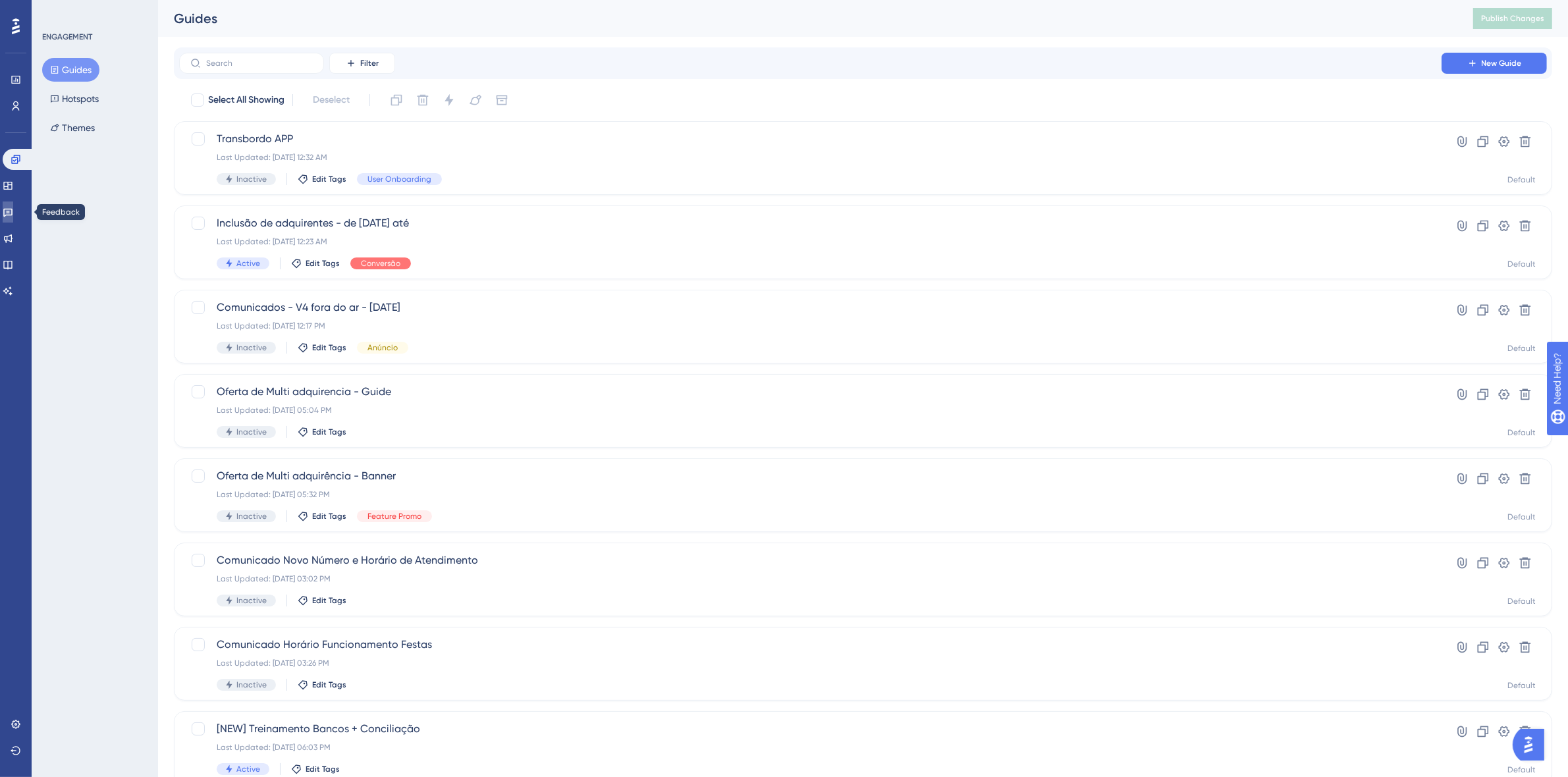
click at [13, 210] on link at bounding box center [8, 211] width 11 height 21
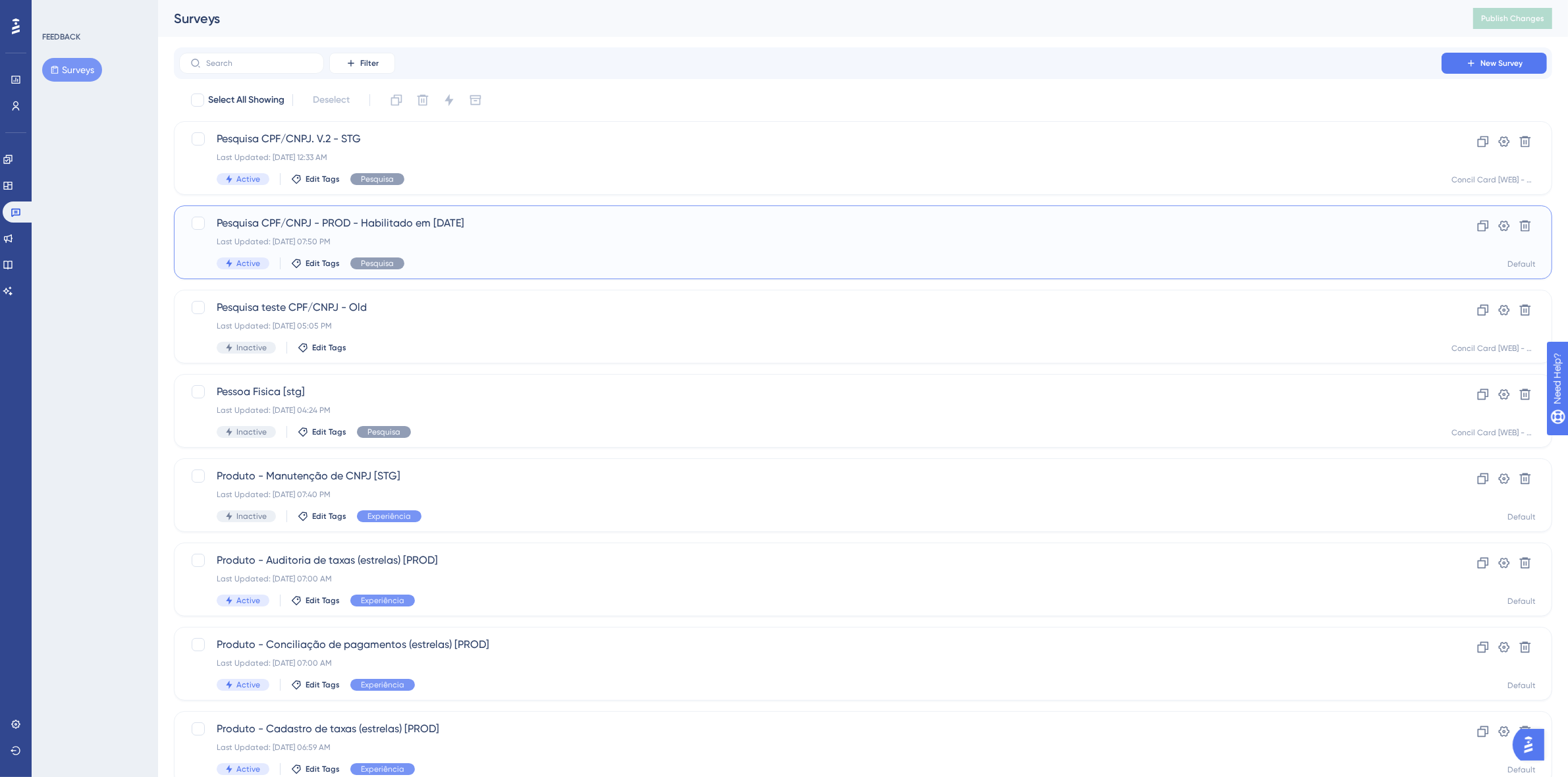
click at [568, 245] on div "Last Updated: Sep 22 2025, 07:50 PM" at bounding box center [810, 242] width 1187 height 11
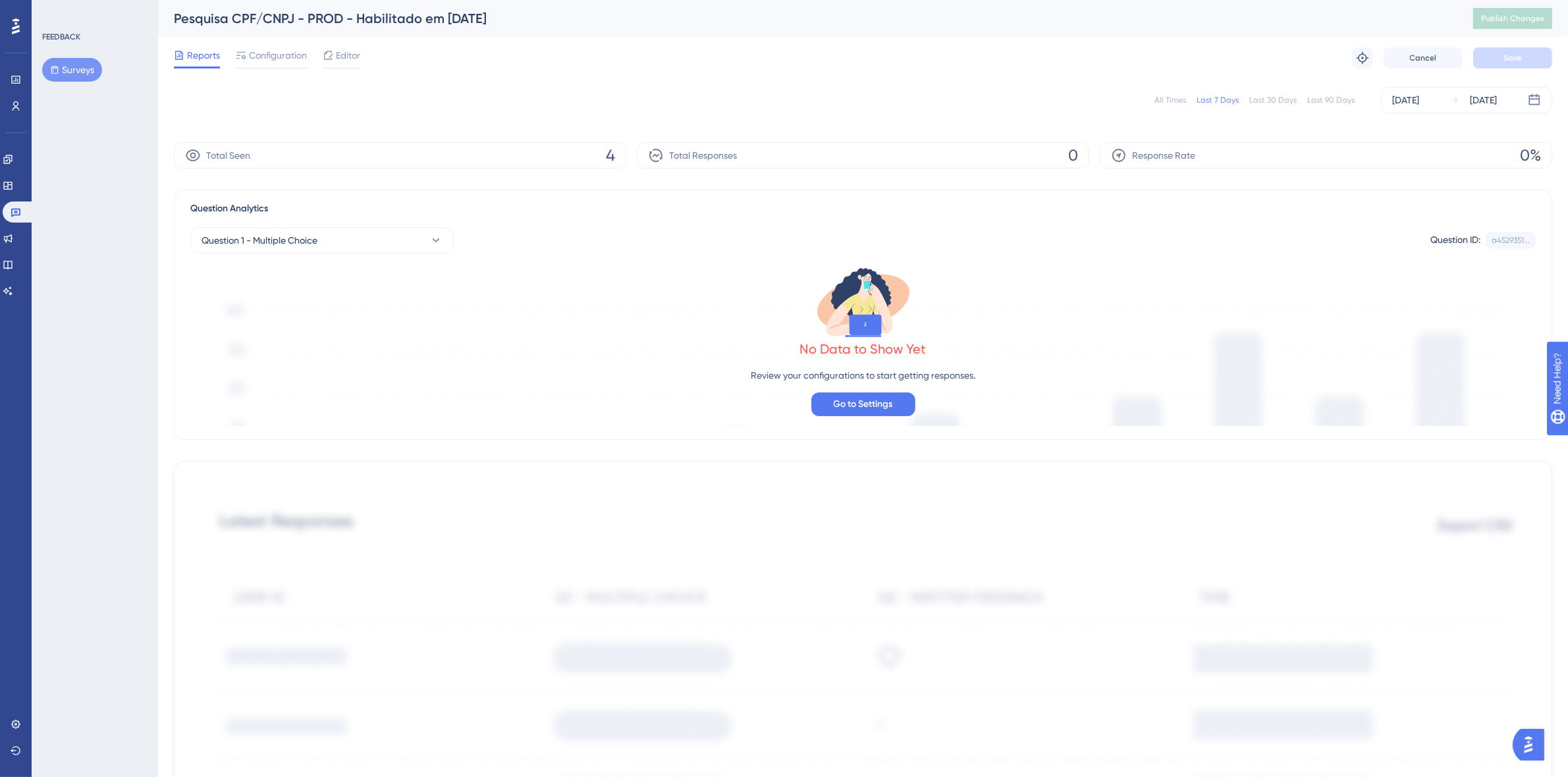
click at [20, 27] on div at bounding box center [15, 26] width 21 height 21
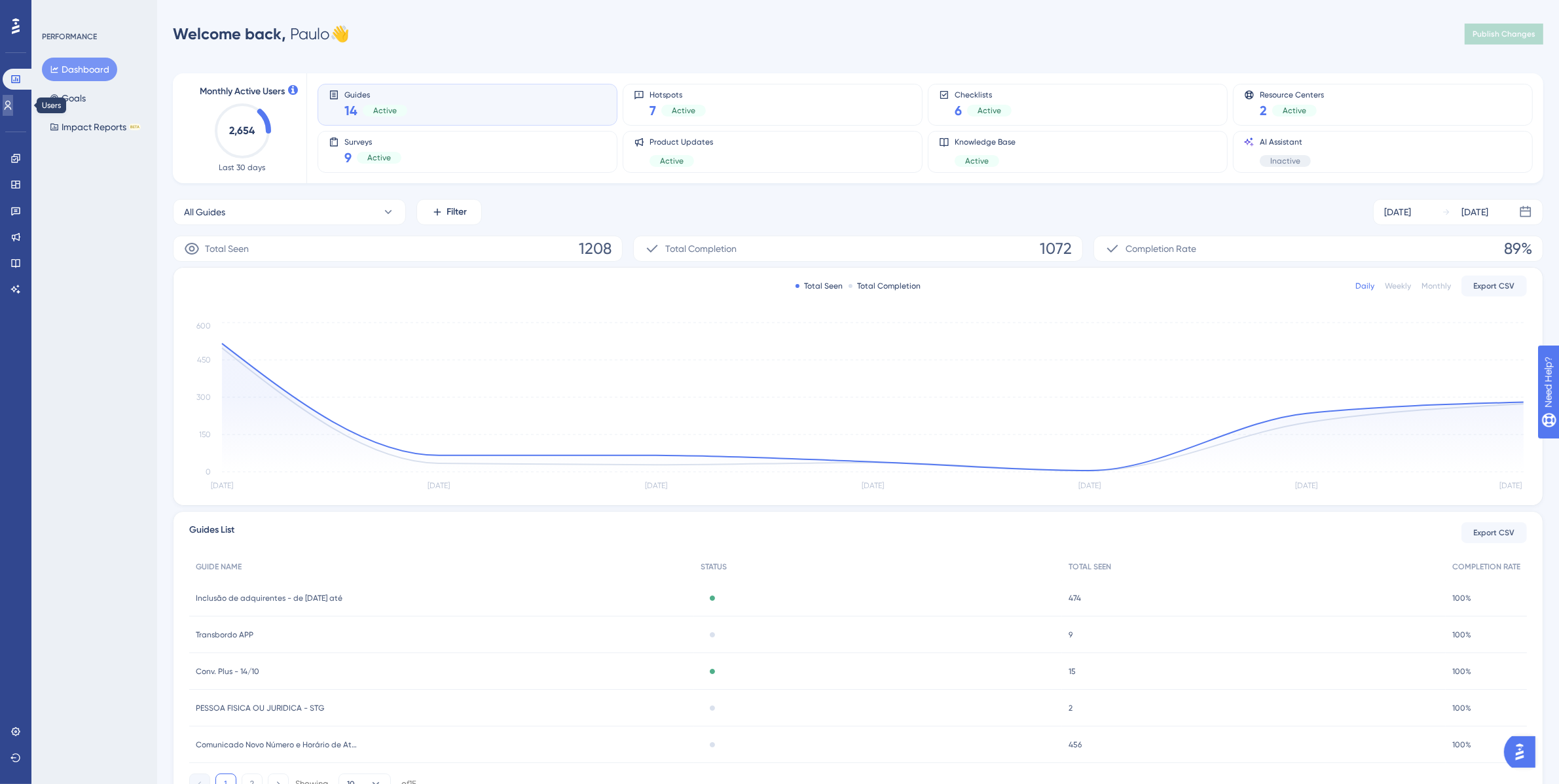
click at [13, 105] on icon at bounding box center [8, 105] width 11 height 11
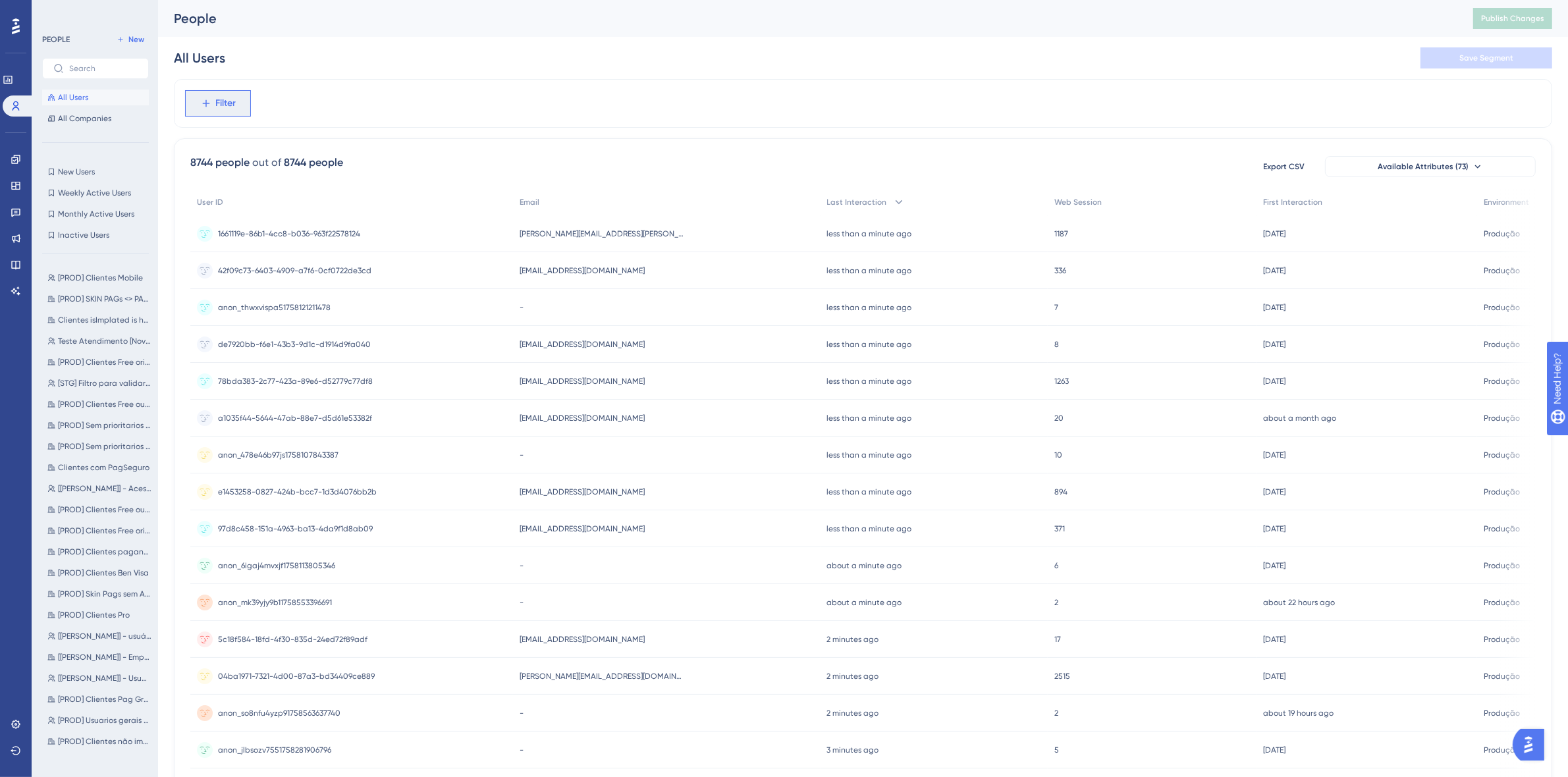
click at [217, 106] on span "Filter" at bounding box center [226, 103] width 21 height 16
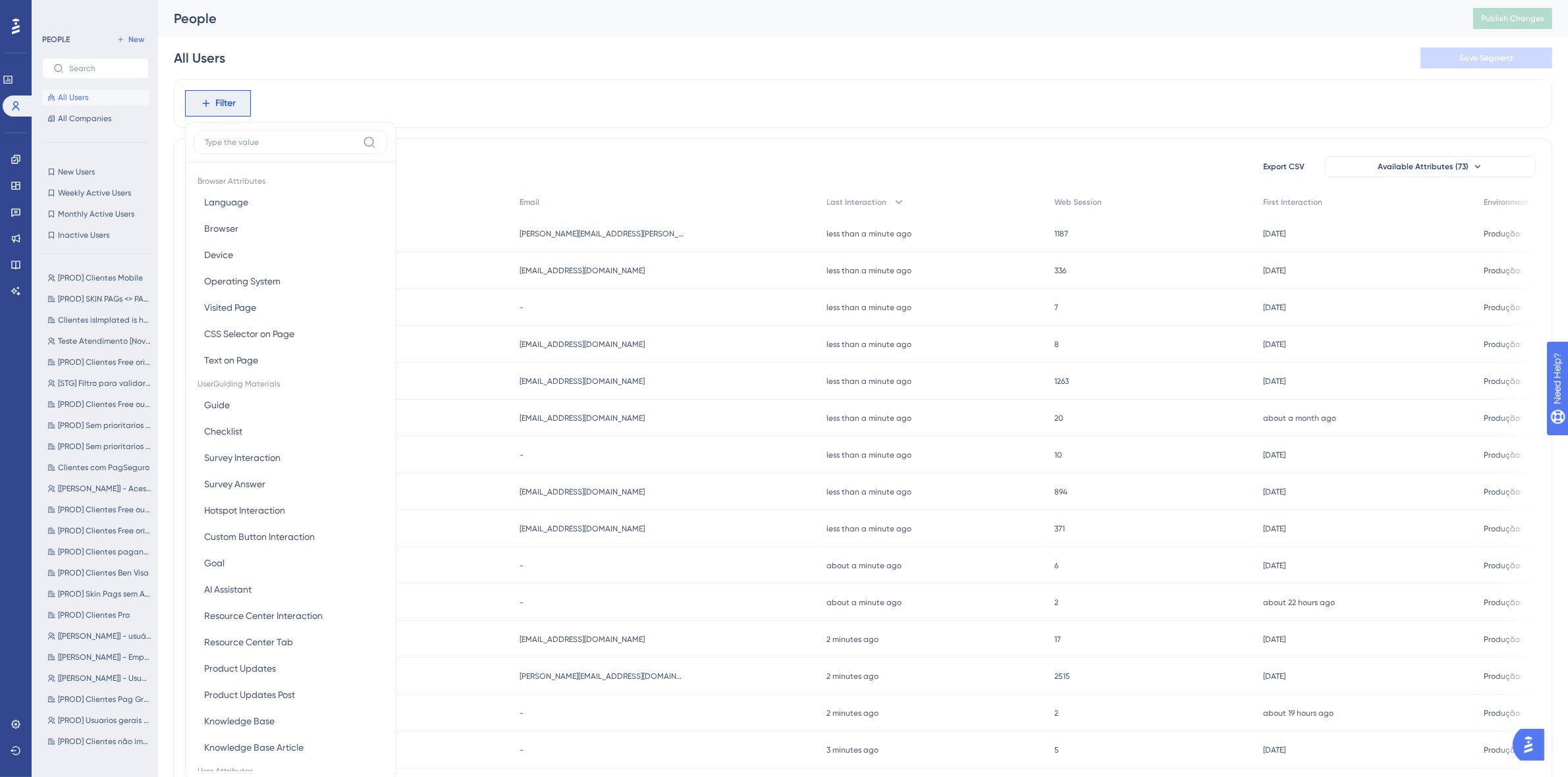
scroll to position [37, 0]
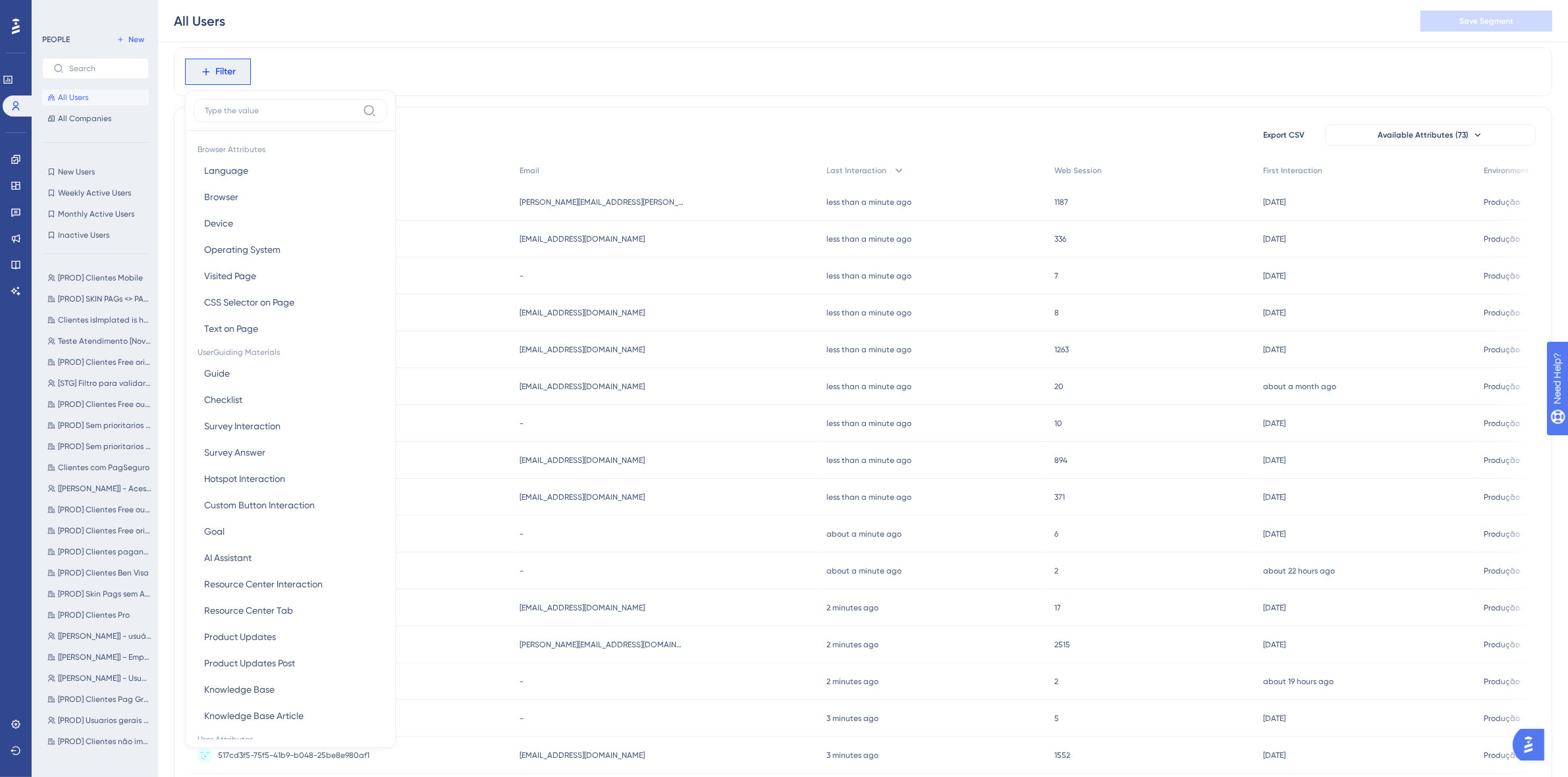
click at [77, 163] on div "PEOPLE New All Users All Companies New Users New Users Weekly Active Users Week…" at bounding box center [95, 392] width 107 height 722
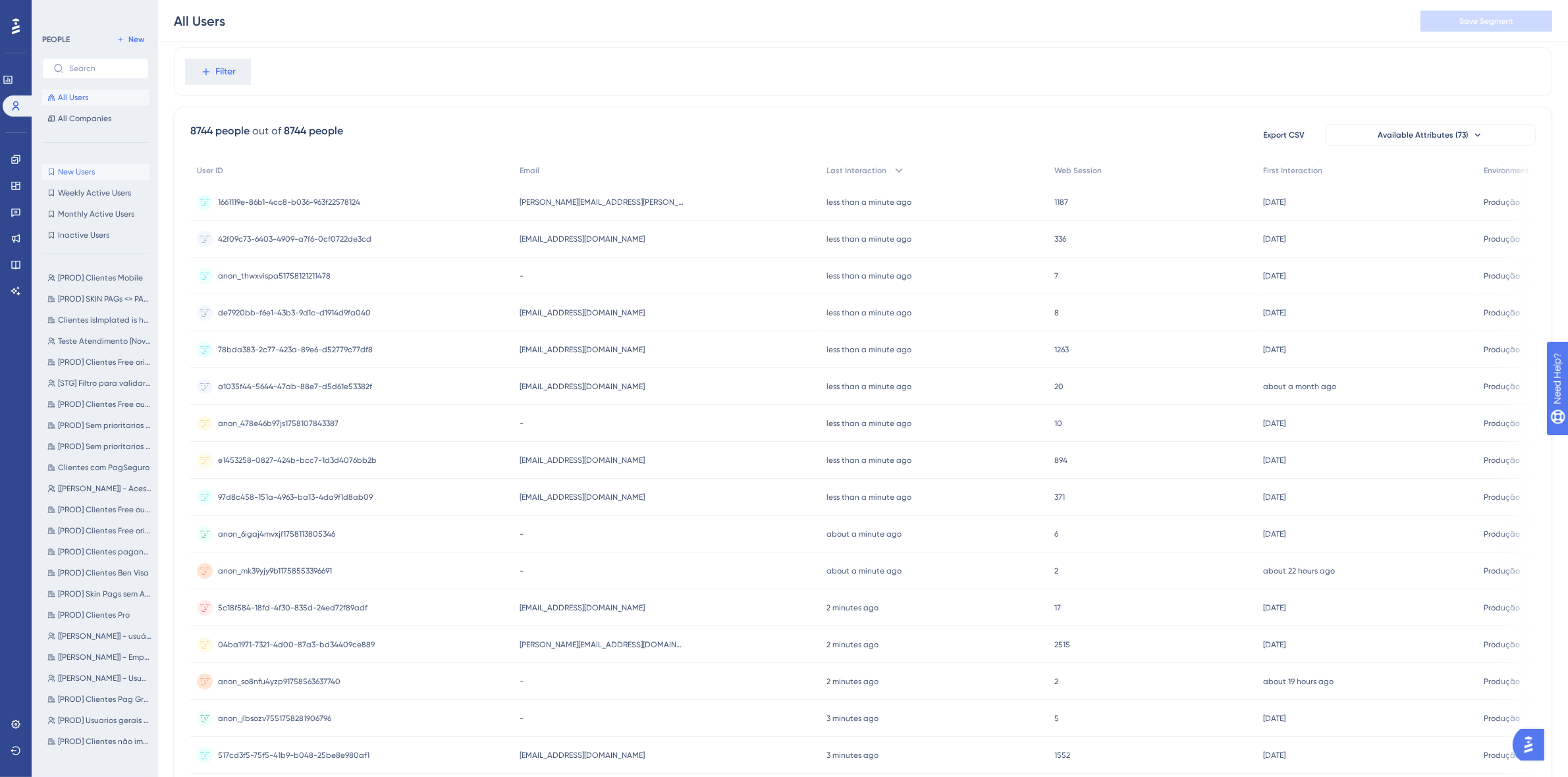
click at [73, 173] on span "New Users" at bounding box center [77, 172] width 37 height 11
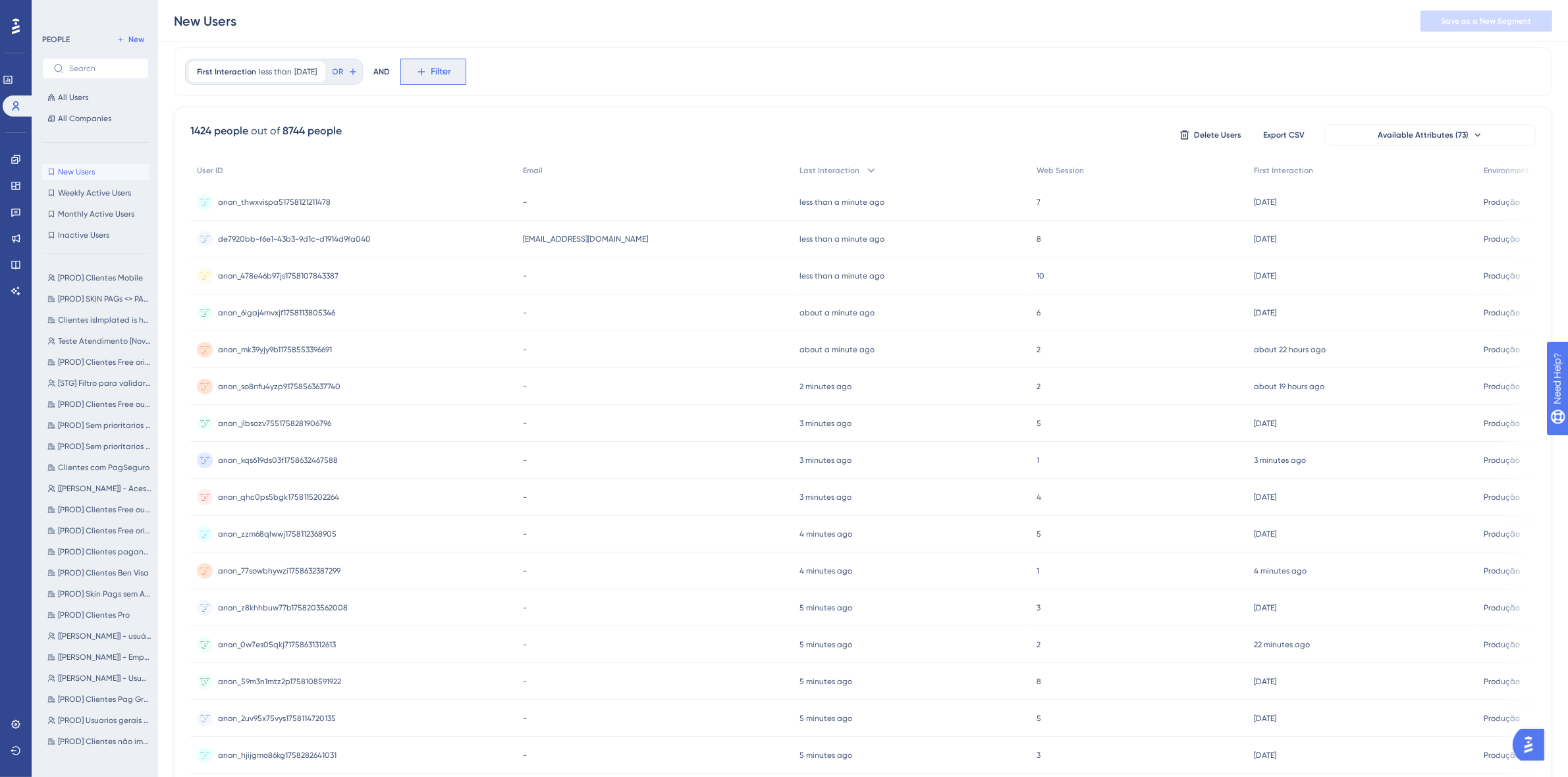
click at [452, 66] on span "Filter" at bounding box center [441, 72] width 21 height 16
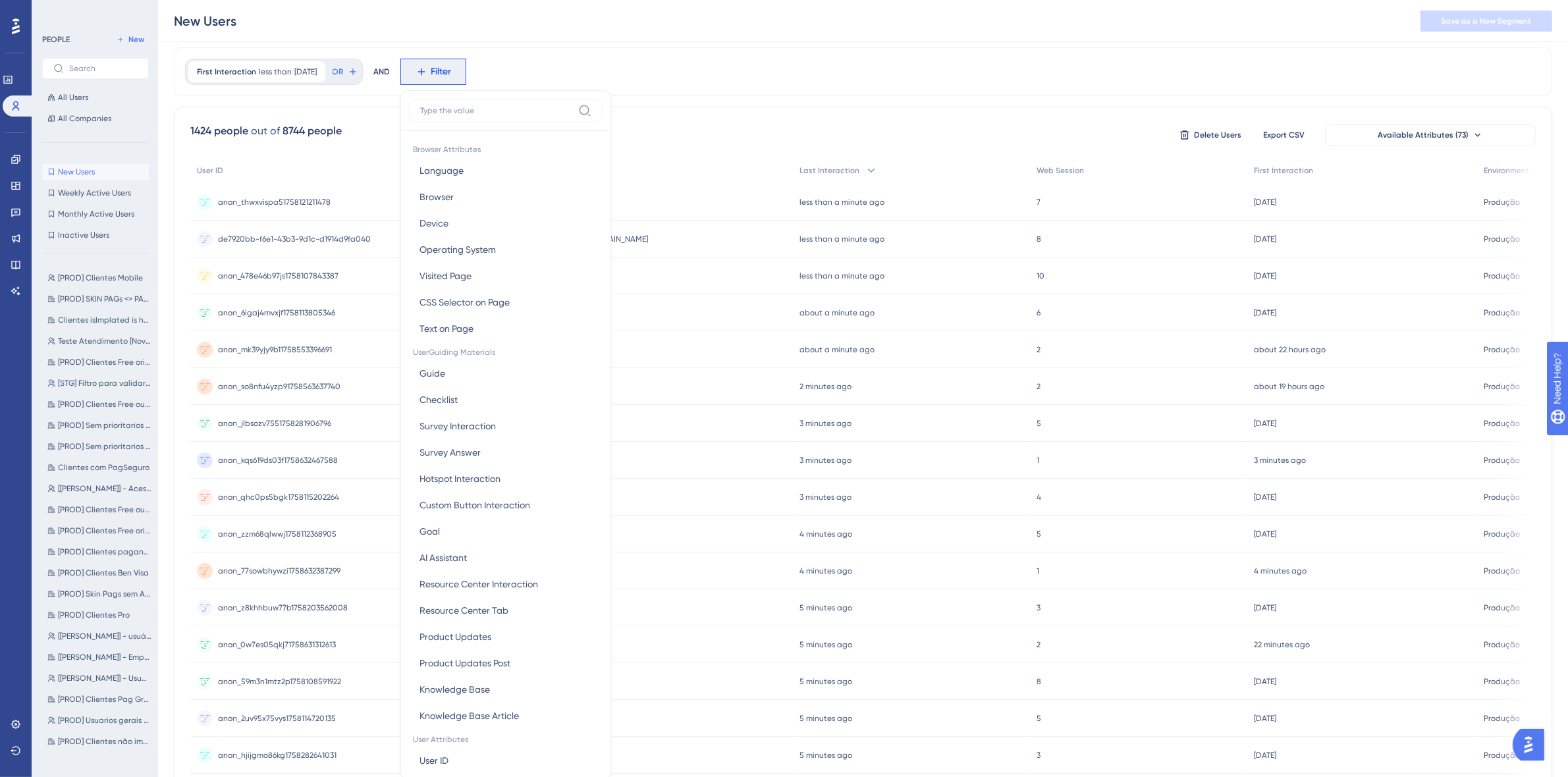
scroll to position [83, 0]
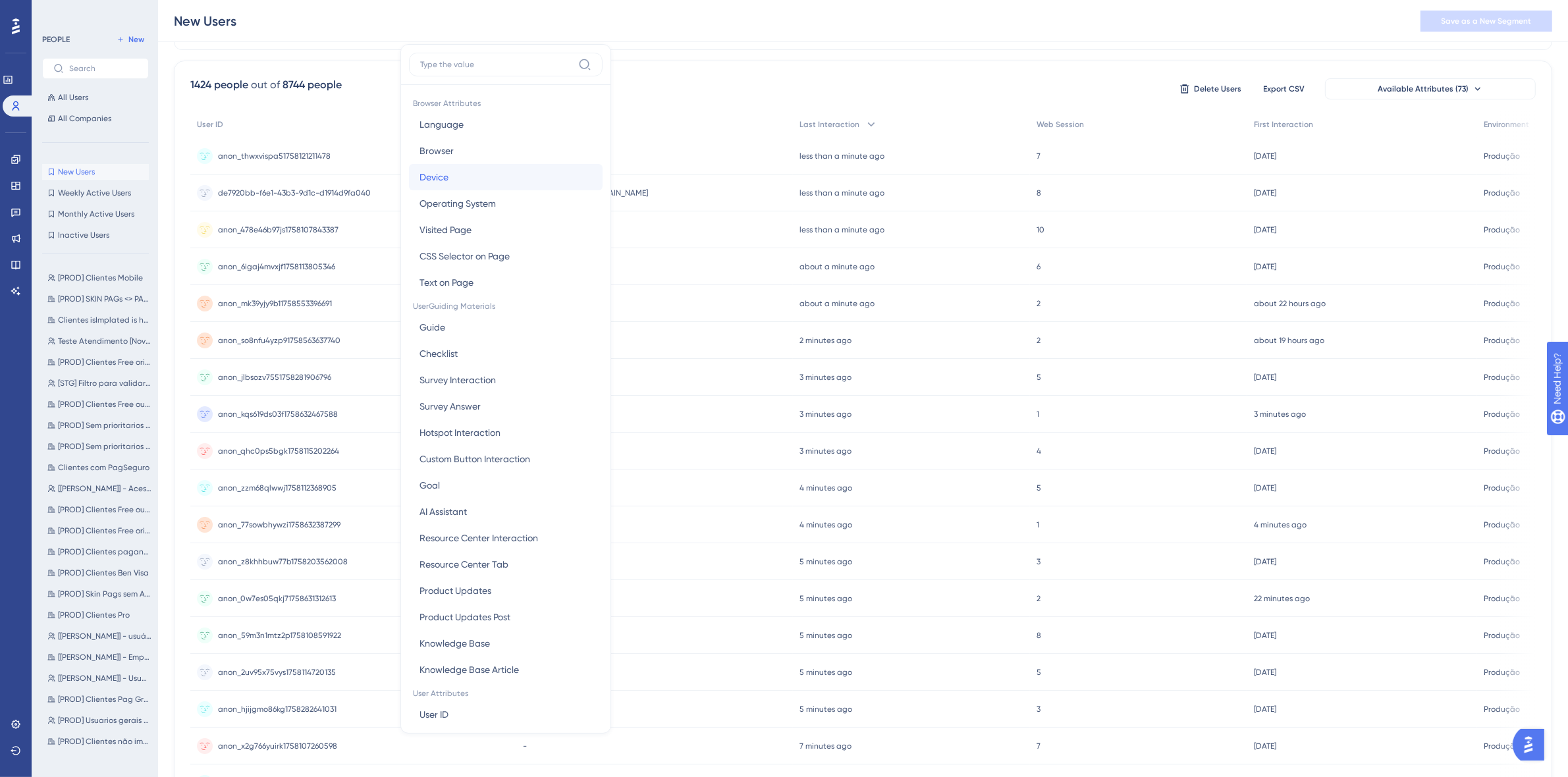
click at [482, 175] on button "Device Device" at bounding box center [505, 177] width 194 height 27
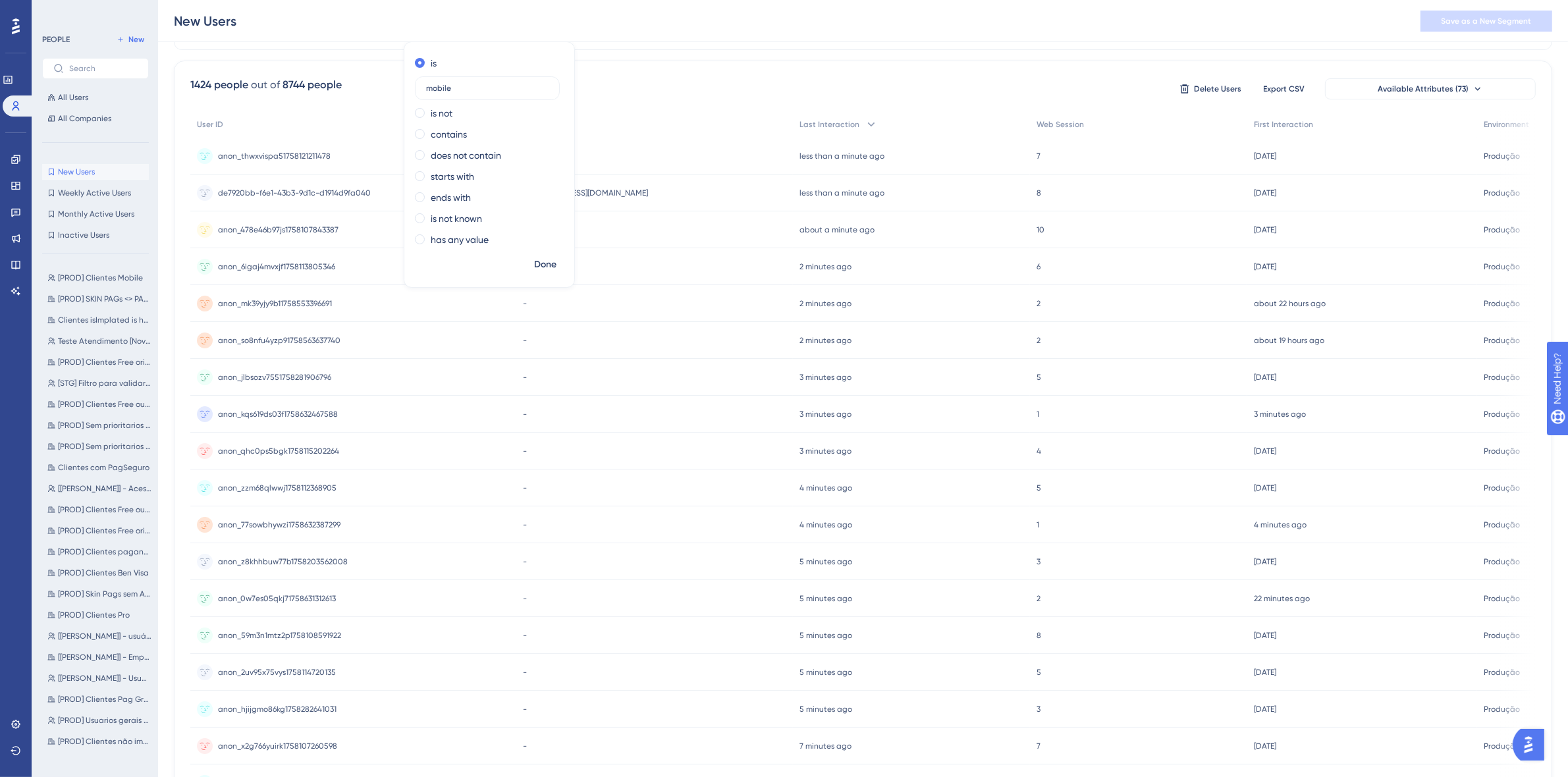
type input "mobile"
click at [556, 258] on span "Done" at bounding box center [545, 264] width 23 height 16
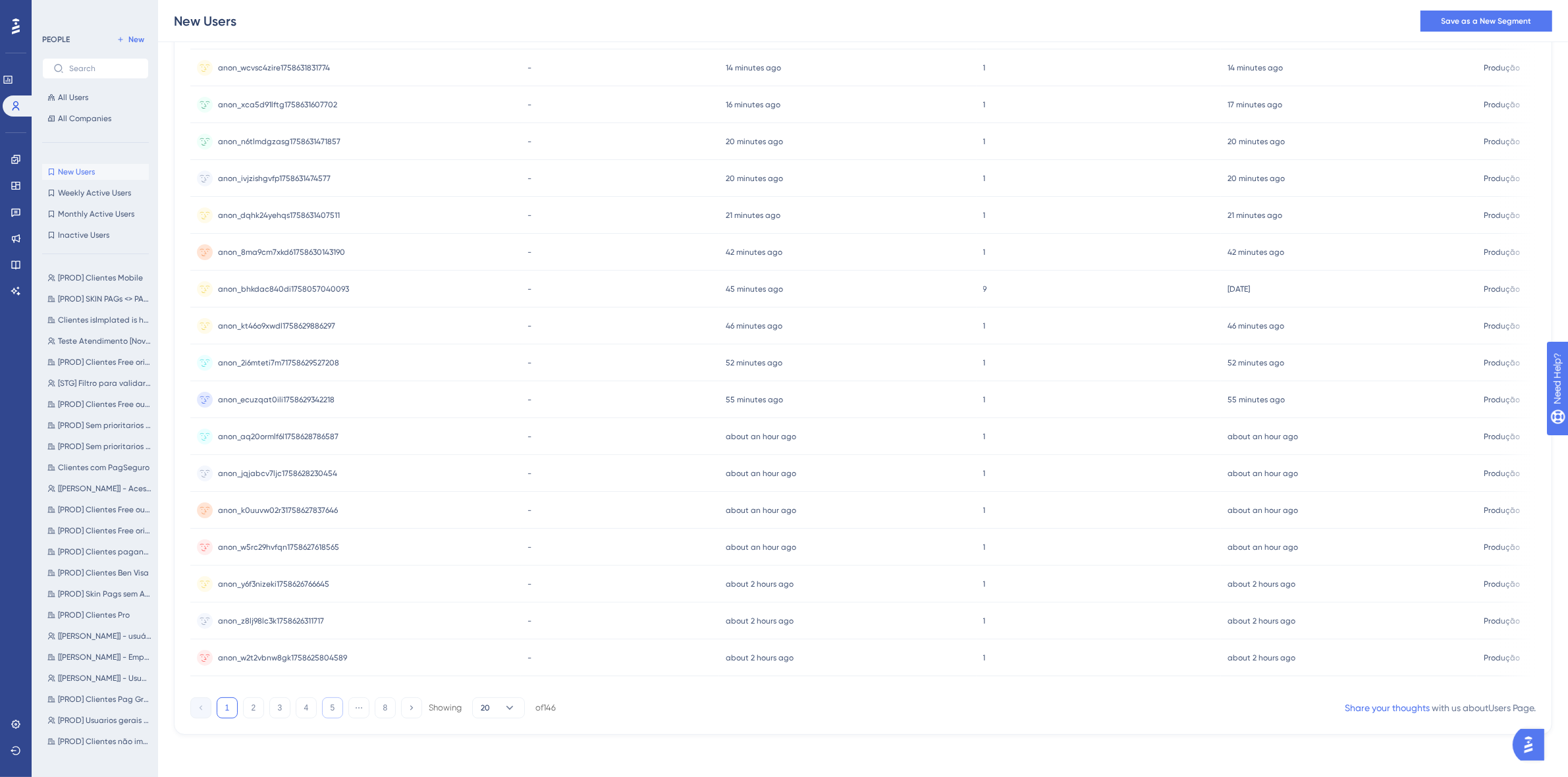
scroll to position [287, 0]
click at [524, 708] on div "Showing 20 of 146" at bounding box center [491, 707] width 127 height 21
click at [502, 707] on button "20" at bounding box center [499, 707] width 53 height 21
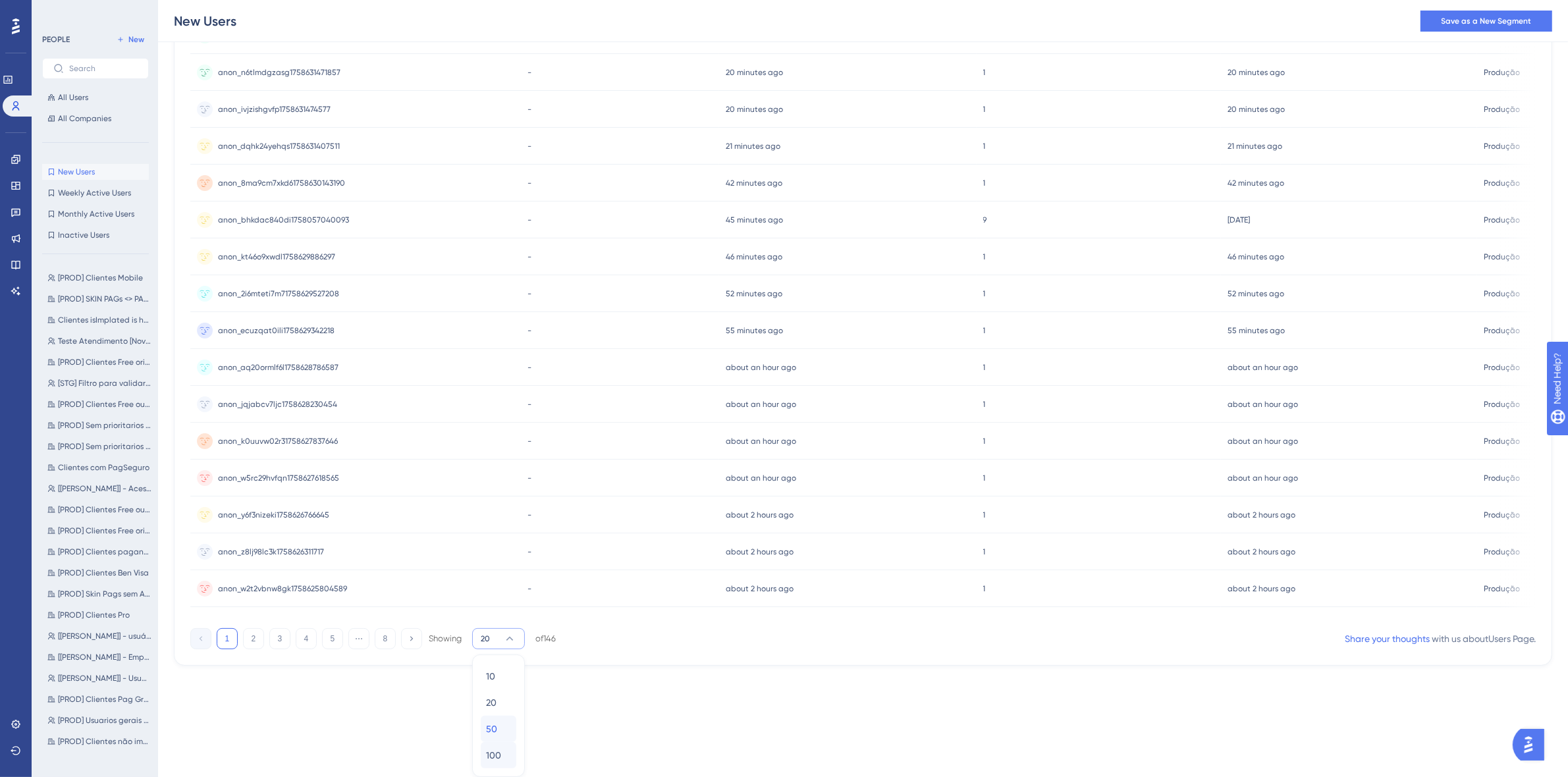
click at [496, 742] on div "10 10 20 20 50 50 100 100" at bounding box center [498, 715] width 35 height 105
click at [502, 757] on div "100 100" at bounding box center [498, 754] width 25 height 27
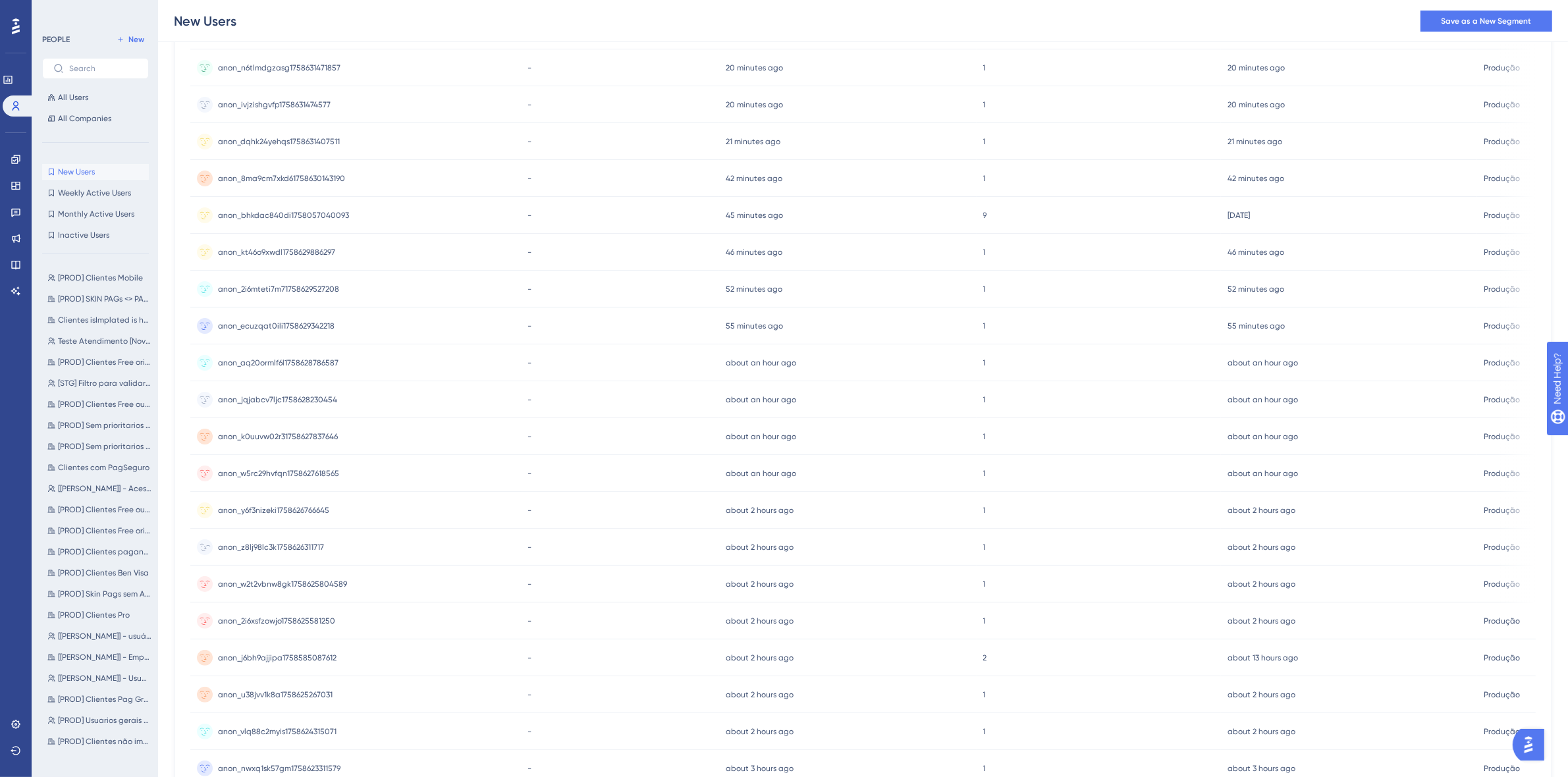
click at [287, 544] on span "anon_z8lj98lc3k1758626311717" at bounding box center [271, 547] width 106 height 11
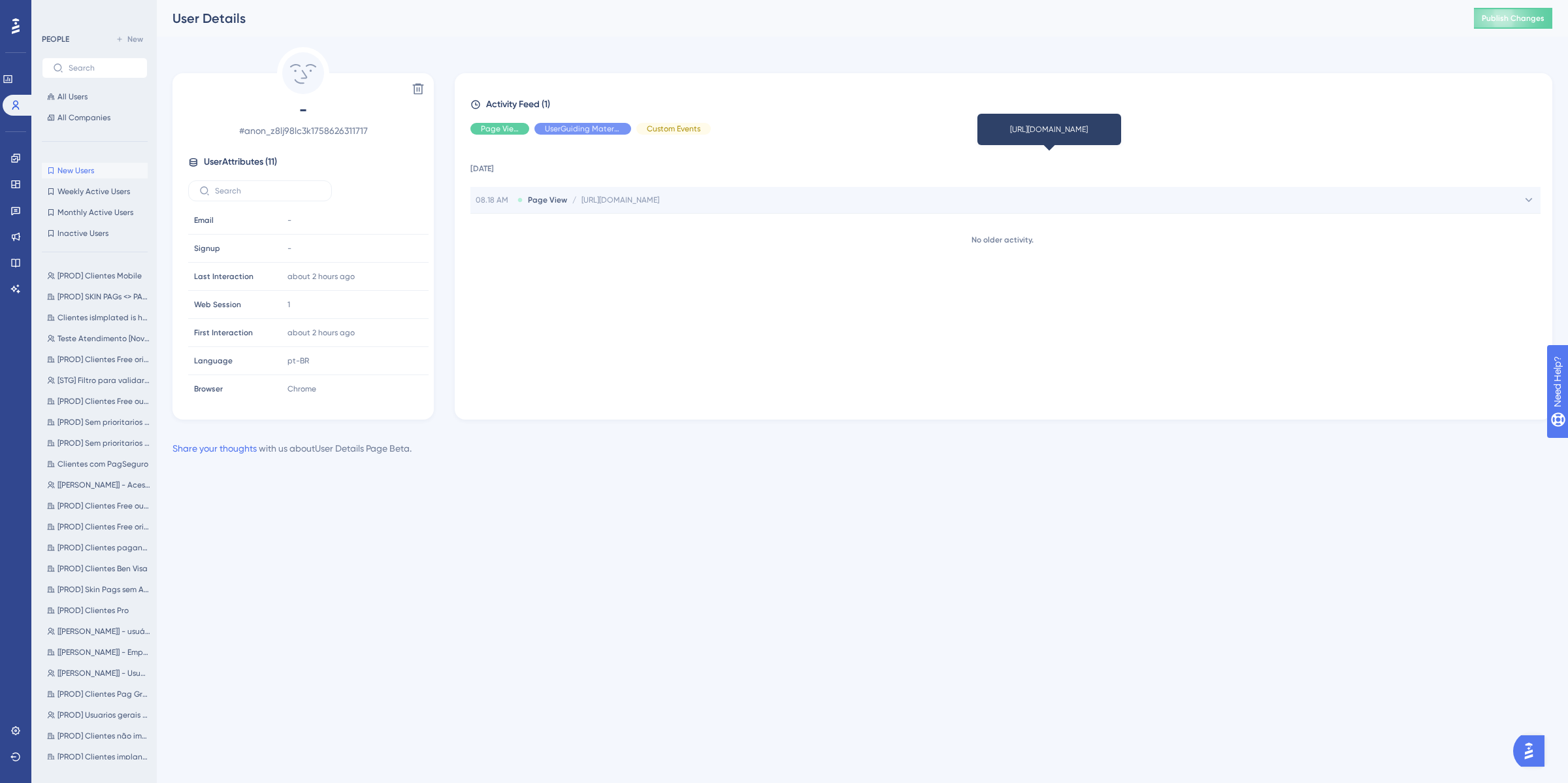
click at [625, 203] on span "https://www.novoconcilcard.com.br/criar-conta?utm_source=google&utm_medium=pmax…" at bounding box center [620, 200] width 78 height 11
click at [650, 215] on div "https://www.novoconcilcard.com.br/criar-conta?utm_source=google&utm_medium=pmax…" at bounding box center [1078, 225] width 926 height 26
click at [652, 216] on div "https://www.novoconcilcard.com.br/criar-conta?utm_source=google&utm_medium=pmax…" at bounding box center [1078, 225] width 926 height 26
click at [654, 217] on div "https://www.novoconcilcard.com.br/criar-conta?utm_source=google&utm_medium=pmax…" at bounding box center [1078, 225] width 926 height 26
drag, startPoint x: 1521, startPoint y: 224, endPoint x: 1520, endPoint y: 250, distance: 26.0
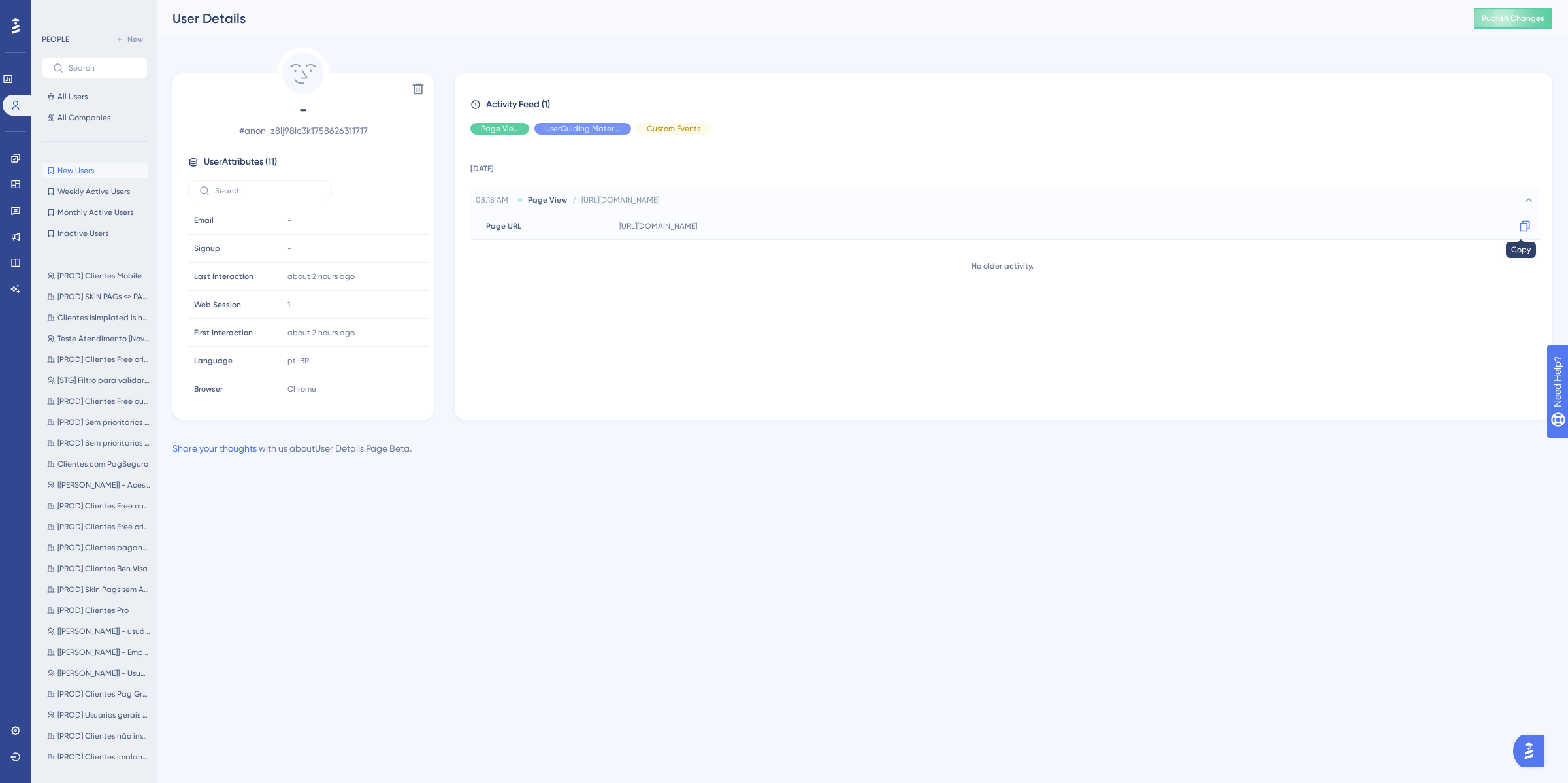
click at [1522, 224] on icon at bounding box center [1524, 225] width 13 height 13
click at [20, 155] on icon at bounding box center [16, 158] width 11 height 11
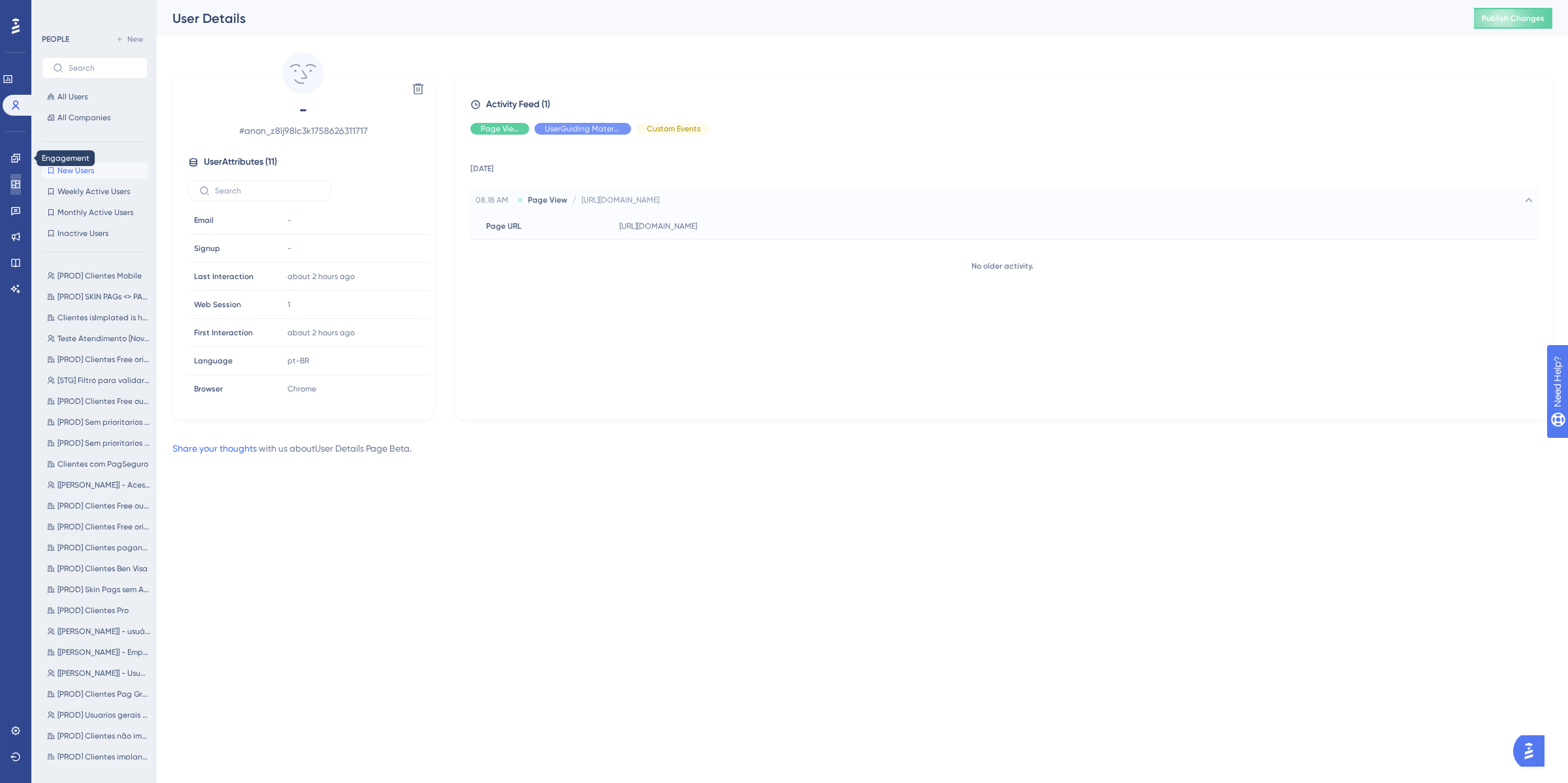
click at [15, 189] on link at bounding box center [16, 183] width 11 height 20
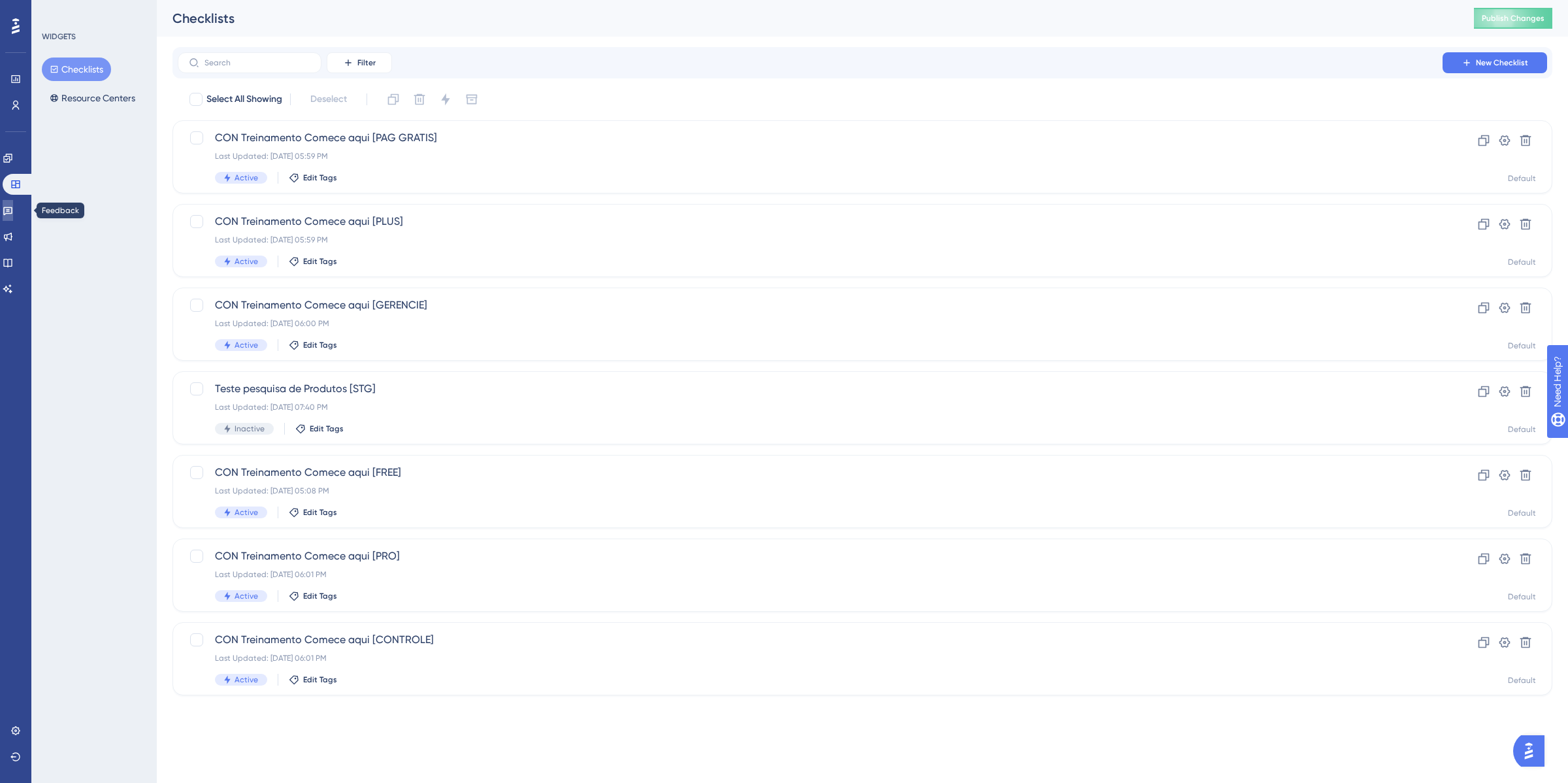
click at [13, 207] on icon at bounding box center [8, 210] width 11 height 11
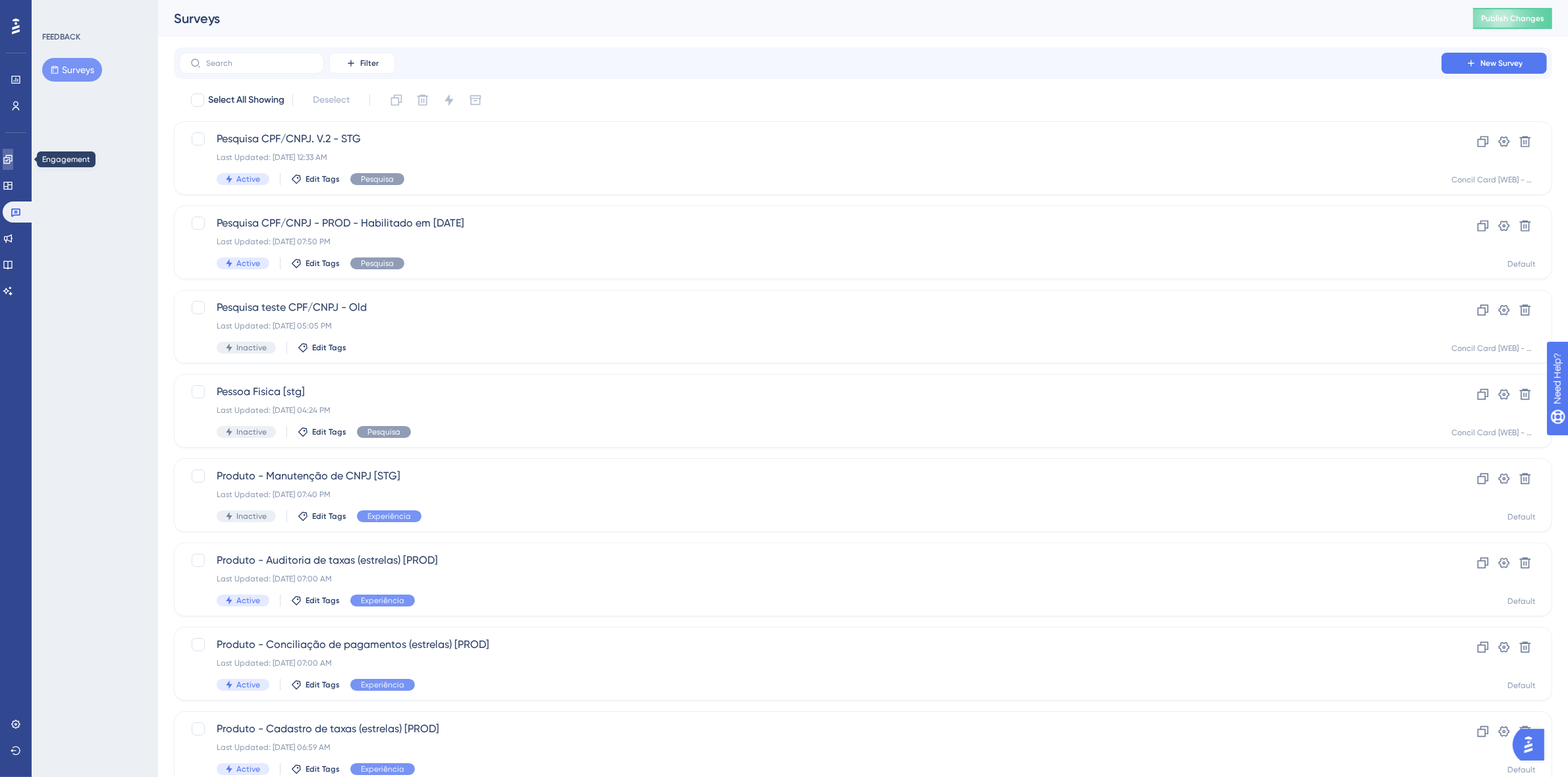
click at [13, 159] on icon at bounding box center [8, 159] width 11 height 11
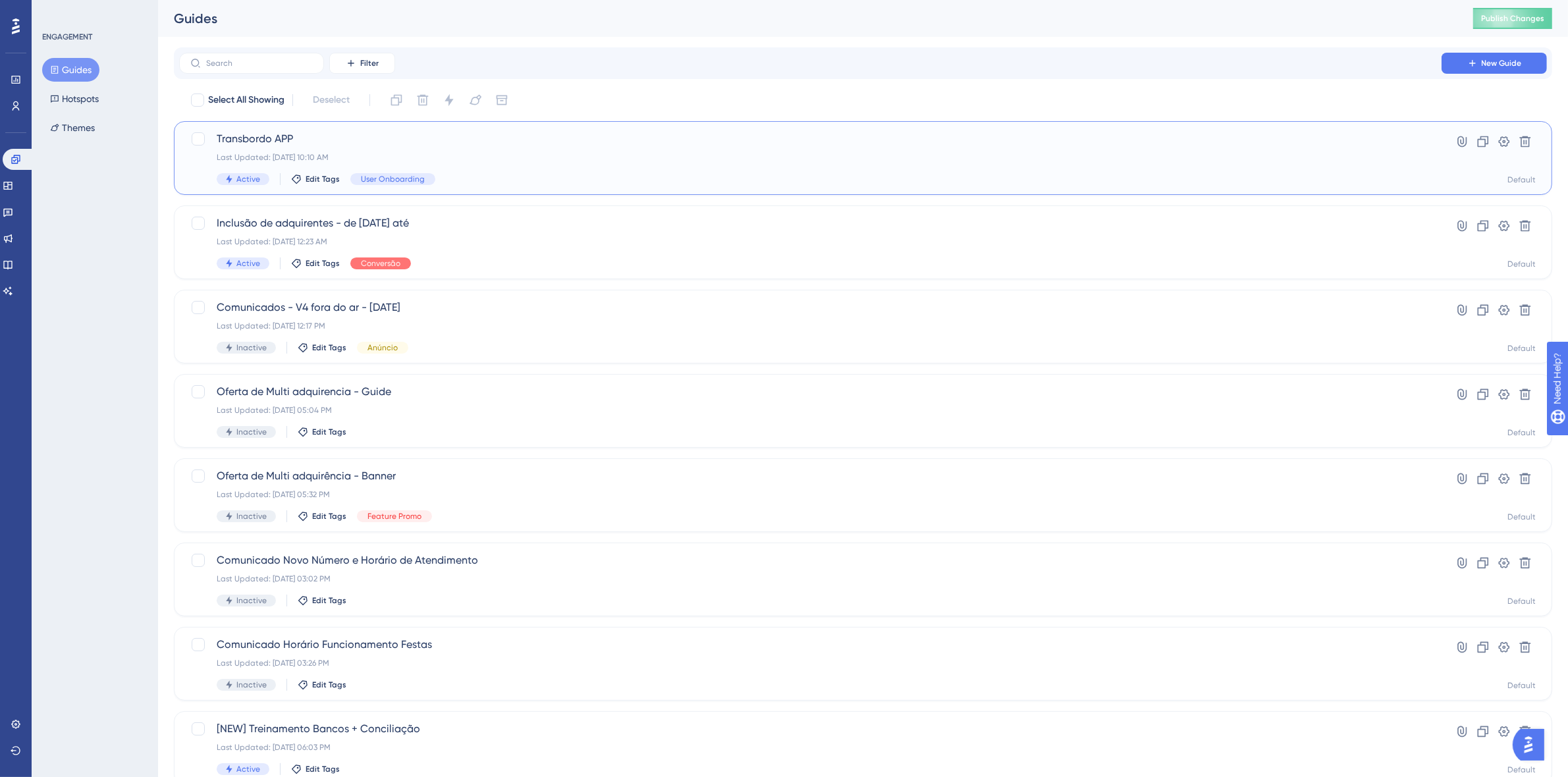
click at [564, 172] on div "Transbordo APP Last Updated: Sep 23 2025, 10:10 AM Active Edit Tags User Onboar…" at bounding box center [810, 157] width 1187 height 54
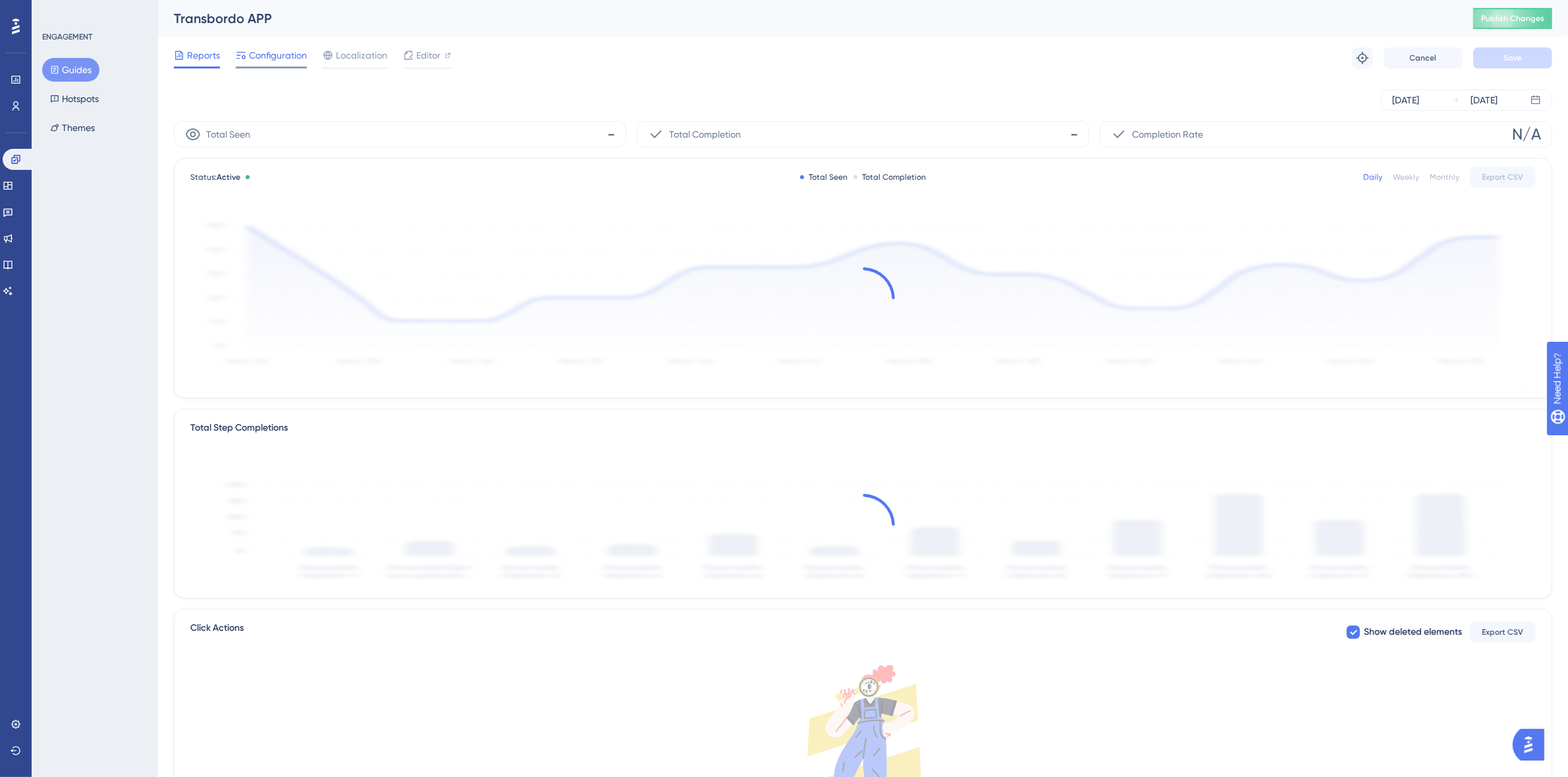
click at [264, 57] on span "Configuration" at bounding box center [277, 55] width 58 height 16
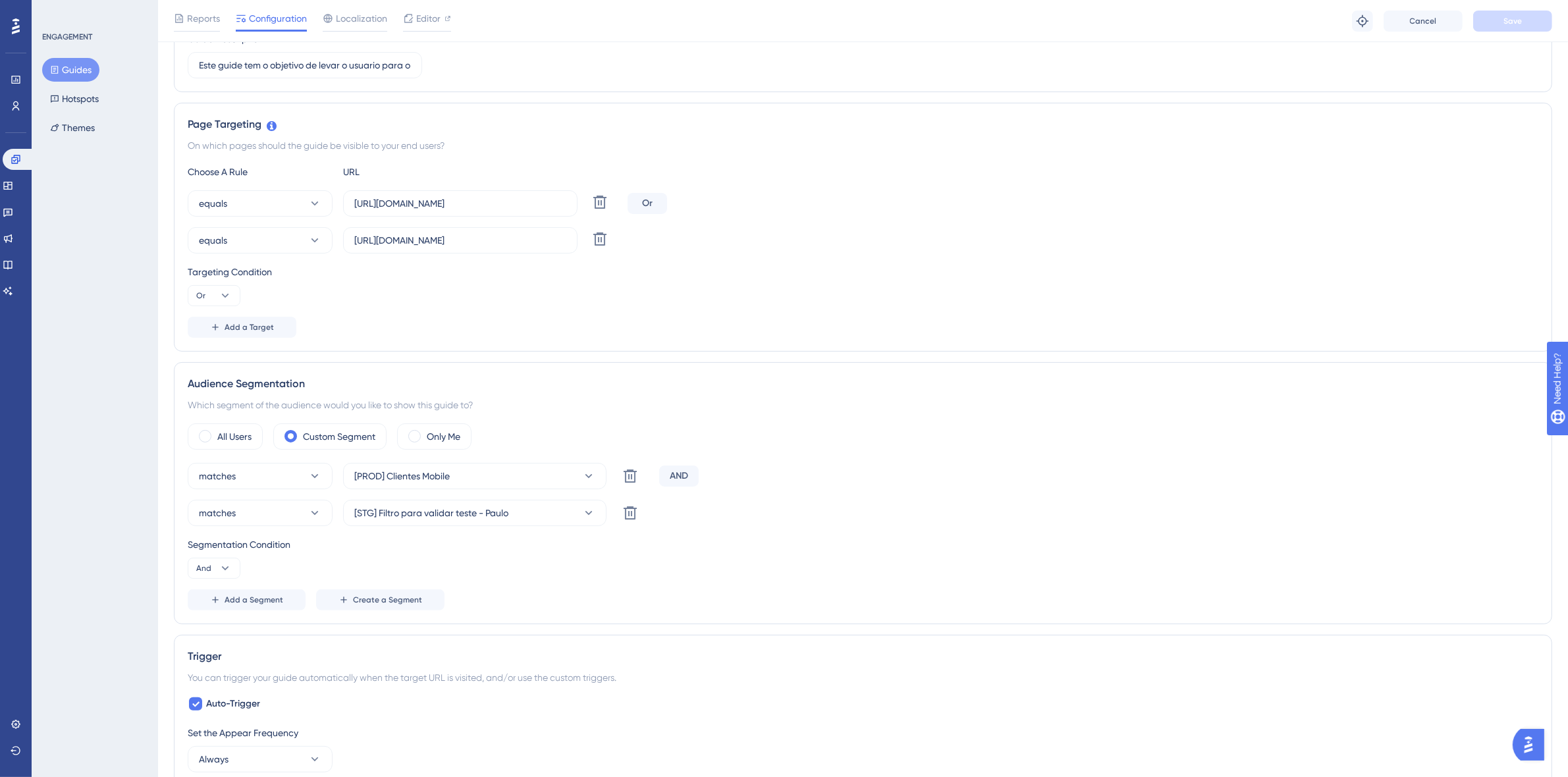
scroll to position [99, 0]
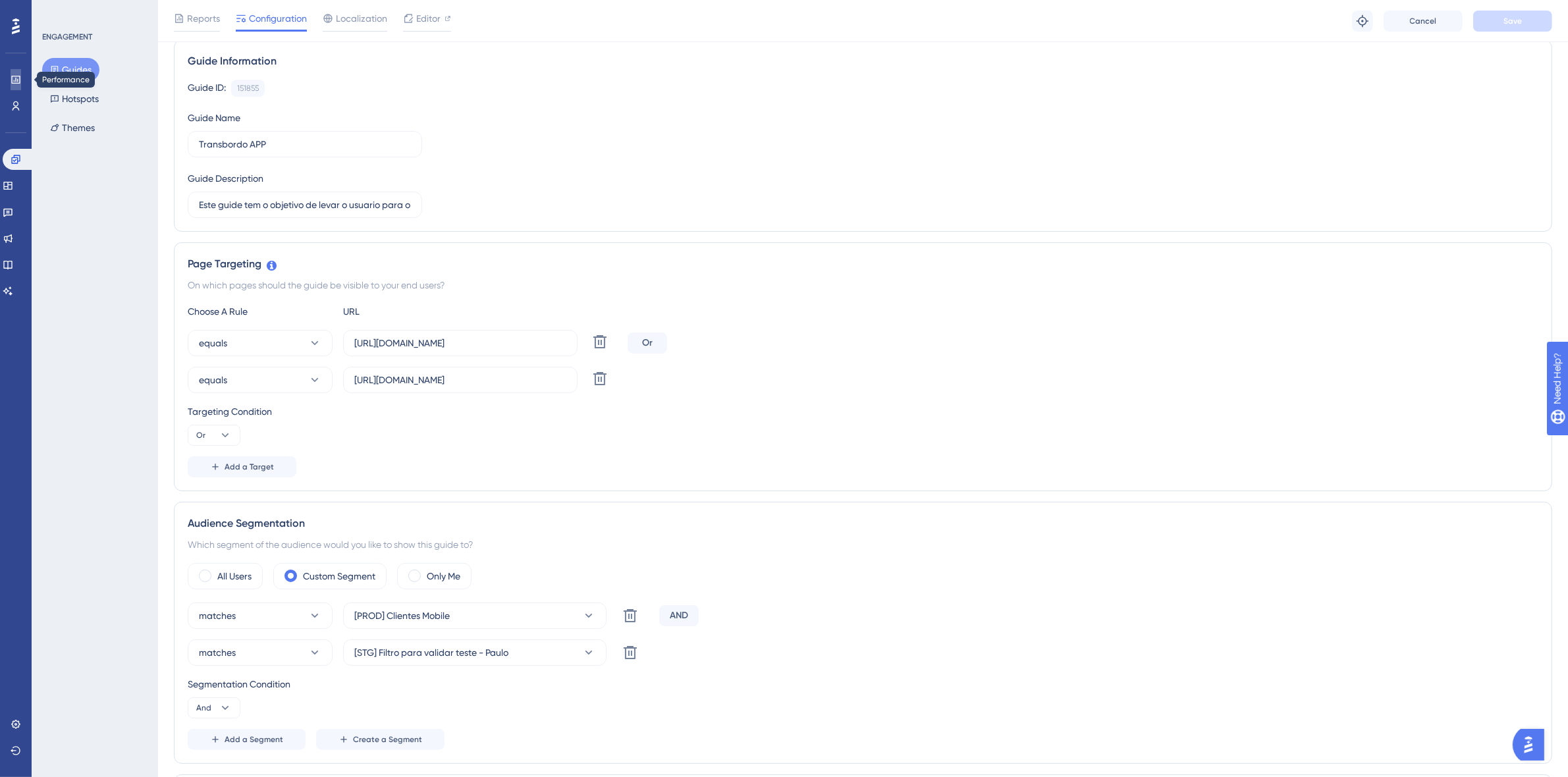
click at [11, 79] on link at bounding box center [16, 79] width 11 height 21
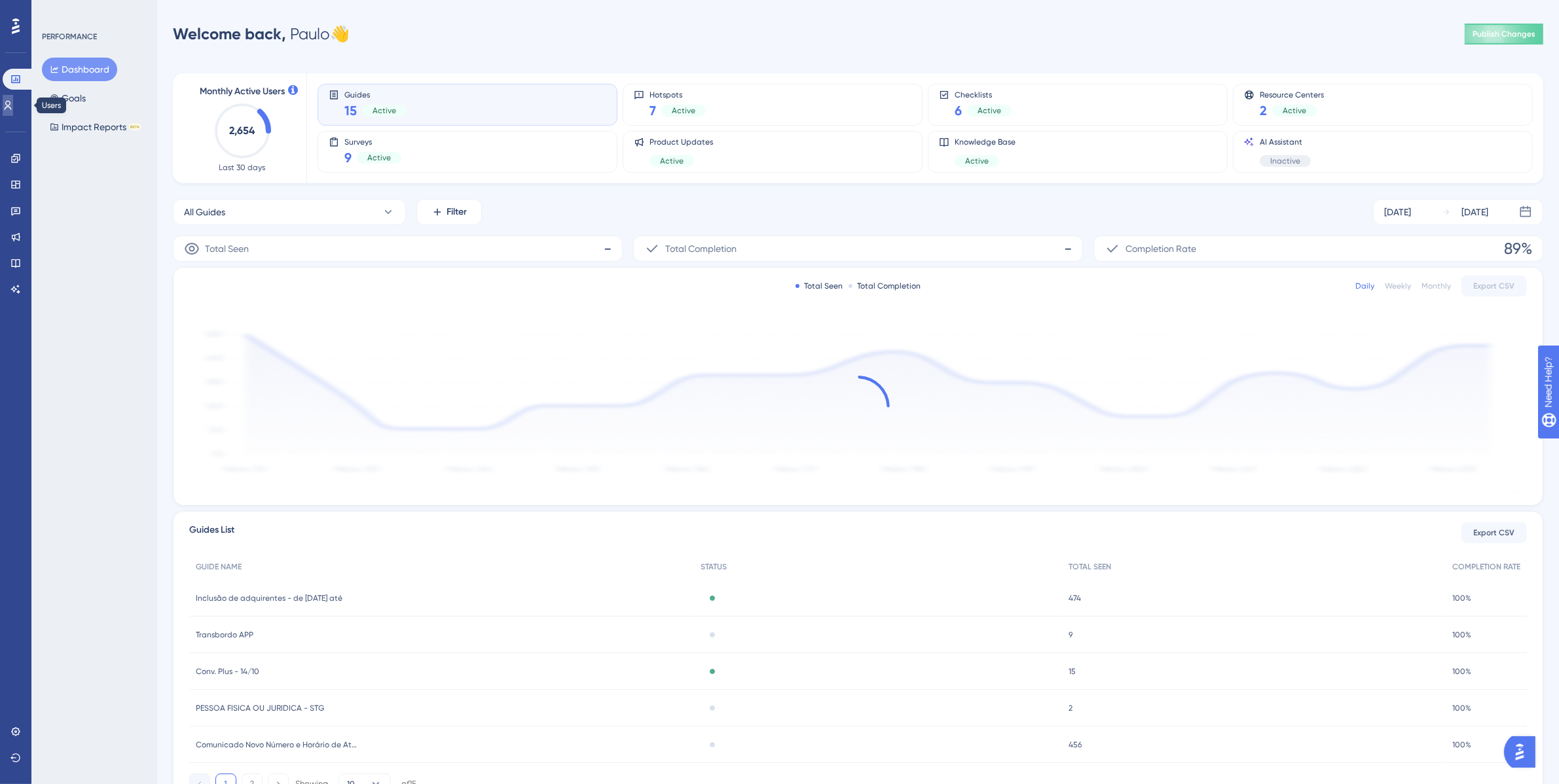
click at [13, 105] on icon at bounding box center [8, 105] width 11 height 11
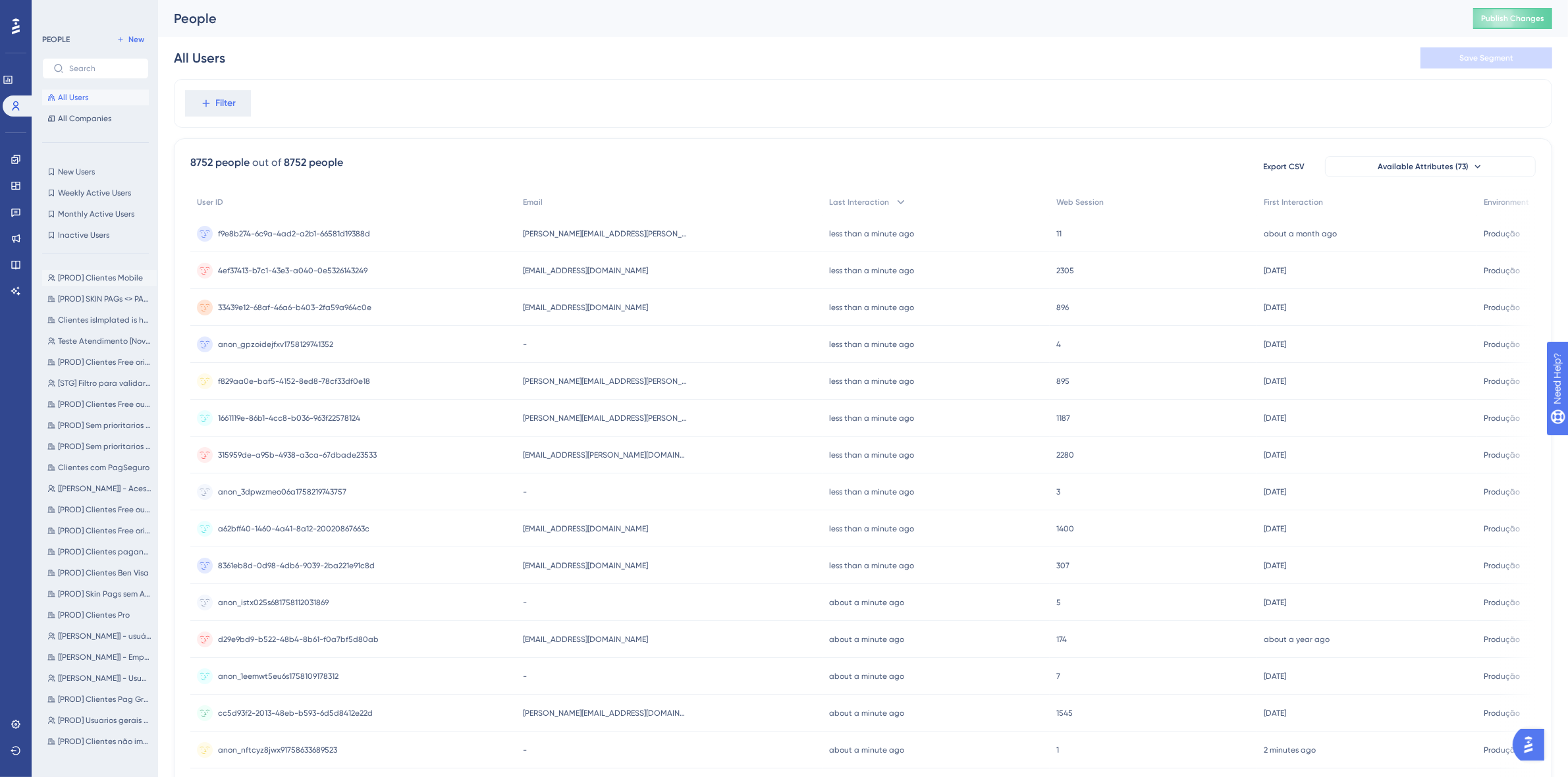
click at [81, 277] on span "[PROD] Clientes Mobile" at bounding box center [100, 277] width 84 height 11
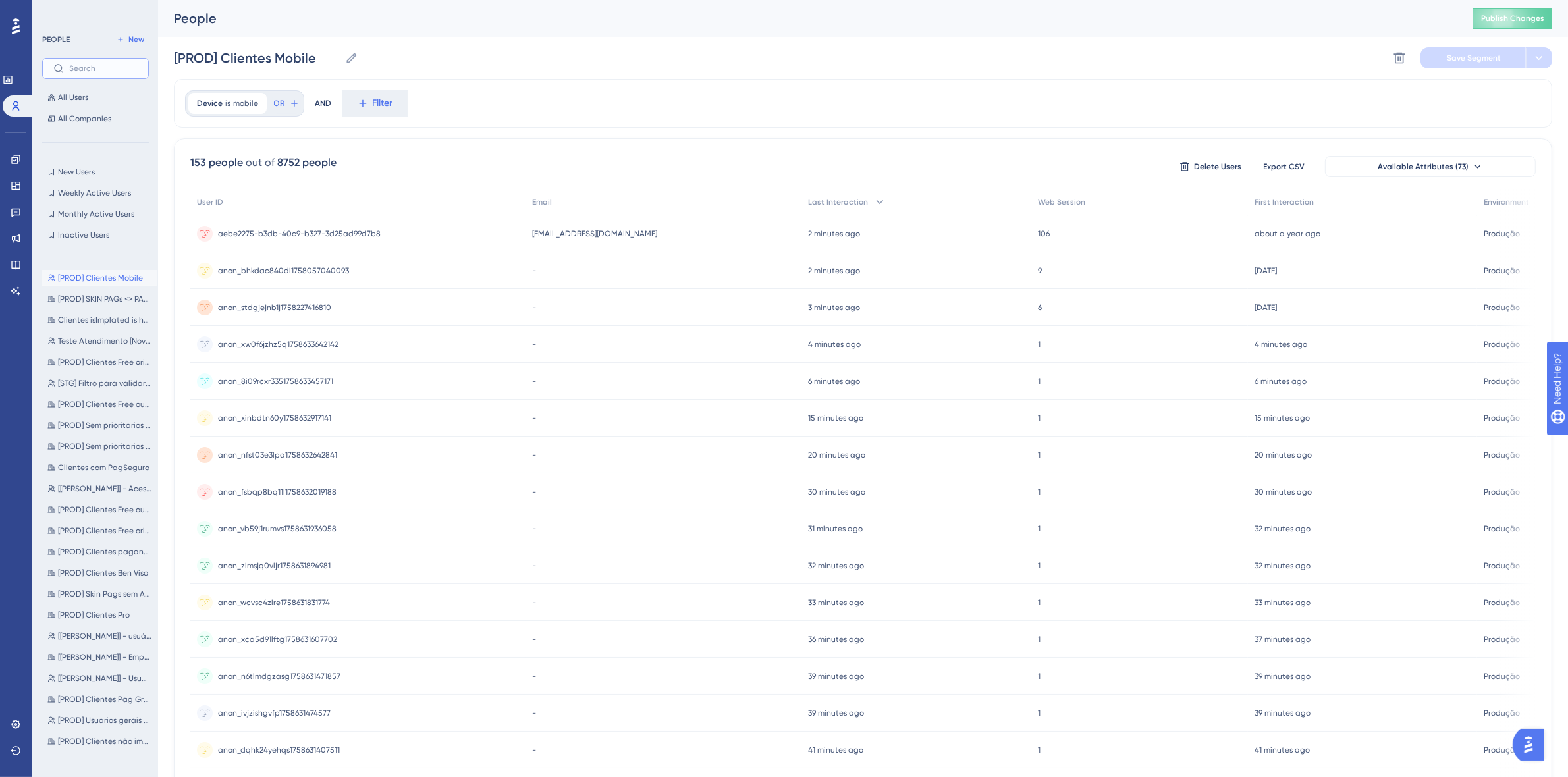
click at [113, 69] on input "text" at bounding box center [103, 68] width 69 height 9
click at [103, 382] on span "[STG] Filtro para validar teste - Paulo" at bounding box center [104, 383] width 93 height 11
type input "[STG] Filtro para validar teste - Paulo"
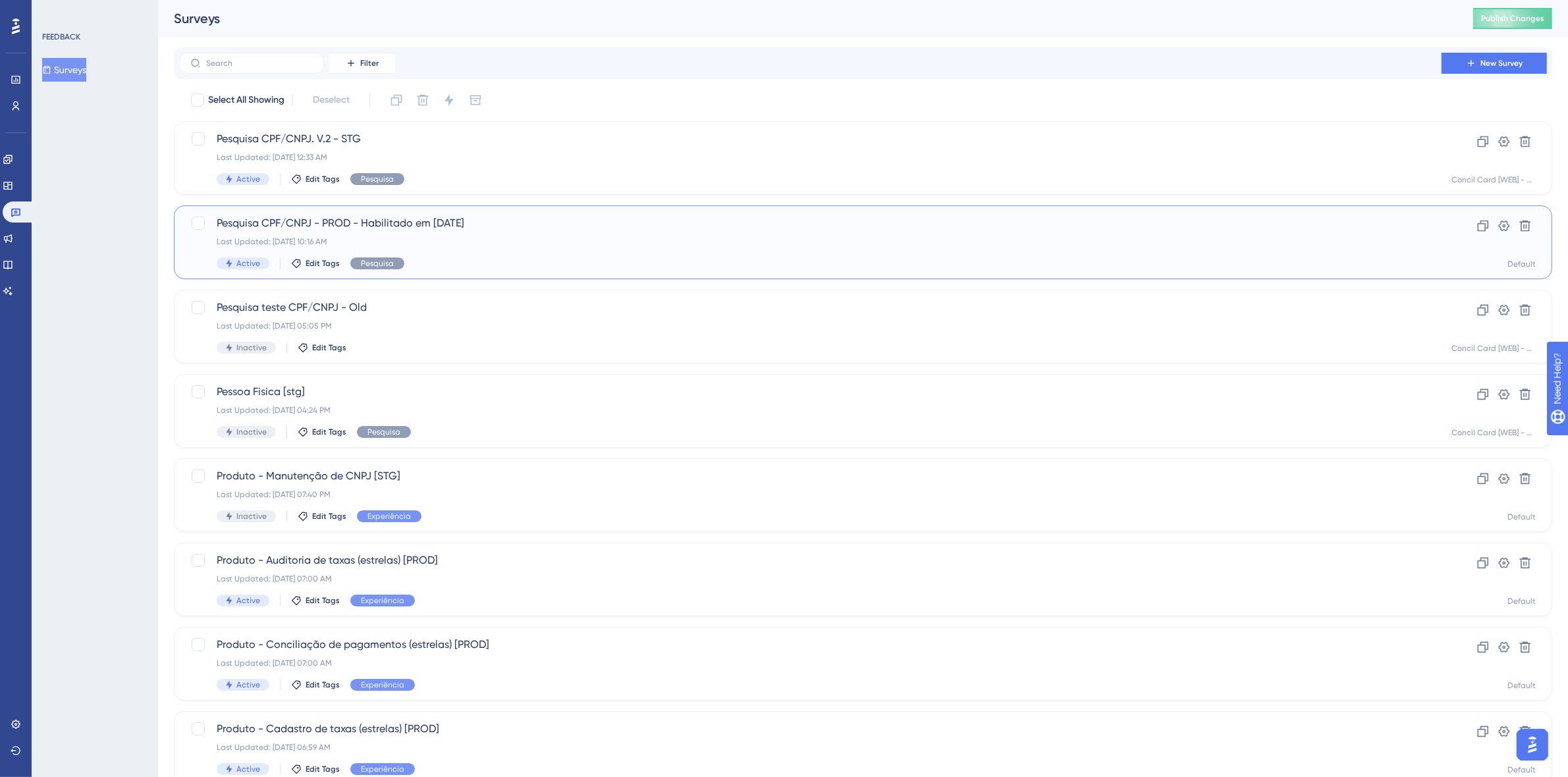
click at [545, 237] on div "Last Updated: [DATE] 10:16 AM" at bounding box center [810, 242] width 1187 height 11
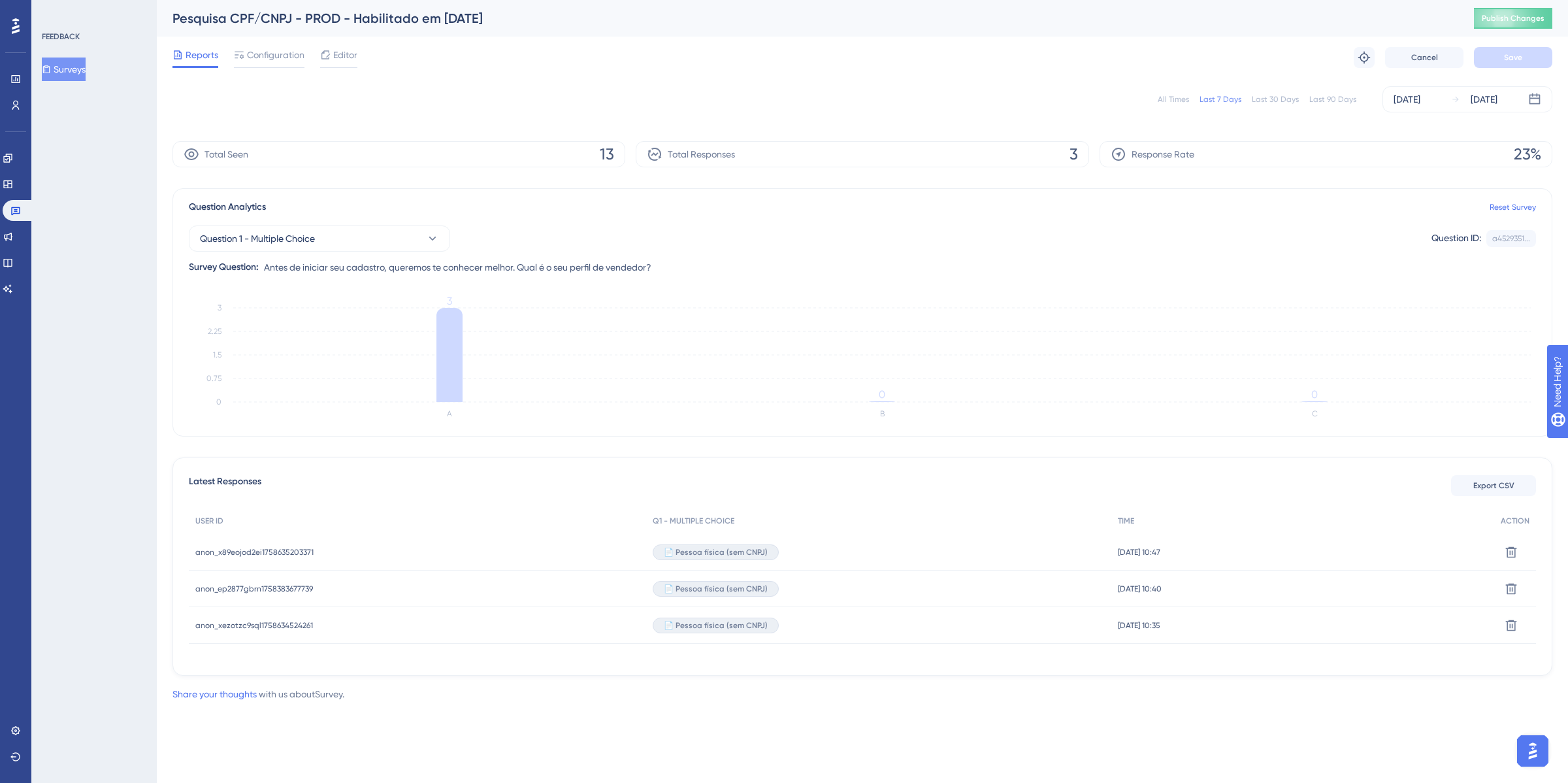
click at [290, 554] on span "anon_x89eojod2ei1758635203371" at bounding box center [254, 552] width 118 height 11
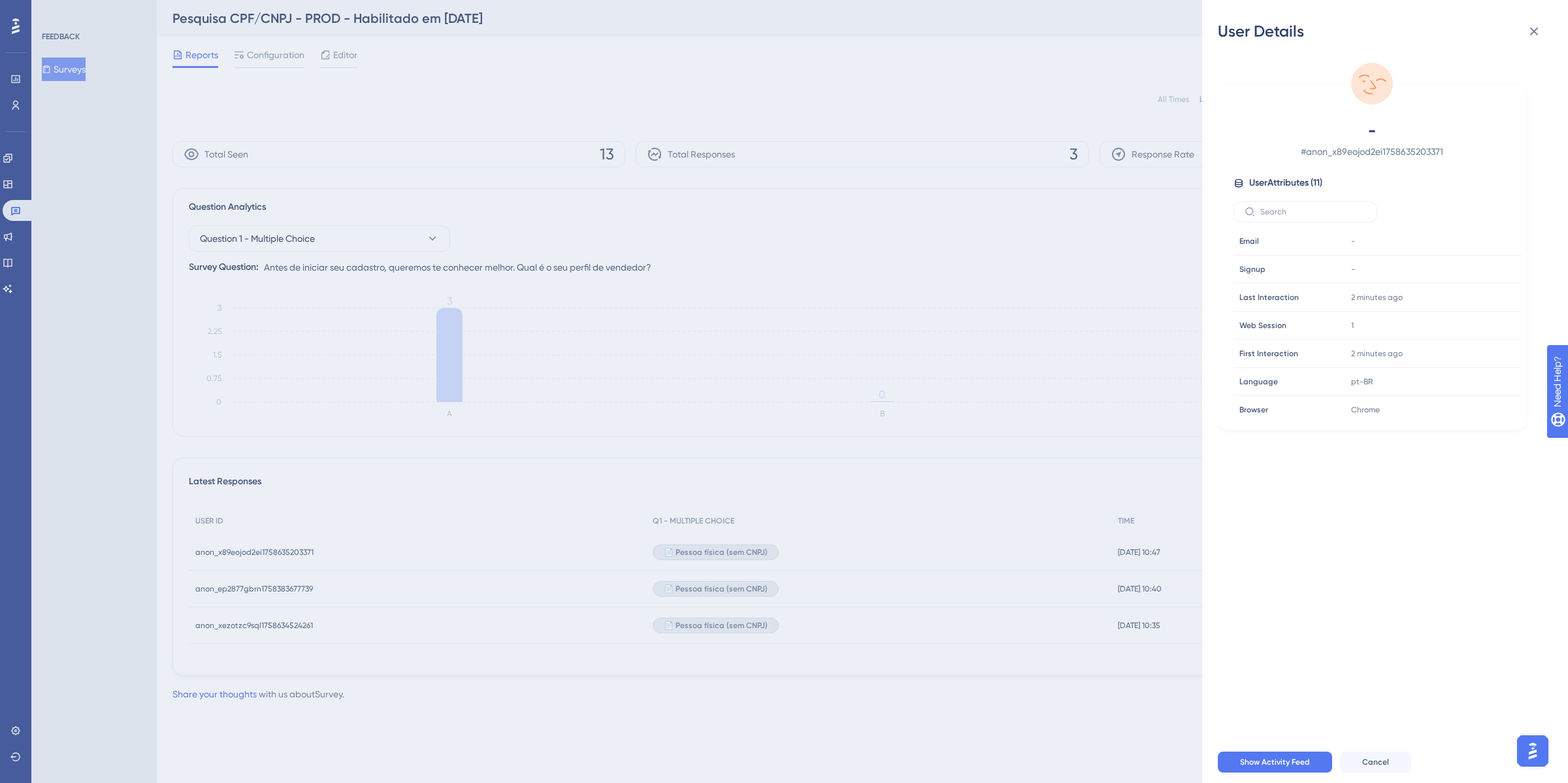
click at [1285, 184] on span "User Attributes ( 11 )" at bounding box center [1285, 183] width 73 height 16
click at [1291, 764] on span "Show Activity Feed" at bounding box center [1275, 762] width 70 height 11
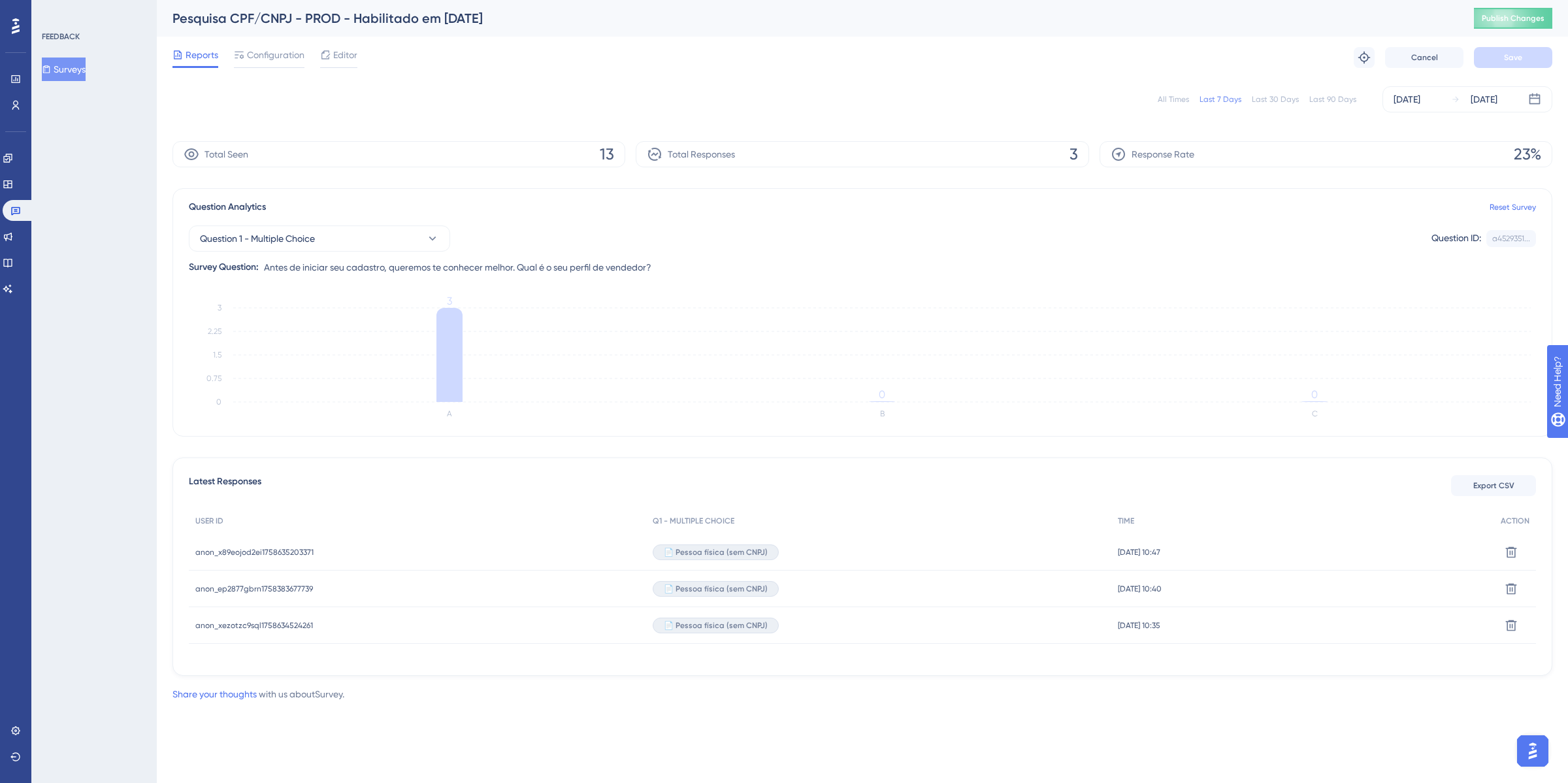
click at [292, 587] on span "anon_ep2877gbrn1758383677739" at bounding box center [254, 588] width 118 height 11
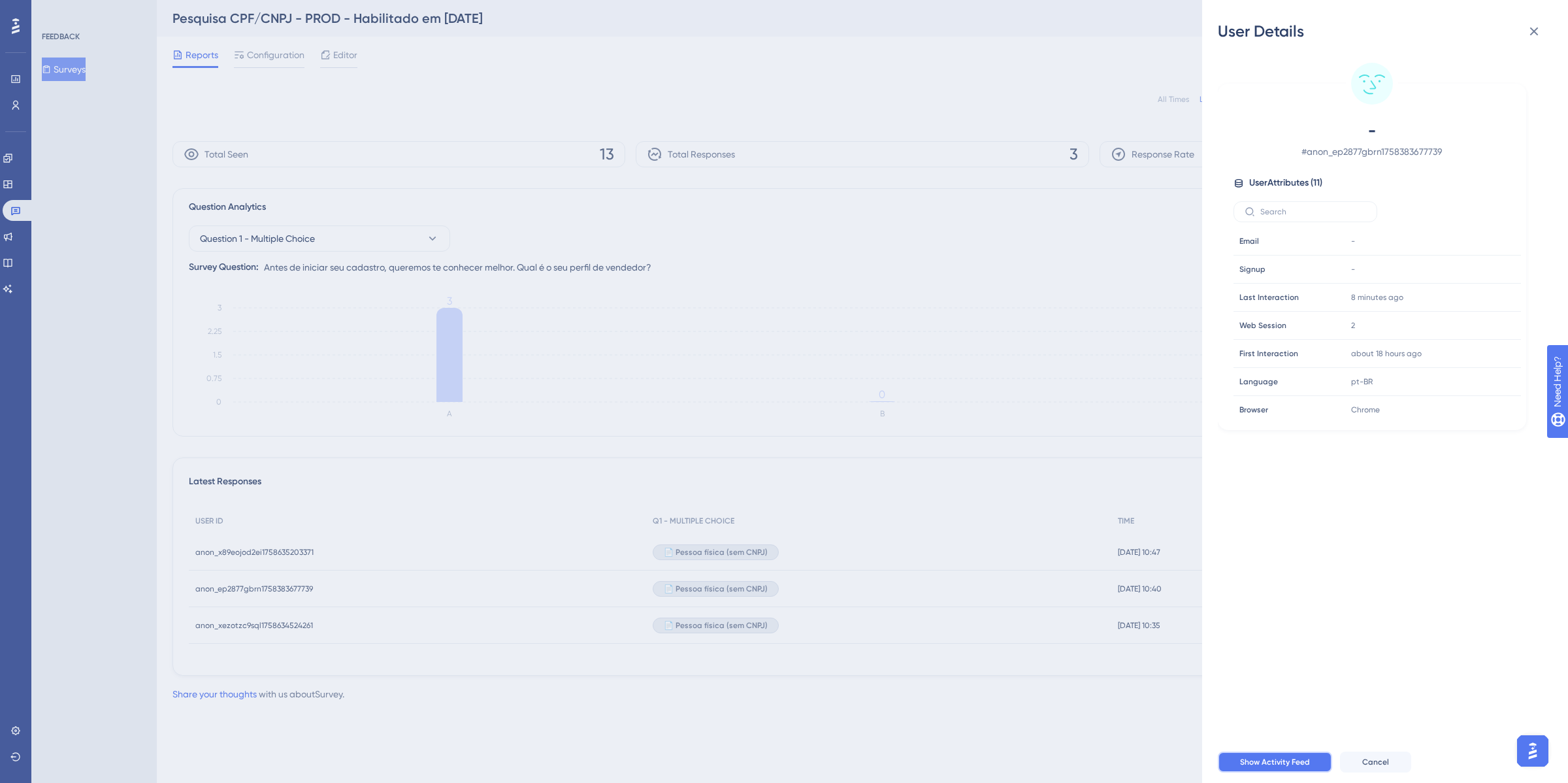
click at [1294, 767] on button "Show Activity Feed" at bounding box center [1274, 762] width 114 height 20
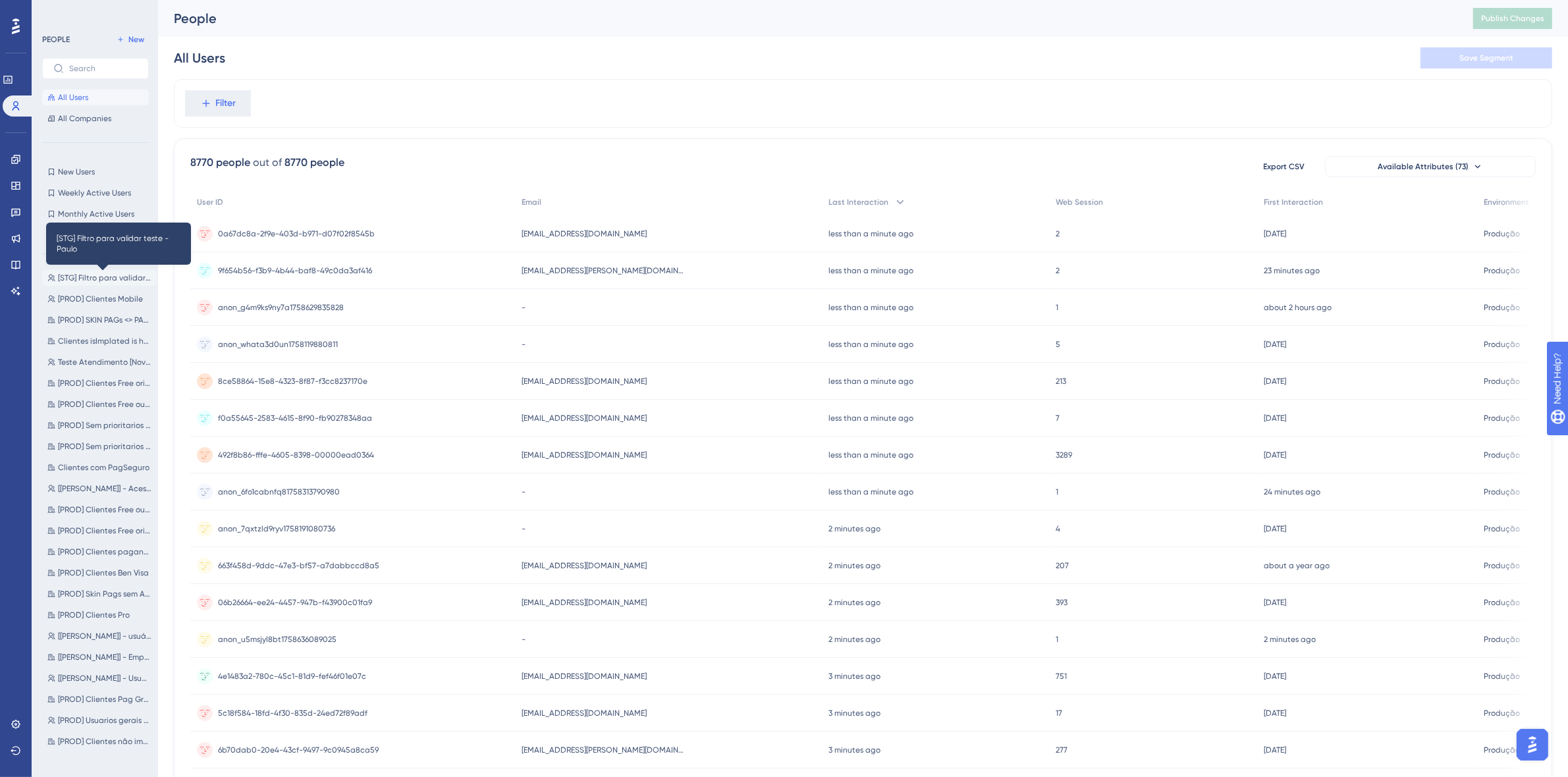
click at [99, 282] on span "[STG] Filtro para validar teste - Paulo" at bounding box center [104, 277] width 93 height 11
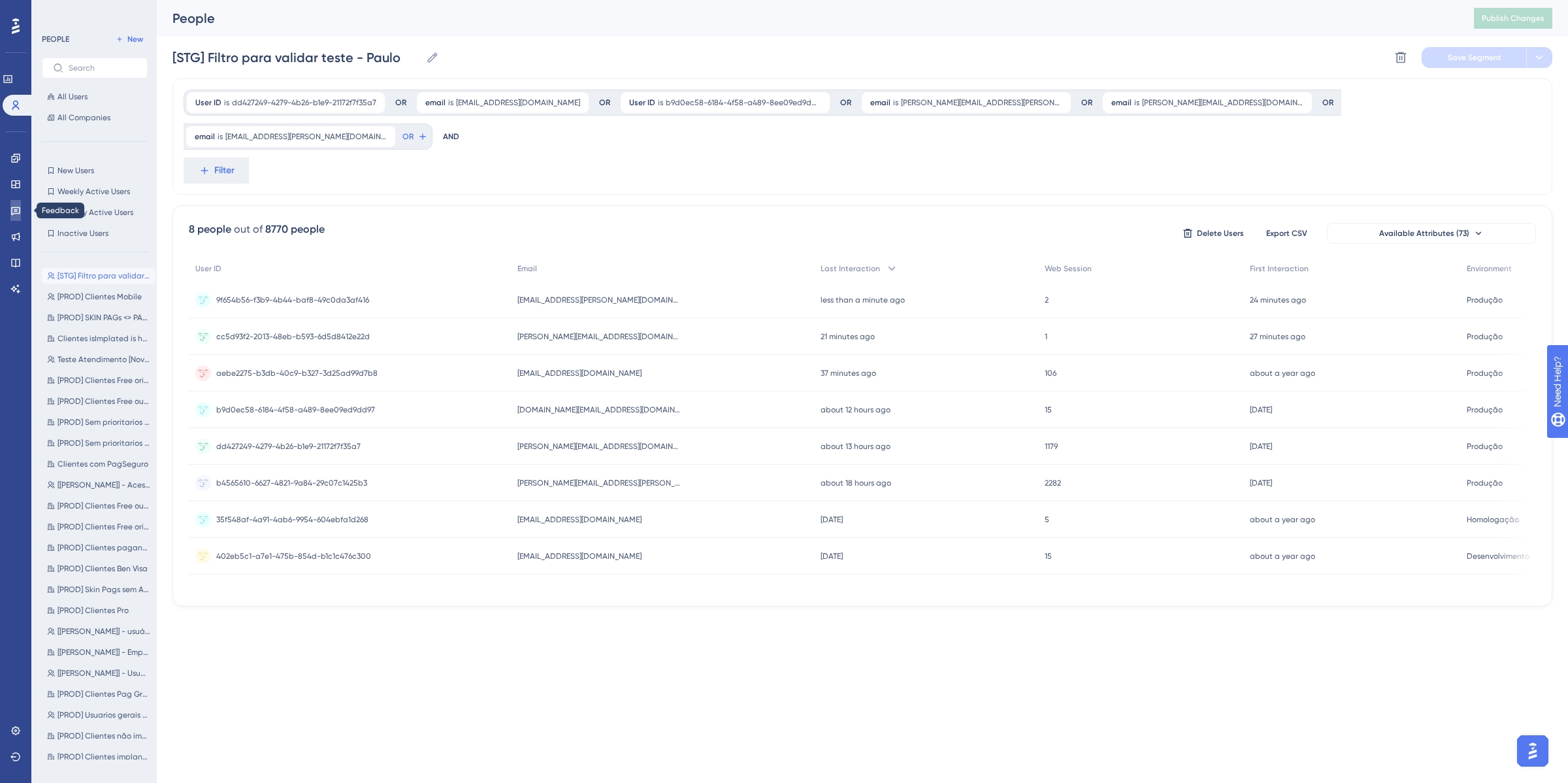
click at [17, 208] on icon at bounding box center [16, 210] width 11 height 11
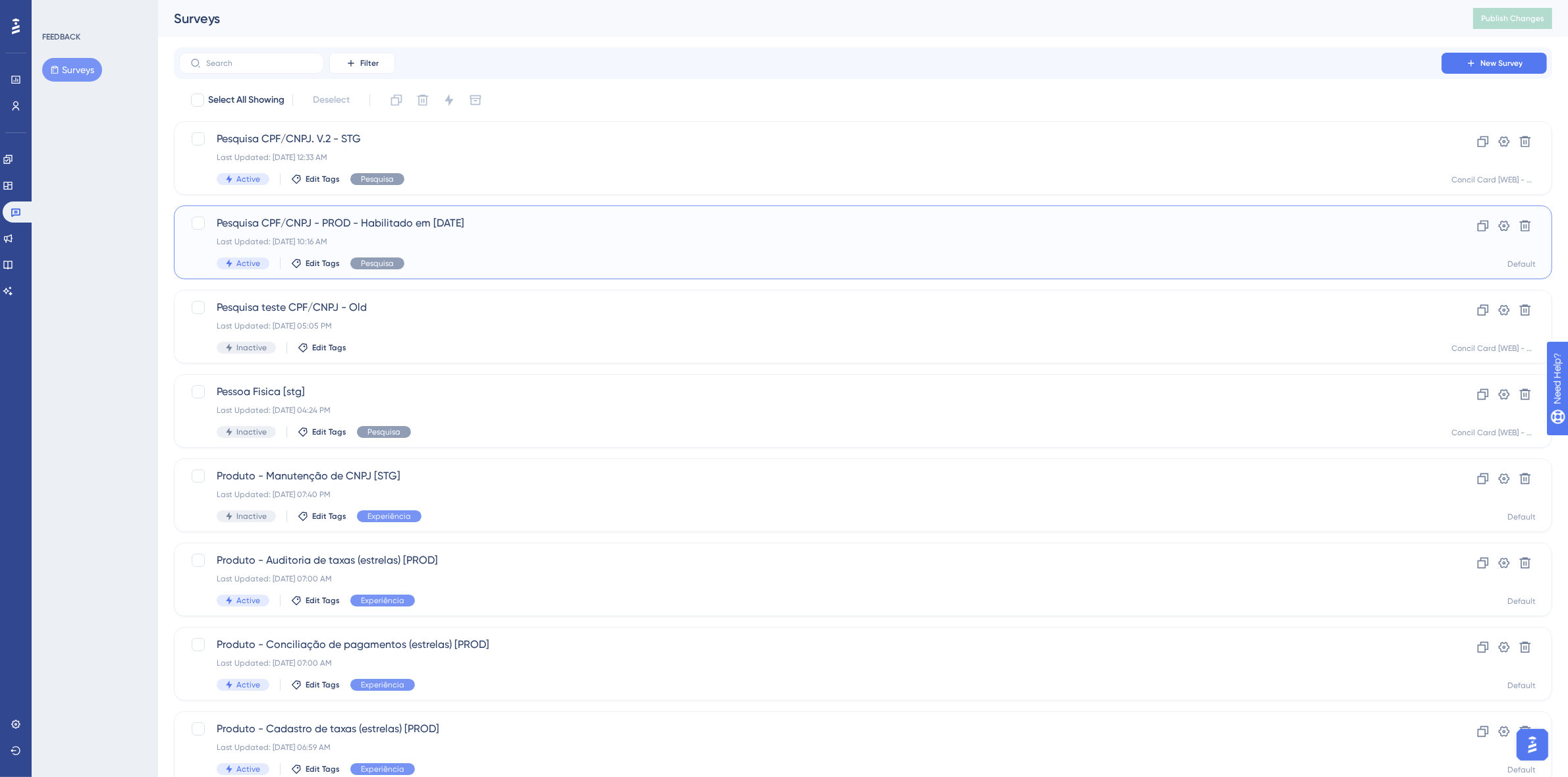
click at [591, 241] on div "Last Updated: [DATE] 10:16 AM" at bounding box center [810, 242] width 1187 height 11
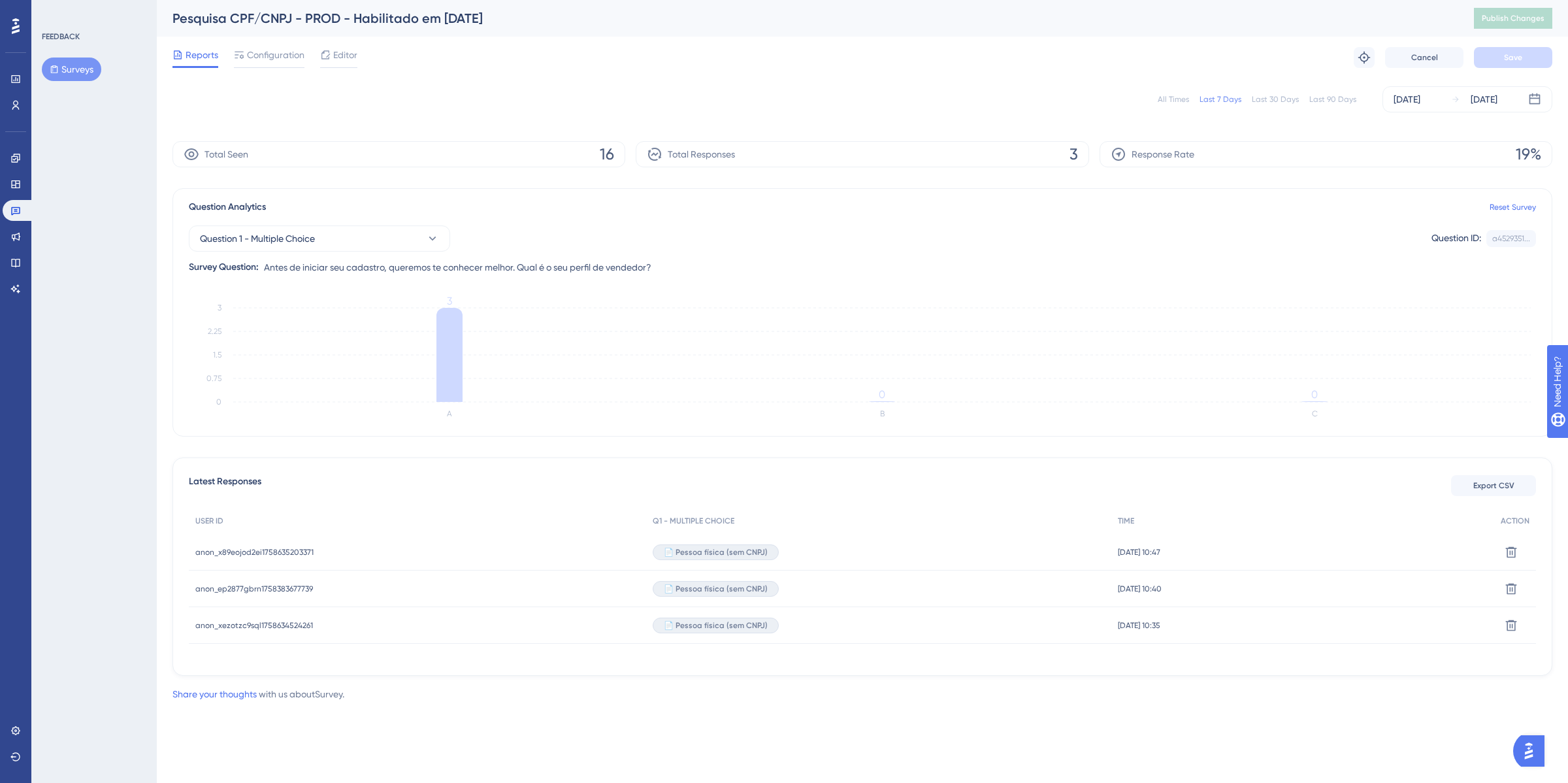
click at [13, 24] on icon at bounding box center [16, 25] width 8 height 17
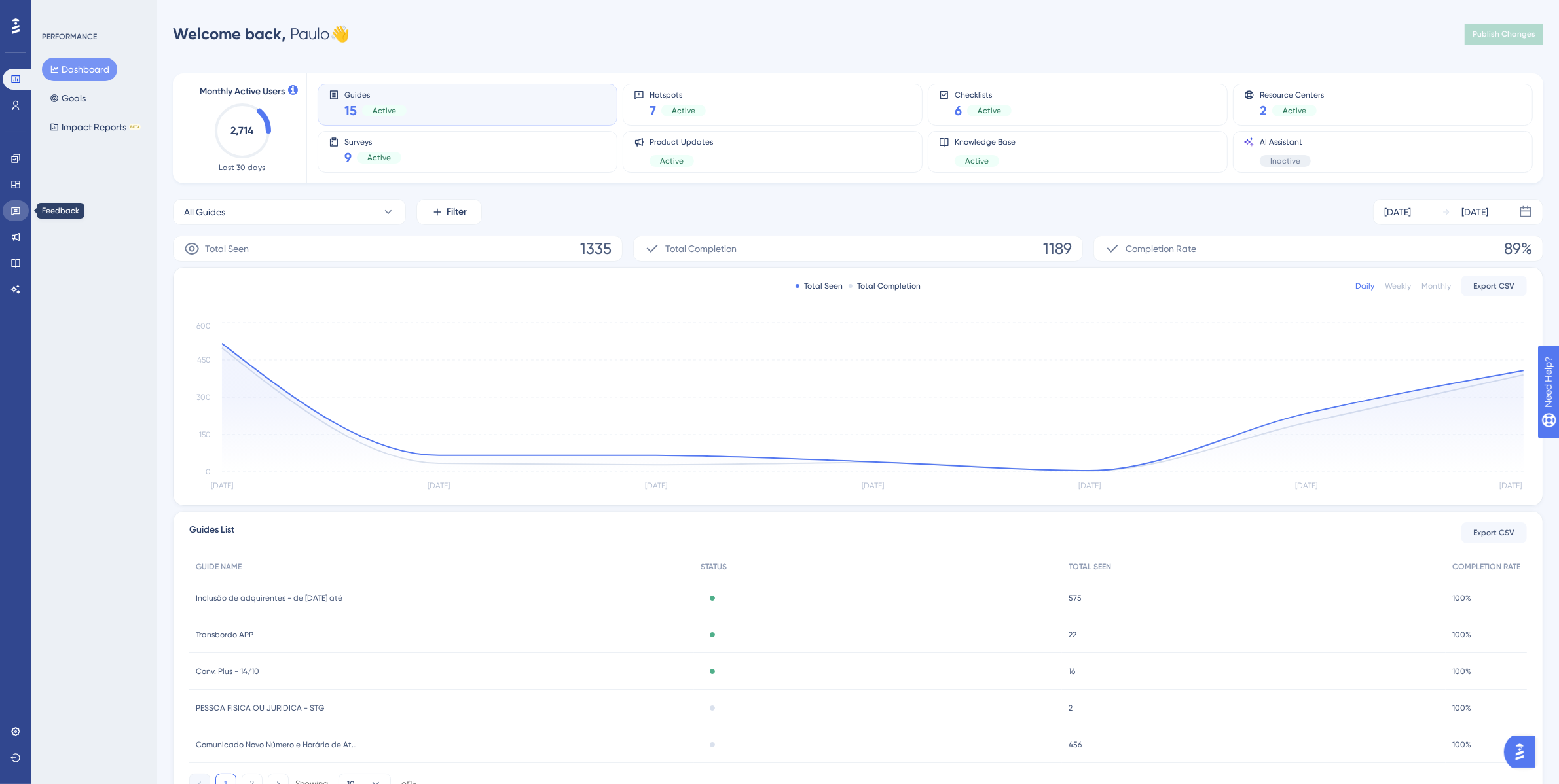
click at [21, 207] on icon at bounding box center [16, 210] width 11 height 11
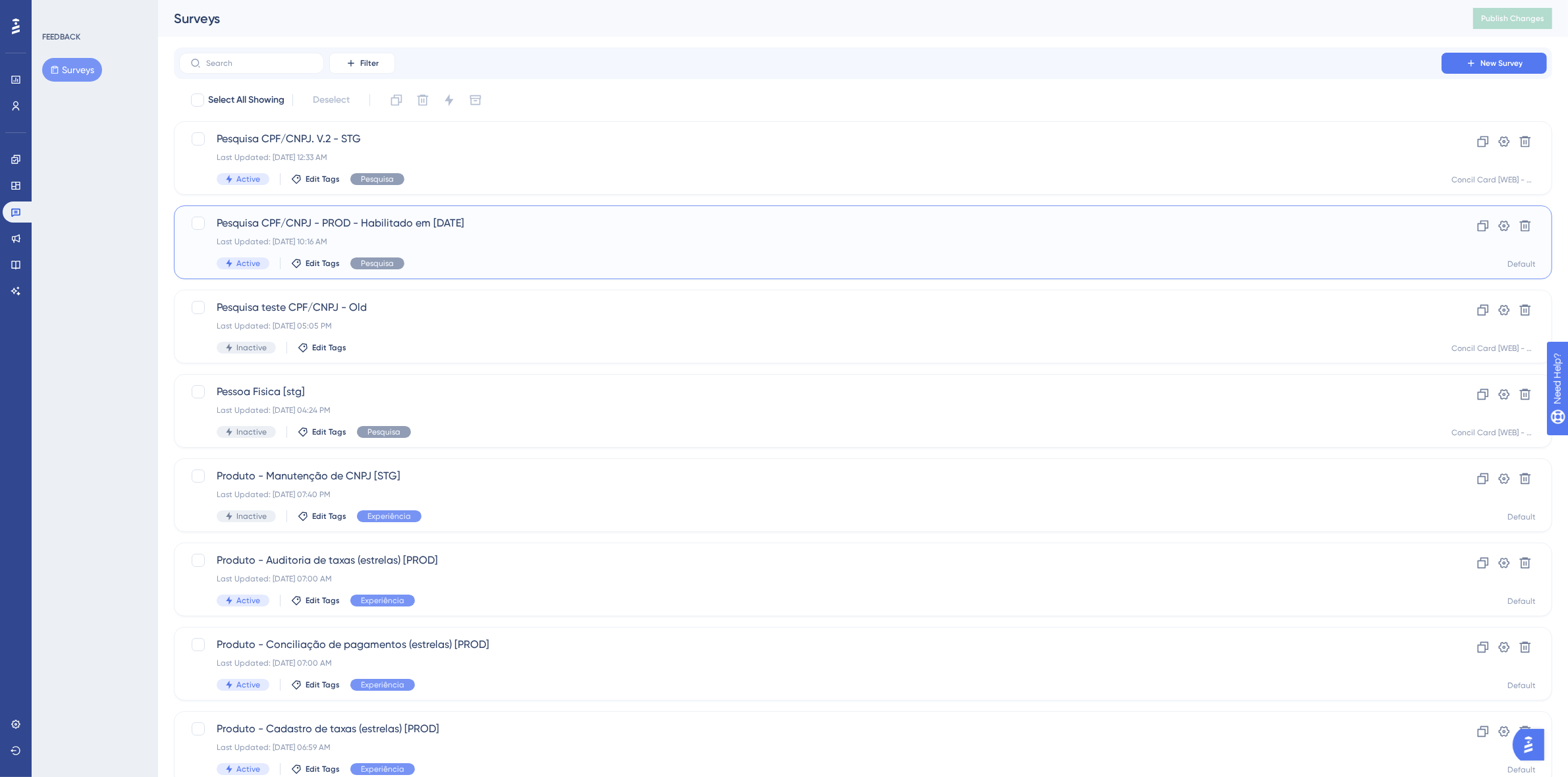
click at [552, 249] on div "Pesquisa CPF/CNPJ - PROD - Habilitado em [DATE] Last Updated: [DATE] 10:16 AM A…" at bounding box center [810, 242] width 1187 height 54
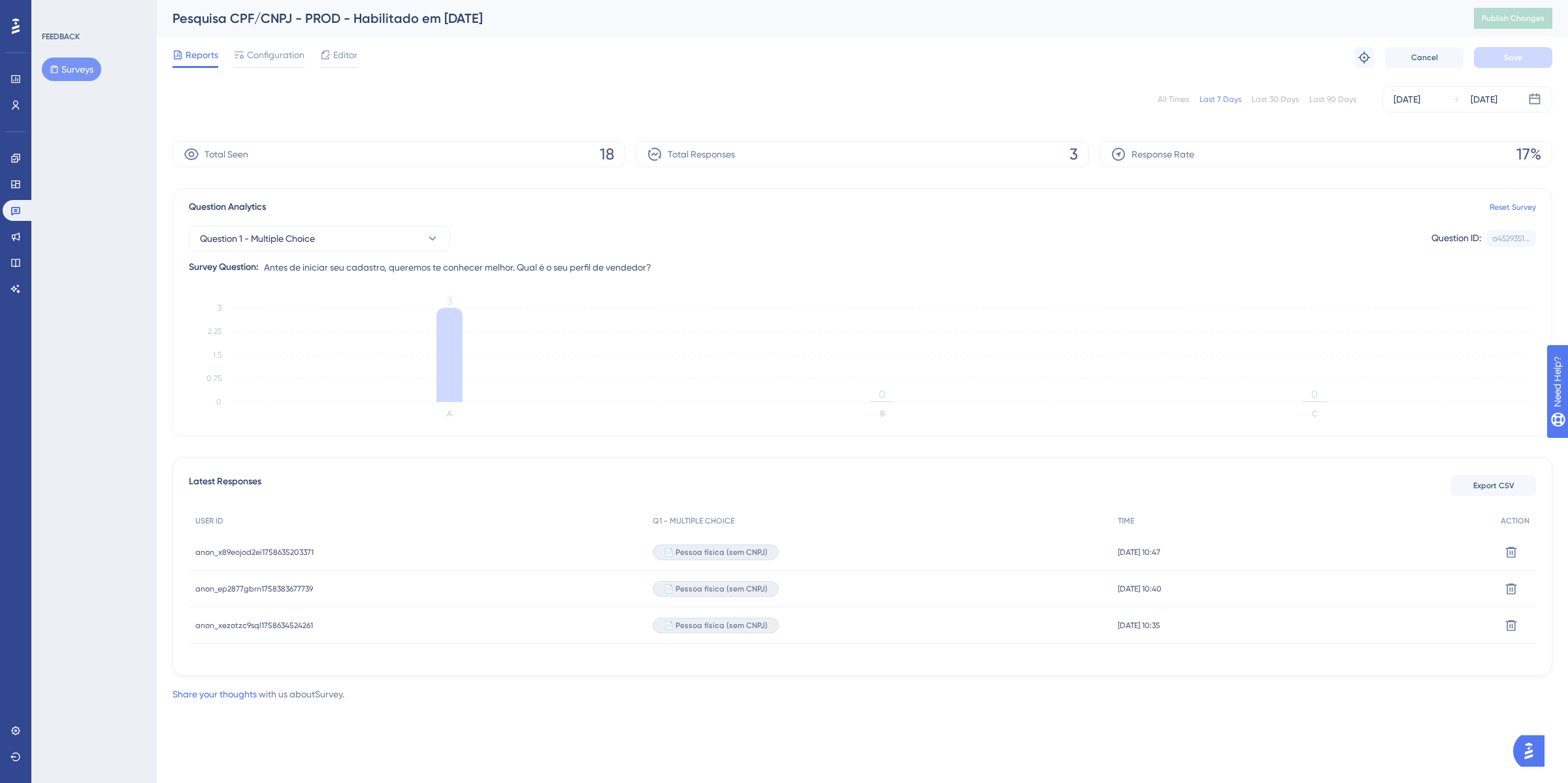
click at [19, 18] on icon at bounding box center [16, 25] width 8 height 17
